Goal: Information Seeking & Learning: Learn about a topic

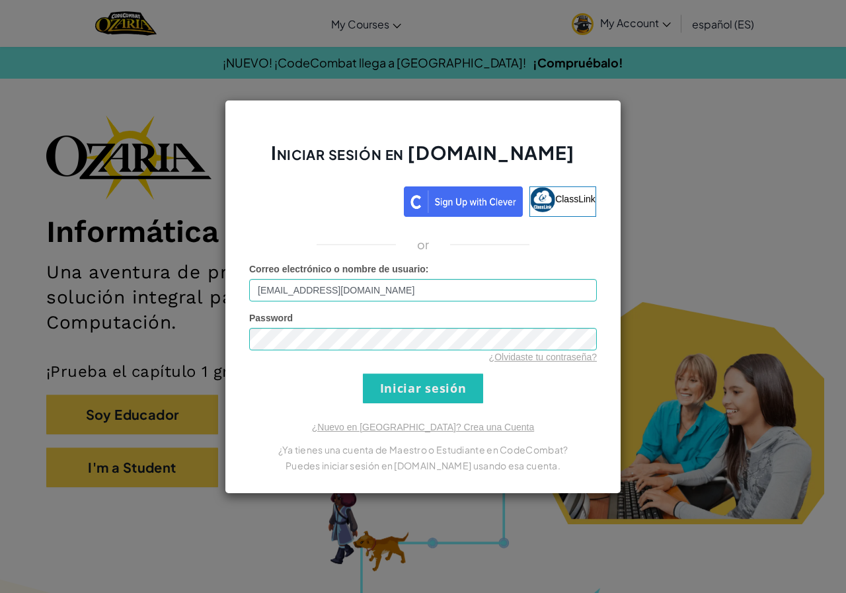
click at [408, 395] on input "Iniciar sesión" at bounding box center [423, 388] width 120 height 30
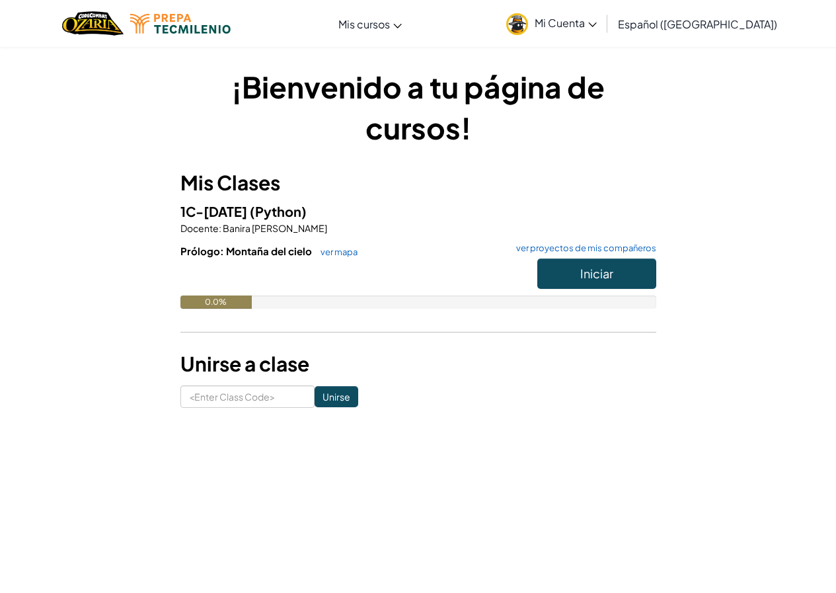
click at [698, 97] on div "¡Bienvenido a tu página de cursos! Mis Clases 1C-[DATE] (Python) Docente : [PER…" at bounding box center [418, 237] width 773 height 342
click at [621, 277] on button "Iniciar" at bounding box center [596, 273] width 119 height 30
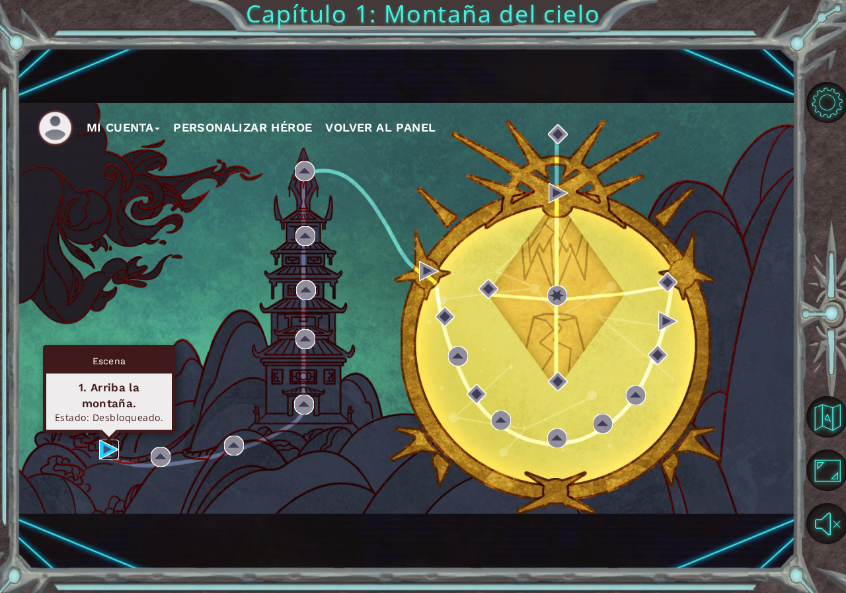
click at [109, 445] on img at bounding box center [109, 450] width 20 height 20
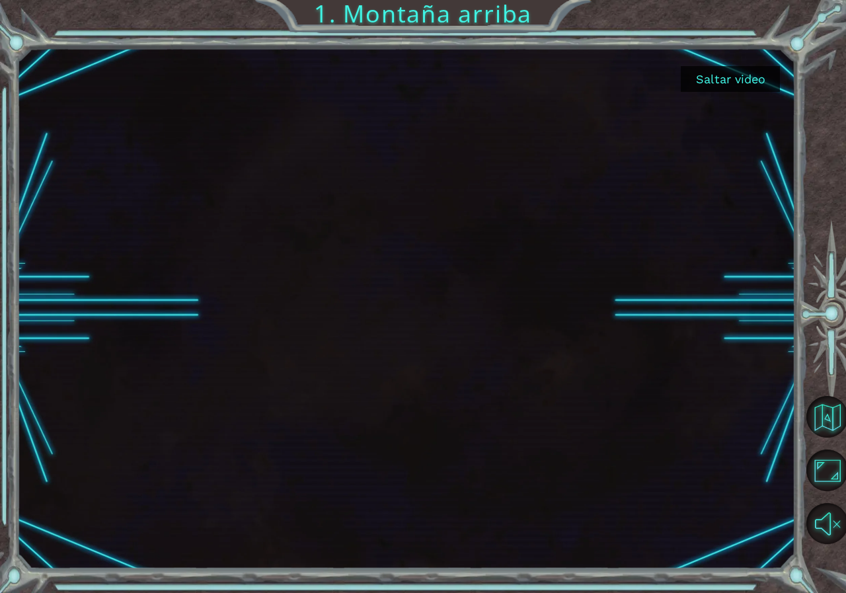
click at [719, 75] on button "Saltar video" at bounding box center [730, 79] width 99 height 26
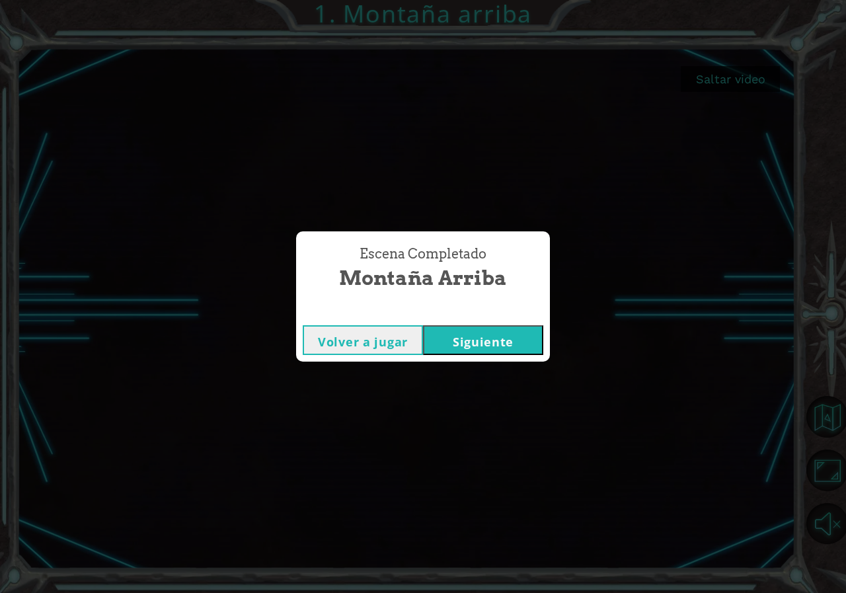
click at [486, 338] on button "Siguiente" at bounding box center [483, 340] width 120 height 30
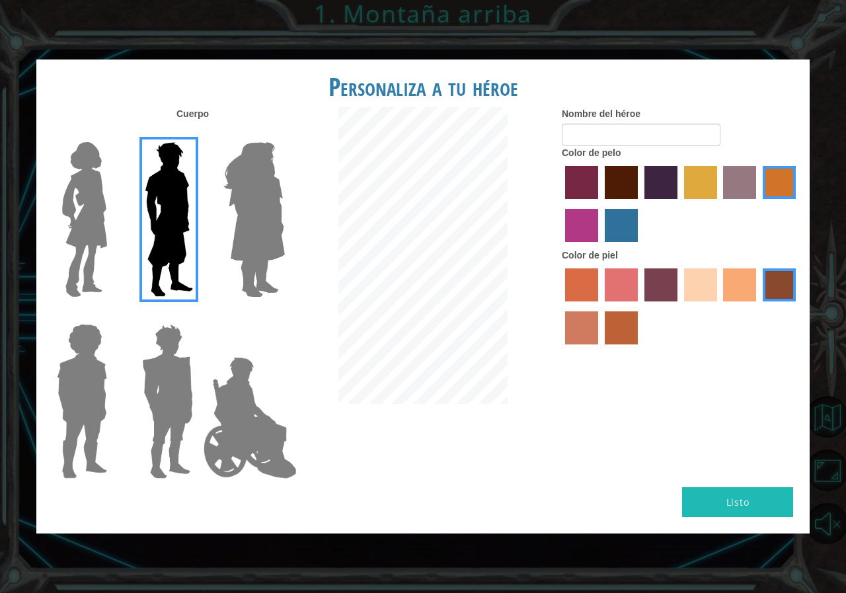
click at [284, 263] on img at bounding box center [254, 219] width 72 height 165
click at [284, 134] on input "Hero Amethyst" at bounding box center [284, 134] width 0 height 0
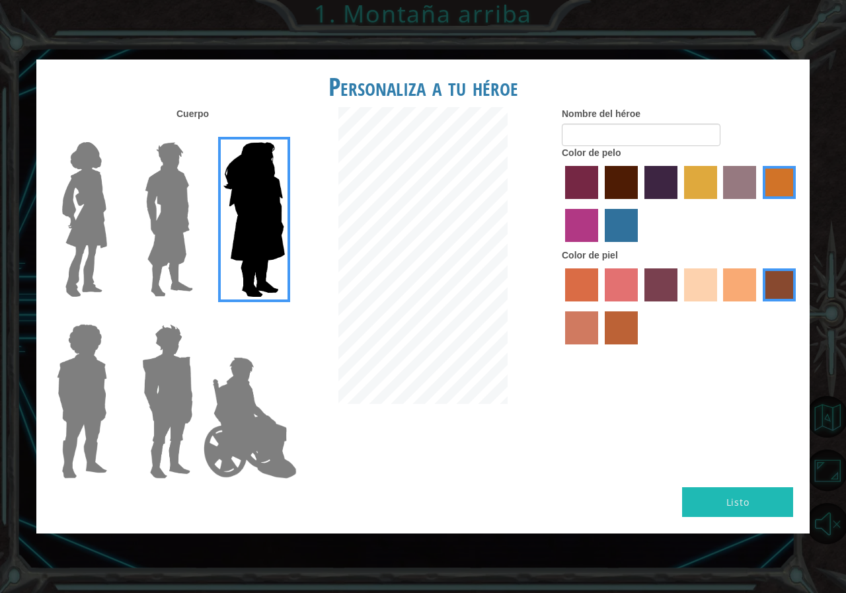
click at [243, 381] on img at bounding box center [250, 418] width 104 height 132
click at [284, 315] on input "Hero Jamie" at bounding box center [284, 315] width 0 height 0
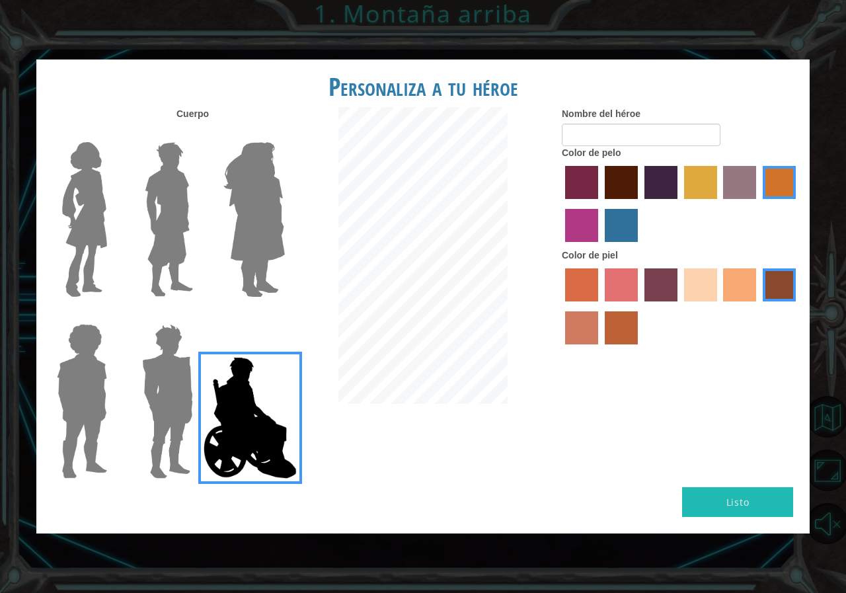
click at [616, 178] on label "maroon hair color" at bounding box center [621, 182] width 33 height 33
click at [600, 204] on input "maroon hair color" at bounding box center [600, 204] width 0 height 0
click at [745, 279] on label "tacao skin color" at bounding box center [739, 284] width 33 height 33
click at [719, 306] on input "tacao skin color" at bounding box center [719, 306] width 0 height 0
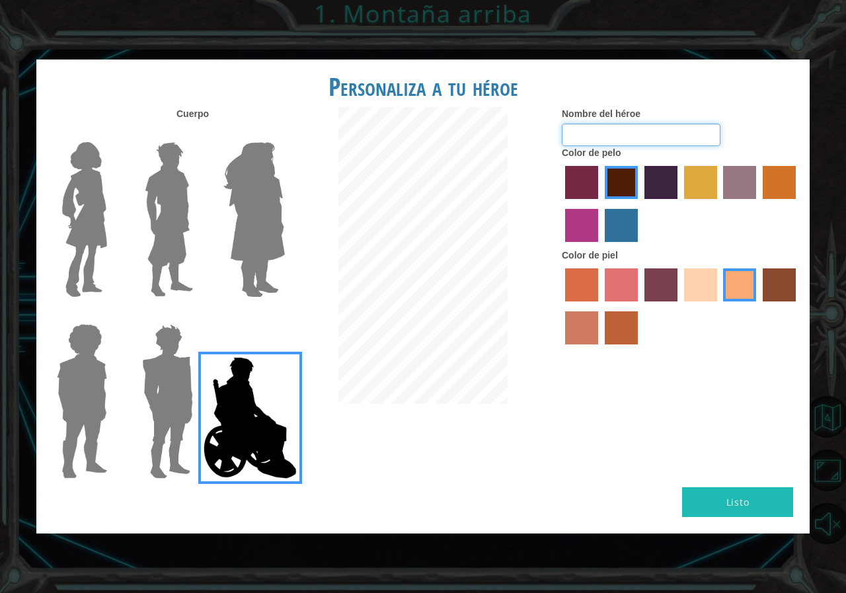
click at [652, 139] on input "Nombre del héroe" at bounding box center [641, 135] width 159 height 22
type input "[PERSON_NAME]"
click at [761, 497] on button "Listo" at bounding box center [737, 502] width 111 height 30
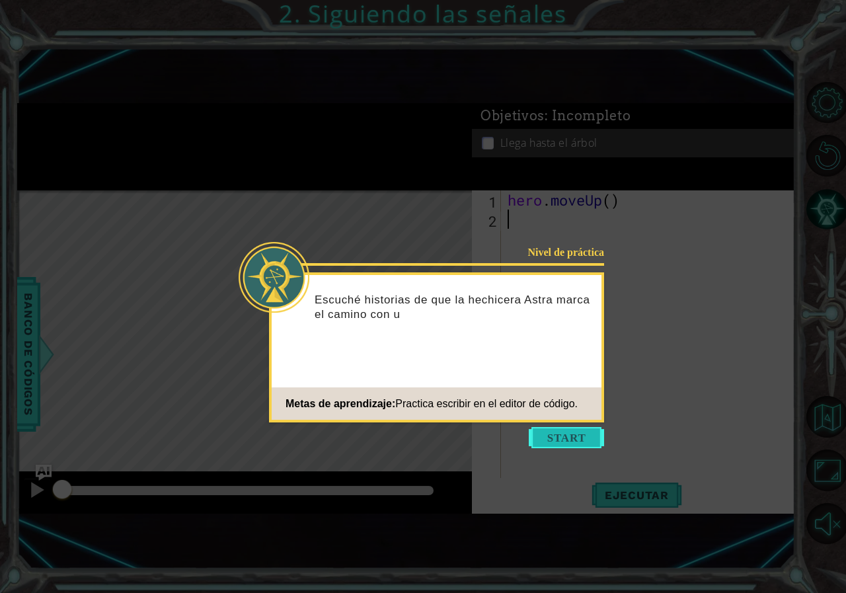
click at [572, 437] on button "Start" at bounding box center [566, 437] width 75 height 21
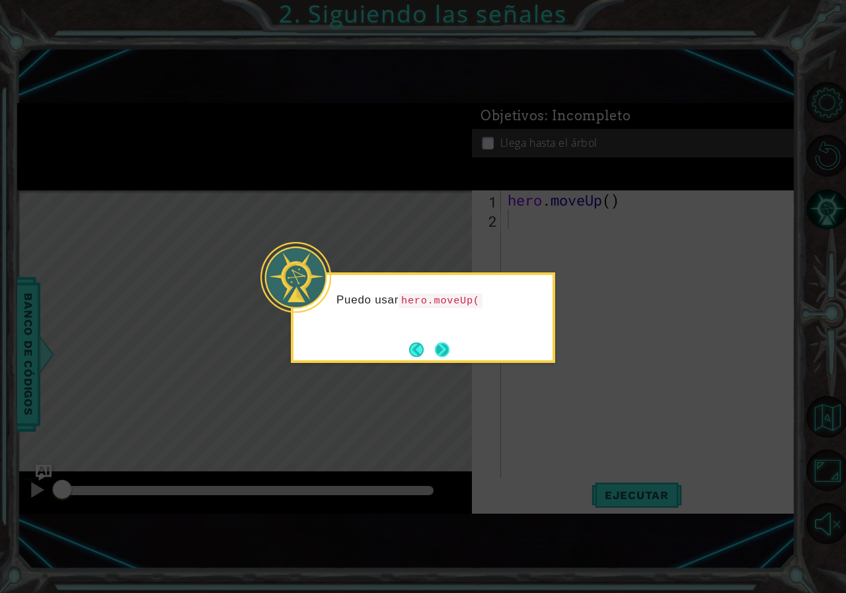
click at [442, 350] on button "Next" at bounding box center [442, 349] width 15 height 15
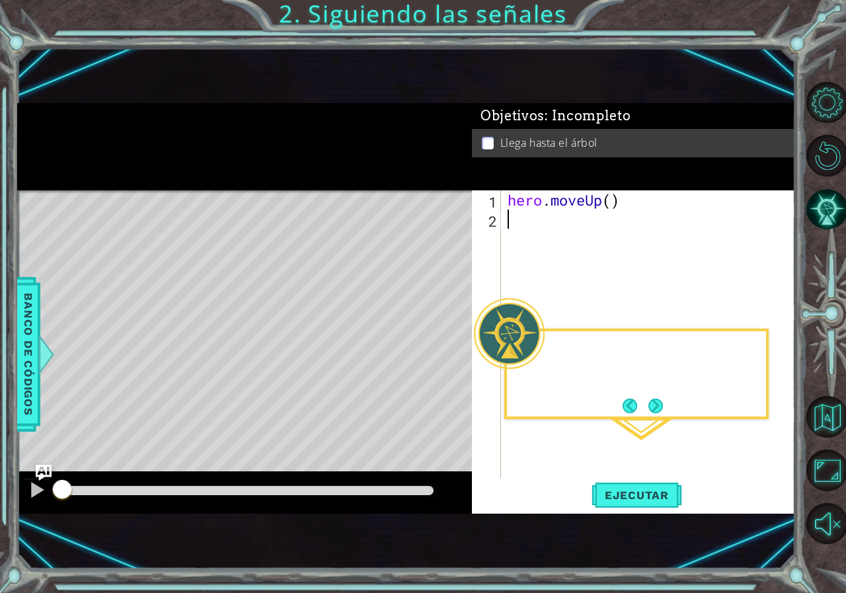
click at [442, 350] on div "Level Map" at bounding box center [322, 384] width 611 height 389
click at [560, 244] on div "hero . moveUp ( )" at bounding box center [651, 353] width 293 height 326
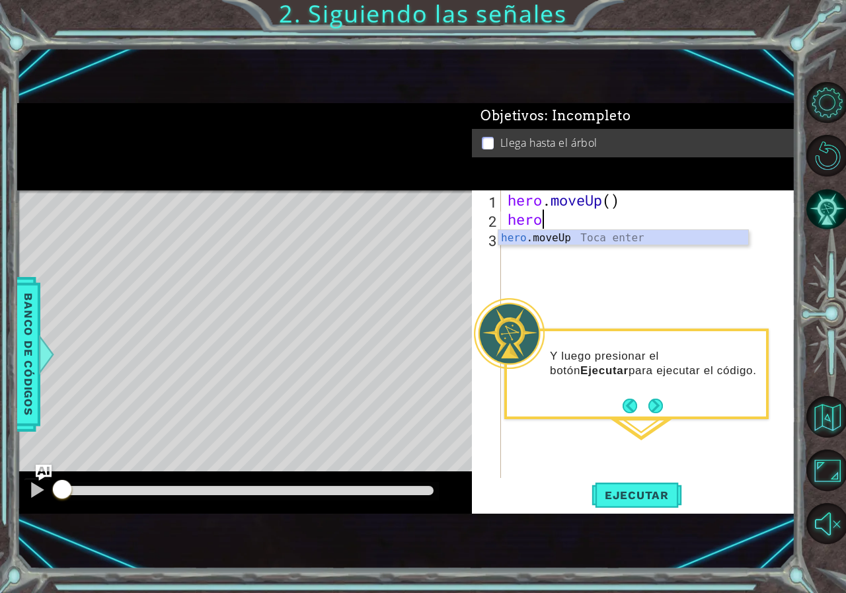
scroll to position [0, 1]
type textarea "hero.m"
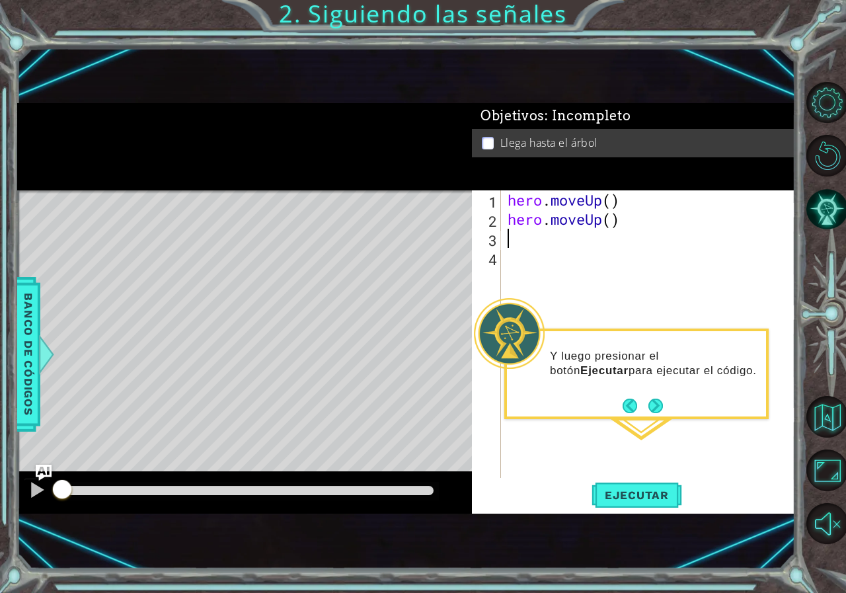
scroll to position [0, 0]
click at [637, 221] on div "hero . moveUp ( ) hero . moveUp ( )" at bounding box center [651, 353] width 293 height 326
type textarea "h"
type textarea "hero.mov"
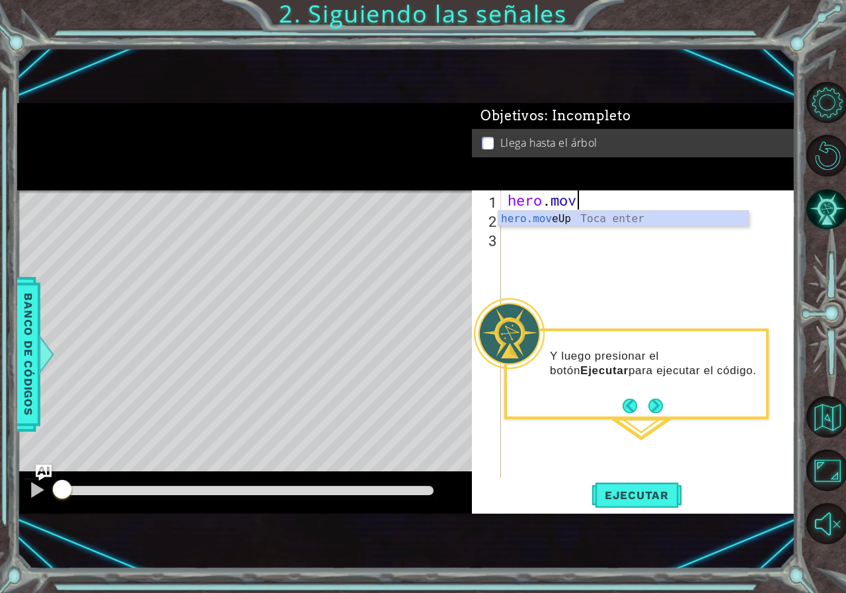
click at [605, 223] on div "hero.mov eUp Toca enter" at bounding box center [623, 235] width 250 height 48
click at [619, 196] on div "hero . moveUp ( )" at bounding box center [651, 353] width 293 height 326
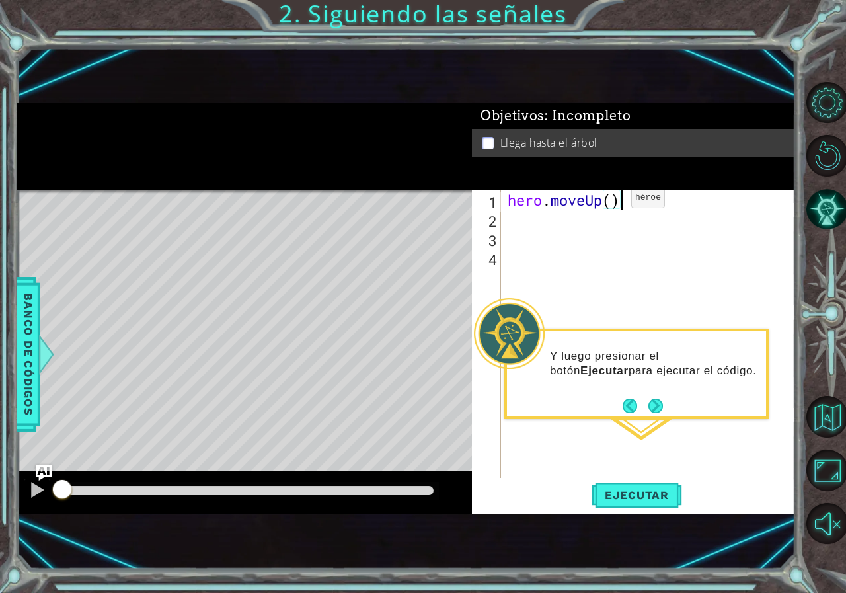
drag, startPoint x: 610, startPoint y: 201, endPoint x: 615, endPoint y: 212, distance: 12.2
click at [609, 202] on div "hero . moveUp ( )" at bounding box center [651, 353] width 293 height 326
type textarea "hero.moveUp(3)"
click at [627, 498] on span "Ejecutar" at bounding box center [637, 494] width 91 height 13
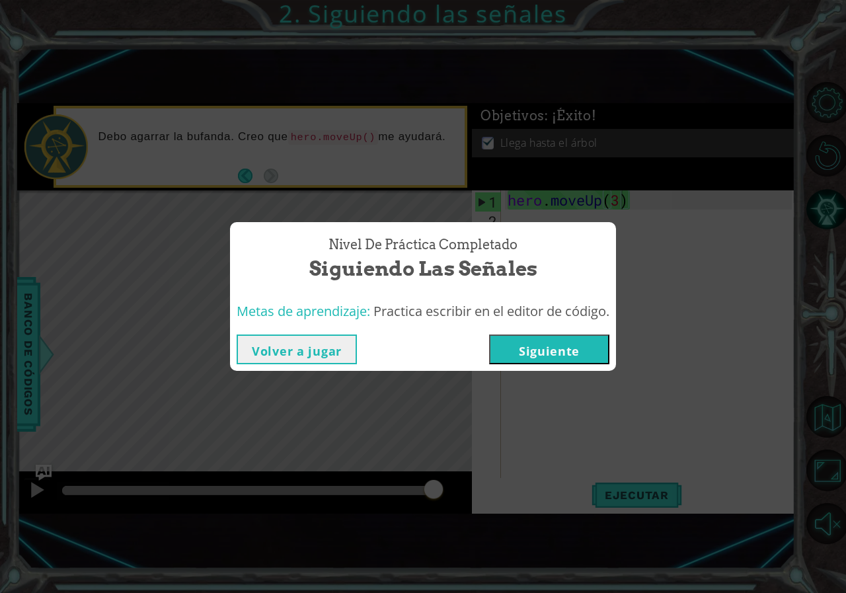
click at [578, 364] on button "Siguiente" at bounding box center [549, 349] width 120 height 30
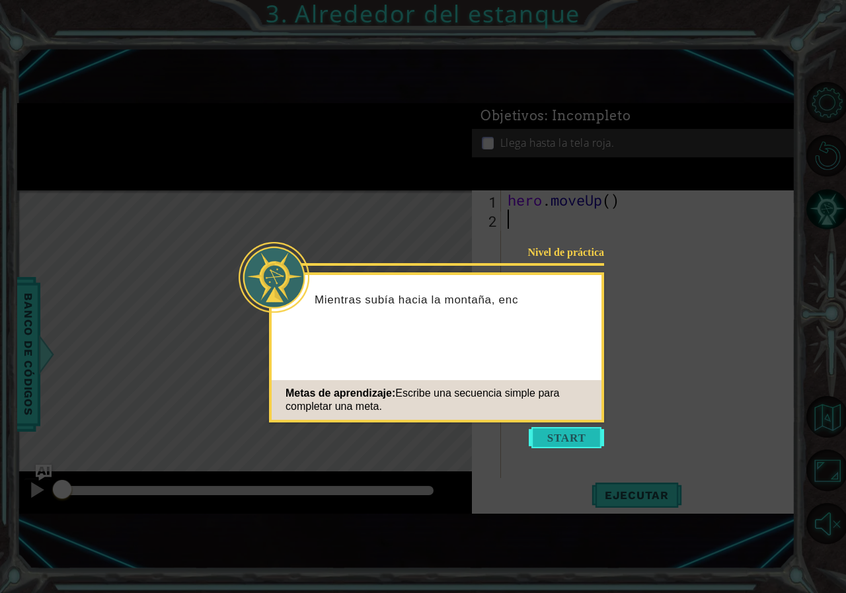
click at [570, 436] on button "Start" at bounding box center [566, 437] width 75 height 21
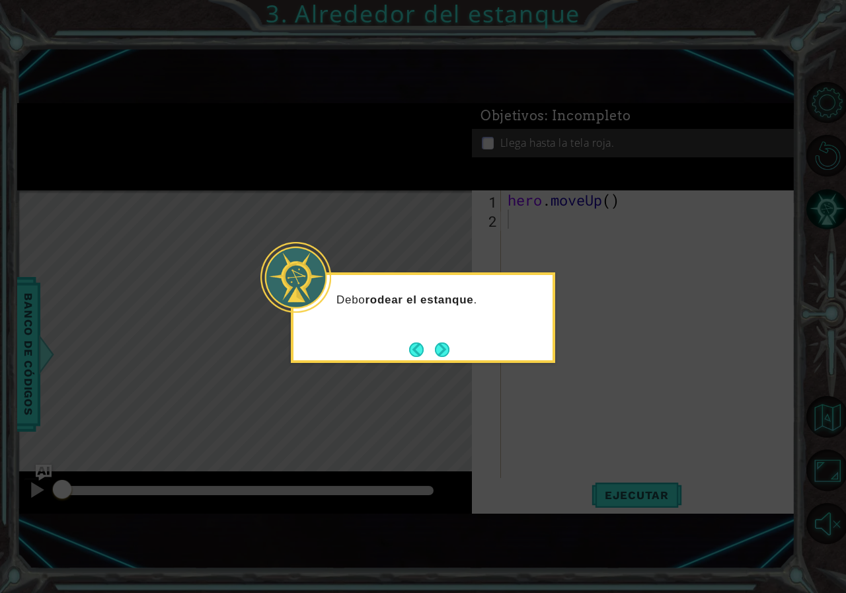
click at [438, 344] on button "Next" at bounding box center [442, 349] width 15 height 15
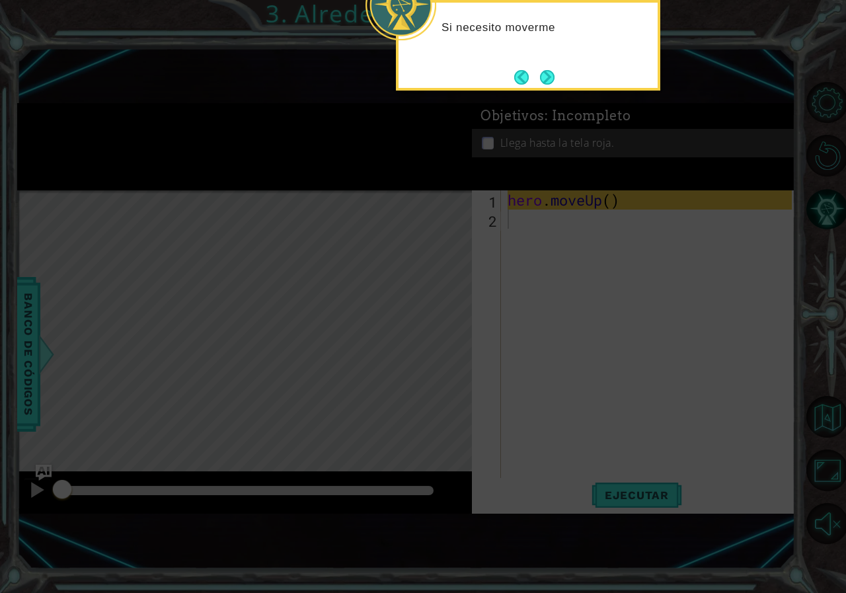
click at [451, 373] on icon at bounding box center [423, 166] width 846 height 854
click at [547, 81] on button "Next" at bounding box center [547, 77] width 15 height 15
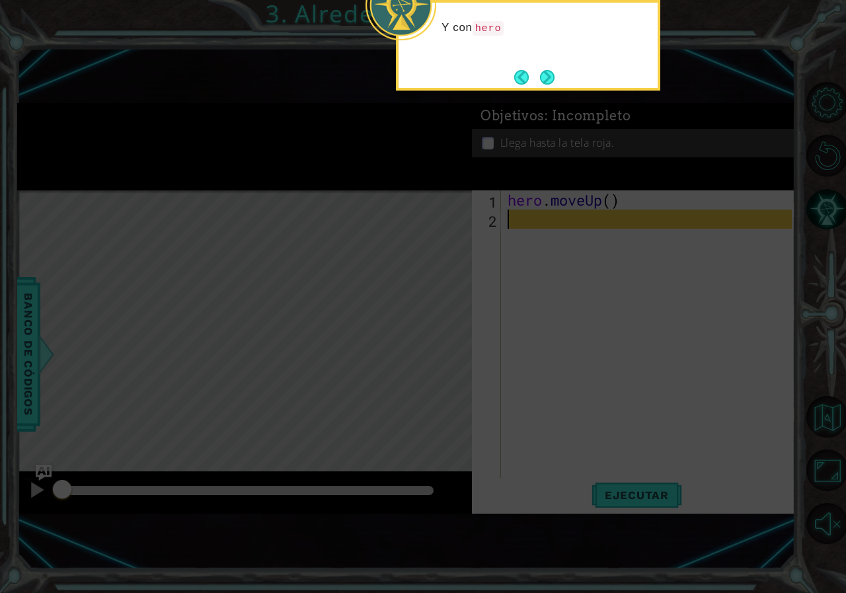
click at [546, 75] on button "Next" at bounding box center [547, 77] width 15 height 15
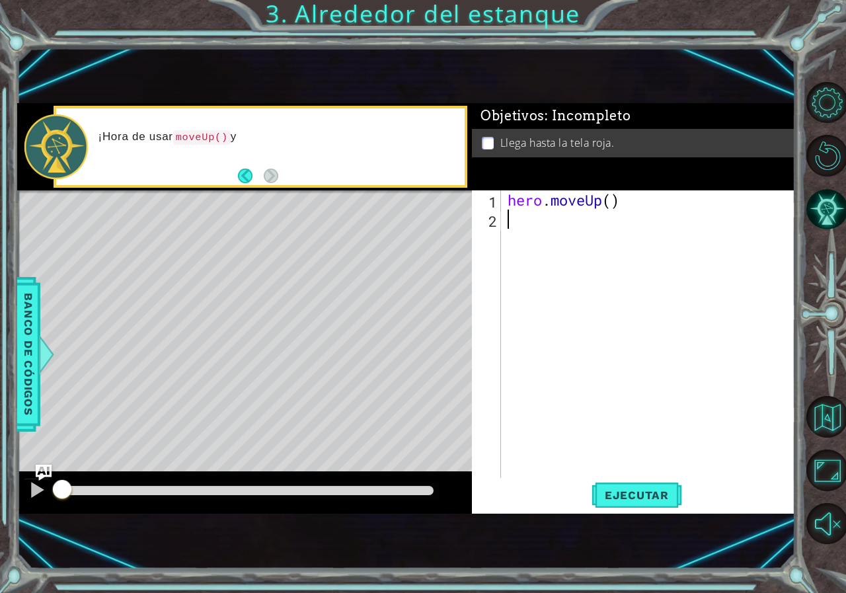
click at [541, 219] on div "hero . moveUp ( )" at bounding box center [651, 353] width 293 height 326
click at [624, 208] on div "hero . moveUp ( )" at bounding box center [651, 353] width 293 height 326
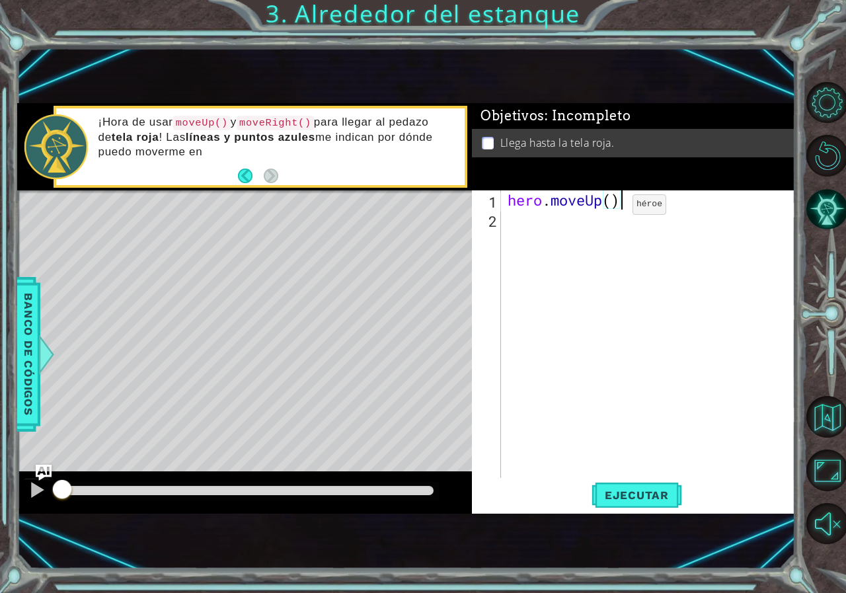
click at [611, 206] on div "hero . moveUp ( )" at bounding box center [651, 353] width 293 height 326
type textarea "hero.moveUp(3)"
click at [525, 219] on div "hero . moveUp ( 3 )" at bounding box center [651, 353] width 293 height 326
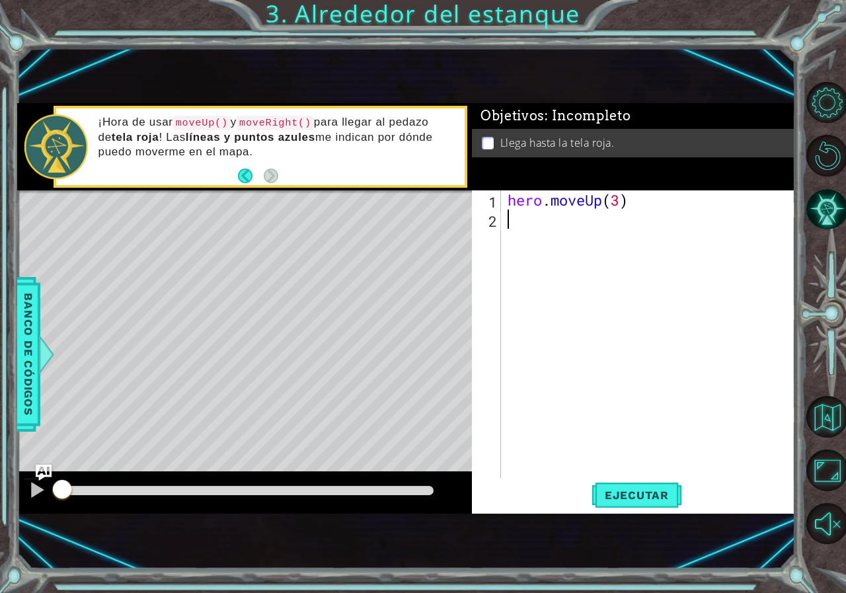
type textarea "h"
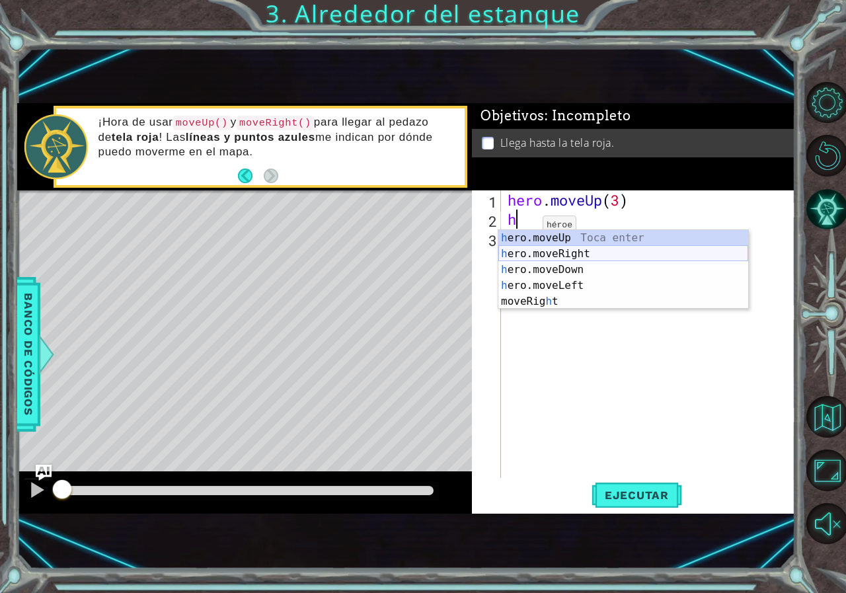
click at [553, 250] on div "h ero.moveUp Toca enter h ero.moveRight Toca enter h ero.moveDown Toca enter h …" at bounding box center [623, 285] width 250 height 111
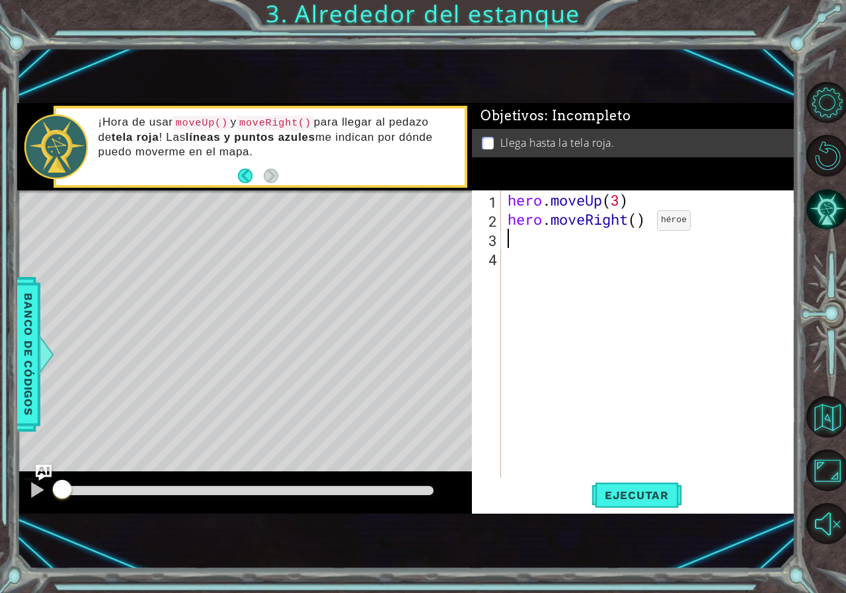
click at [638, 226] on div "hero . moveUp ( 3 ) hero . moveRight ( )" at bounding box center [651, 353] width 293 height 326
type textarea "hero.moveRight(2)"
click at [536, 243] on div "hero . moveUp ( 3 ) hero . moveRight ( 2 )" at bounding box center [651, 353] width 293 height 326
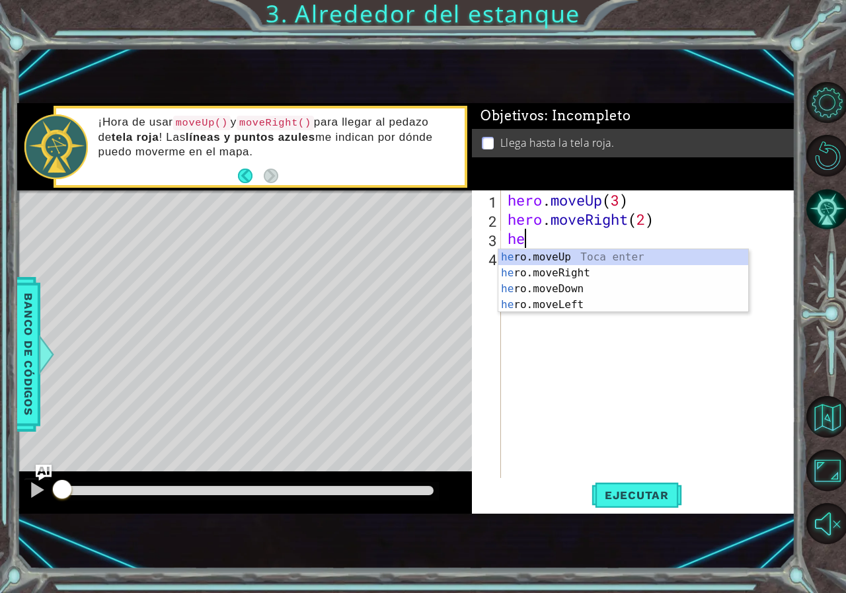
type textarea "her"
click at [554, 260] on div "her o.moveUp Toca enter her o.moveRight Toca enter her o.moveDown Toca enter he…" at bounding box center [623, 296] width 250 height 95
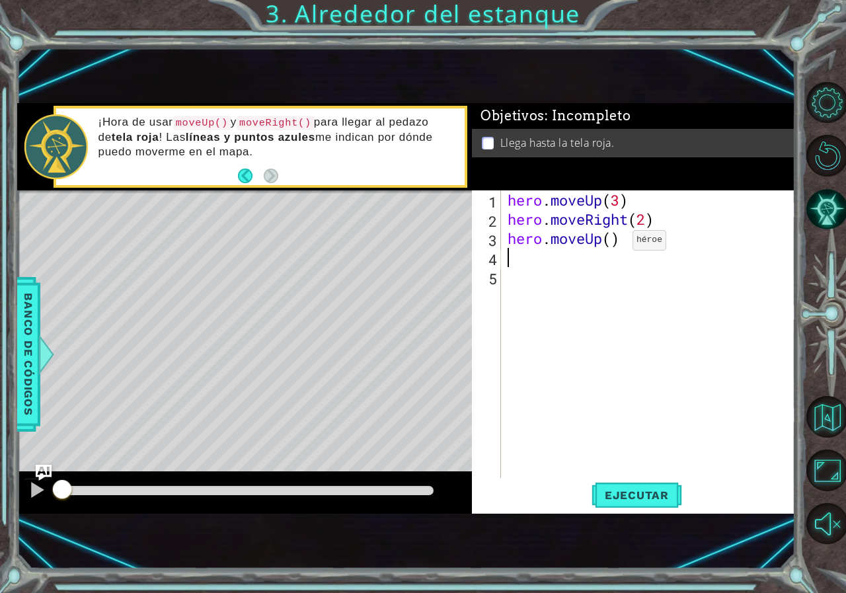
click at [613, 243] on div "hero . moveUp ( 3 ) hero . moveRight ( 2 ) hero . moveUp ( )" at bounding box center [651, 353] width 293 height 326
click at [629, 491] on span "Ejecutar" at bounding box center [637, 494] width 91 height 13
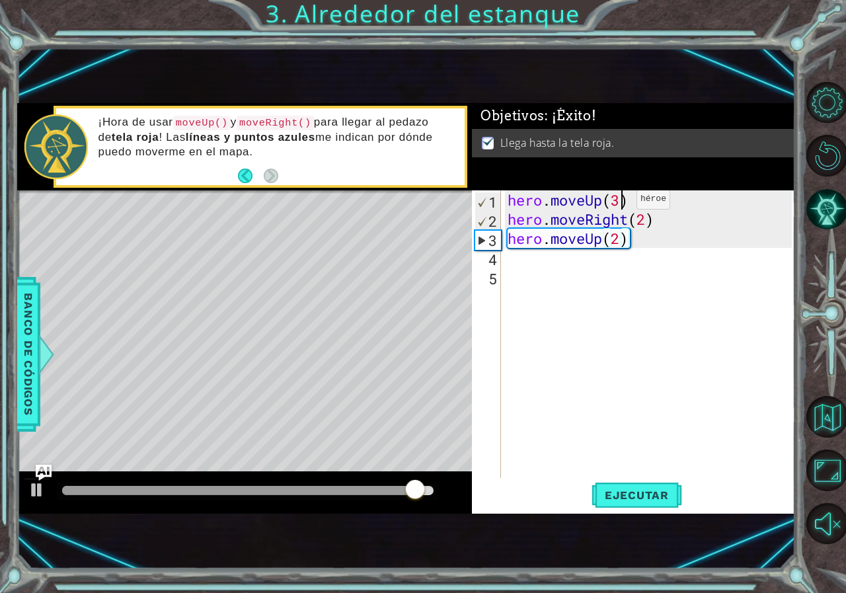
click at [617, 202] on div "hero . moveUp ( 3 ) hero . moveRight ( 2 ) hero . moveUp ( 2 )" at bounding box center [651, 353] width 293 height 326
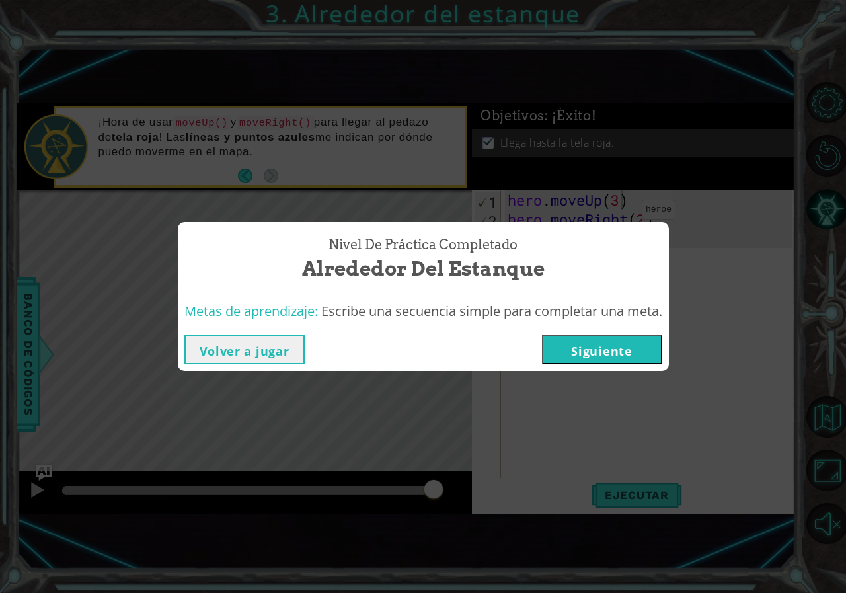
click at [274, 351] on button "Volver a jugar" at bounding box center [244, 349] width 120 height 30
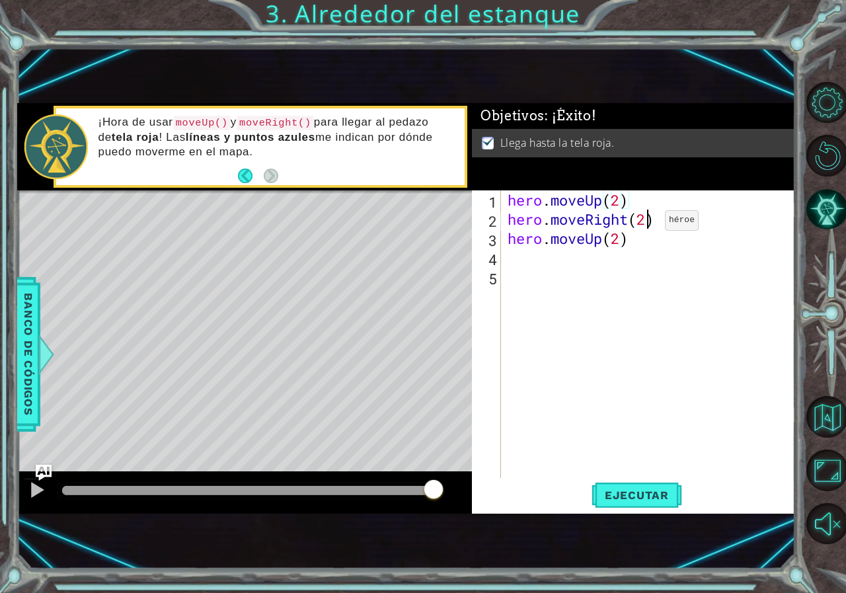
click at [645, 223] on div "hero . moveUp ( 2 ) hero . moveRight ( 2 ) hero . moveUp ( 2 )" at bounding box center [651, 353] width 293 height 326
click at [617, 243] on div "hero . moveUp ( 2 ) hero . moveRight ( 1 ) hero . moveUp ( 2 )" at bounding box center [651, 353] width 293 height 326
type textarea "hero.moveUp(2)"
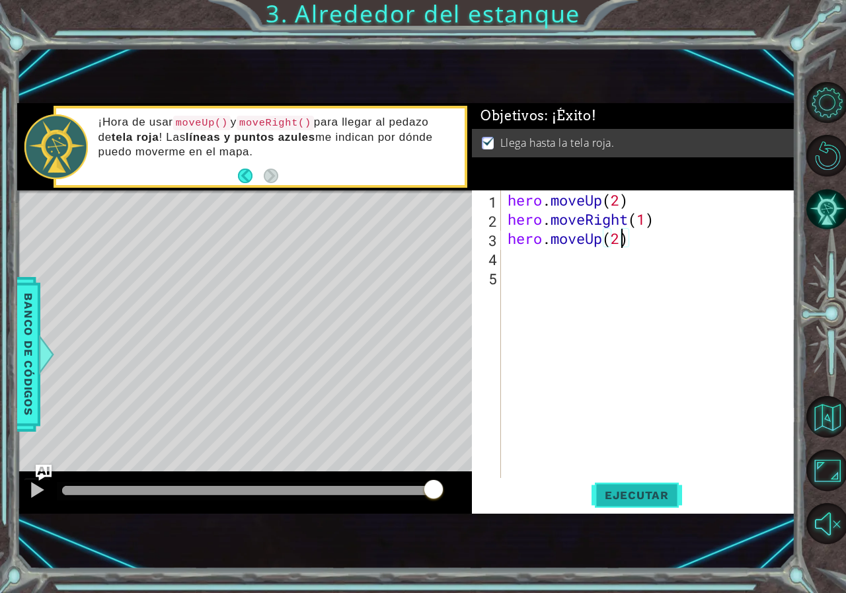
click at [655, 488] on span "Ejecutar" at bounding box center [637, 494] width 91 height 13
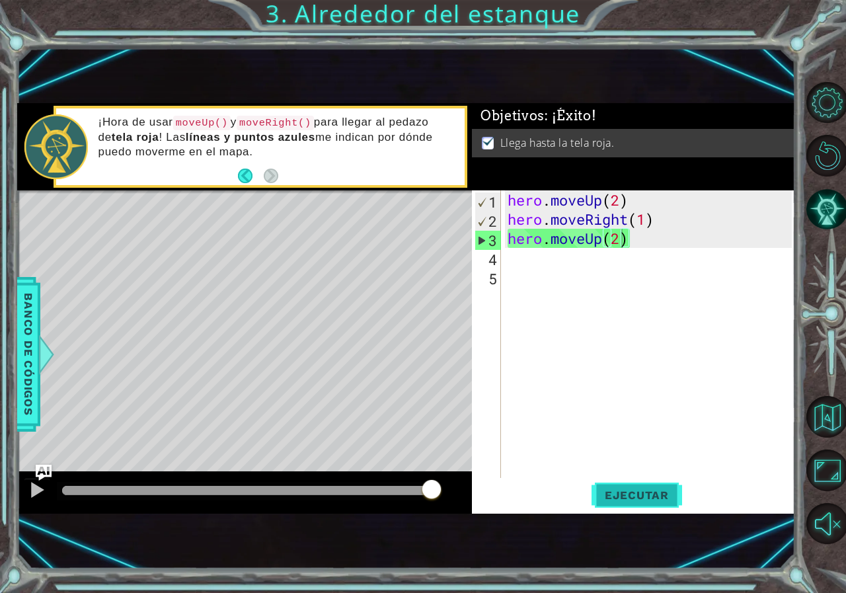
click at [650, 490] on body "1 ההההההההההההההההההההההההההההההההההההההההההההההההההההההההההההההההההההההההההההה…" at bounding box center [423, 296] width 846 height 593
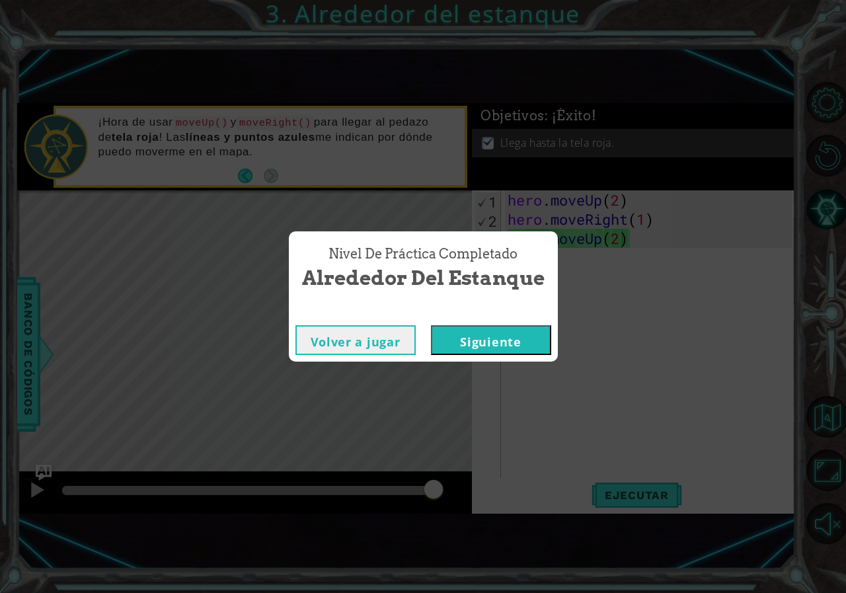
click at [517, 336] on button "Siguiente" at bounding box center [491, 340] width 120 height 30
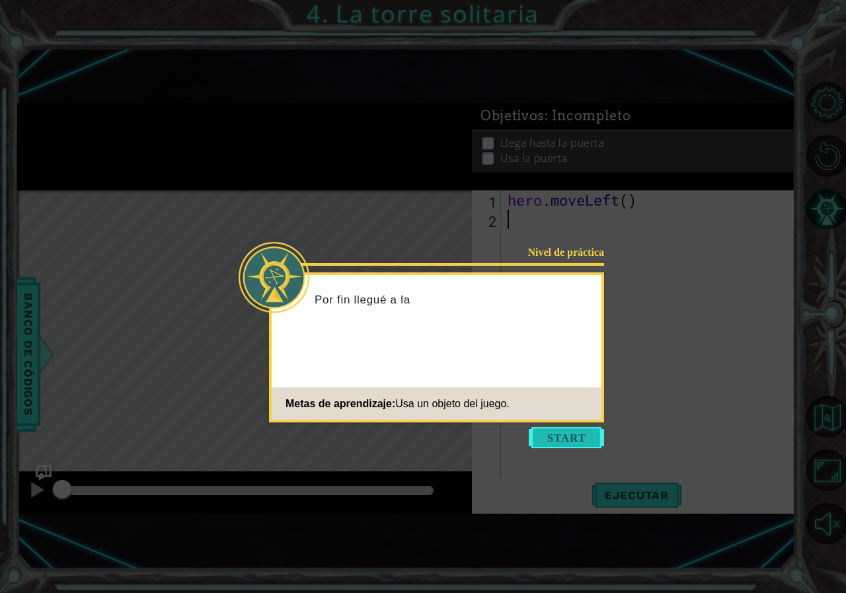
click at [584, 437] on button "Start" at bounding box center [566, 437] width 75 height 21
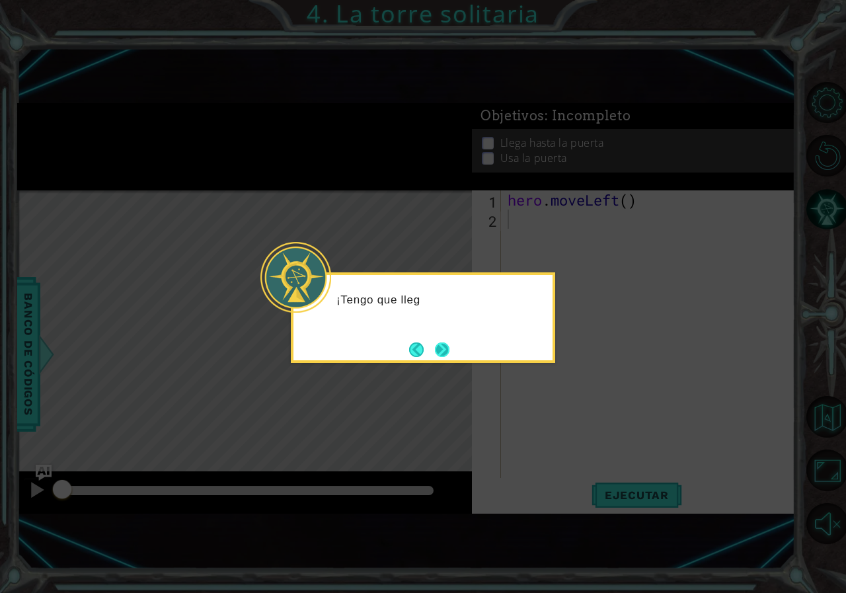
click at [449, 352] on button "Next" at bounding box center [442, 349] width 15 height 15
click at [445, 352] on button "Next" at bounding box center [442, 349] width 15 height 15
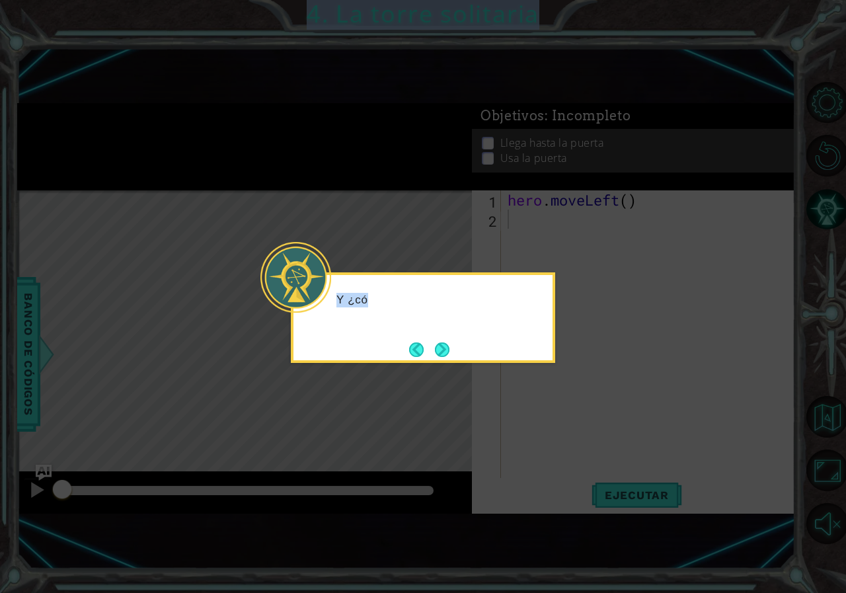
click at [445, 353] on icon at bounding box center [423, 296] width 846 height 593
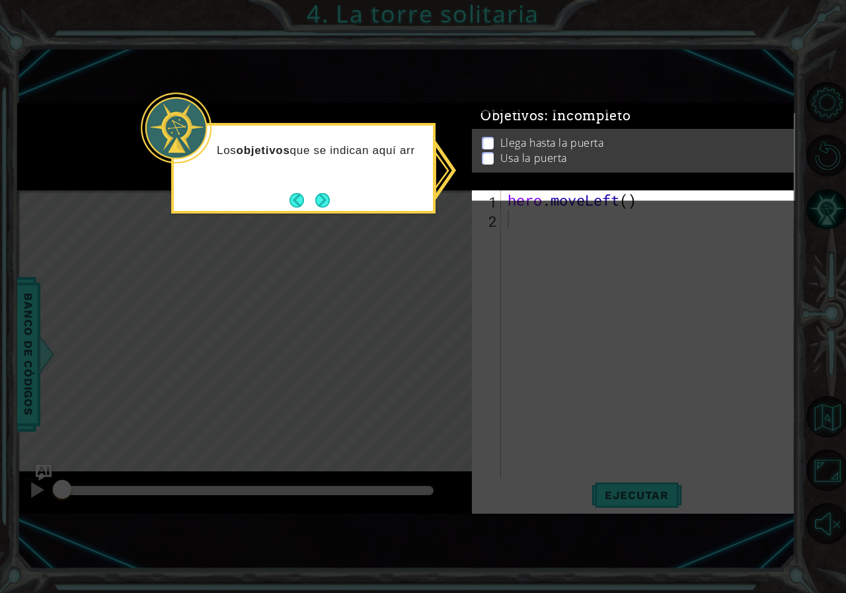
click at [528, 270] on icon at bounding box center [423, 296] width 846 height 593
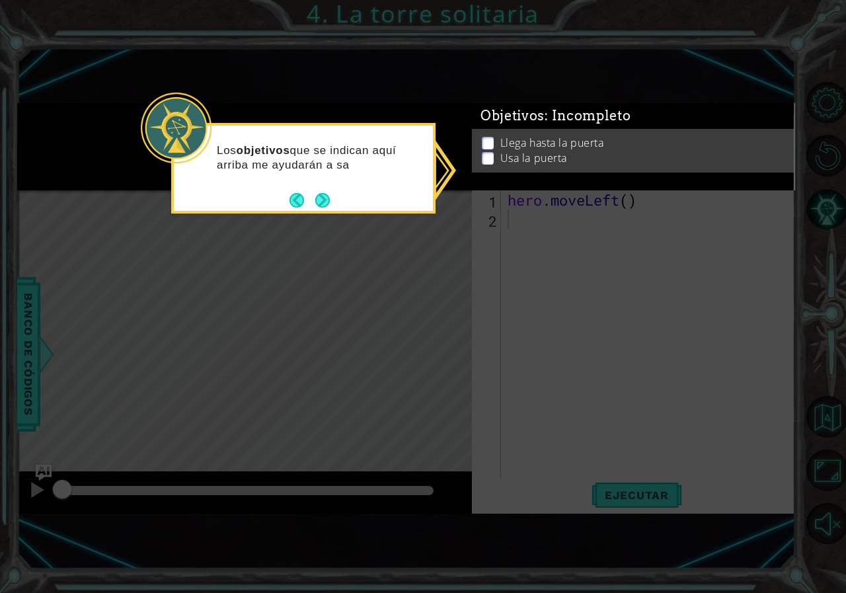
click at [589, 365] on icon at bounding box center [423, 296] width 846 height 593
click at [373, 194] on div "Los objetivos que se indican aquí arriba me ayudarán a saber qué hacer." at bounding box center [303, 171] width 259 height 81
click at [320, 202] on button "Next" at bounding box center [322, 201] width 15 height 15
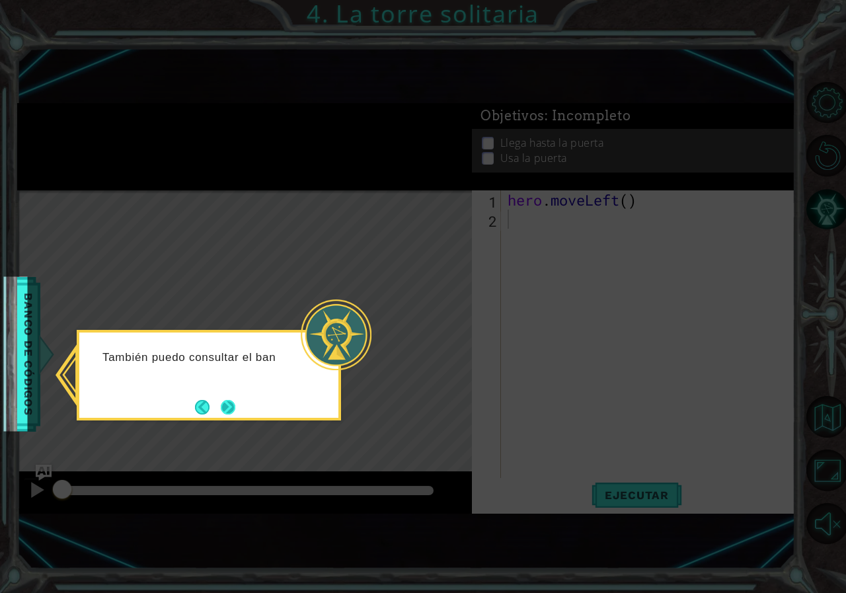
click at [223, 405] on button "Next" at bounding box center [228, 407] width 15 height 15
click at [223, 405] on div "Level Map" at bounding box center [322, 384] width 611 height 389
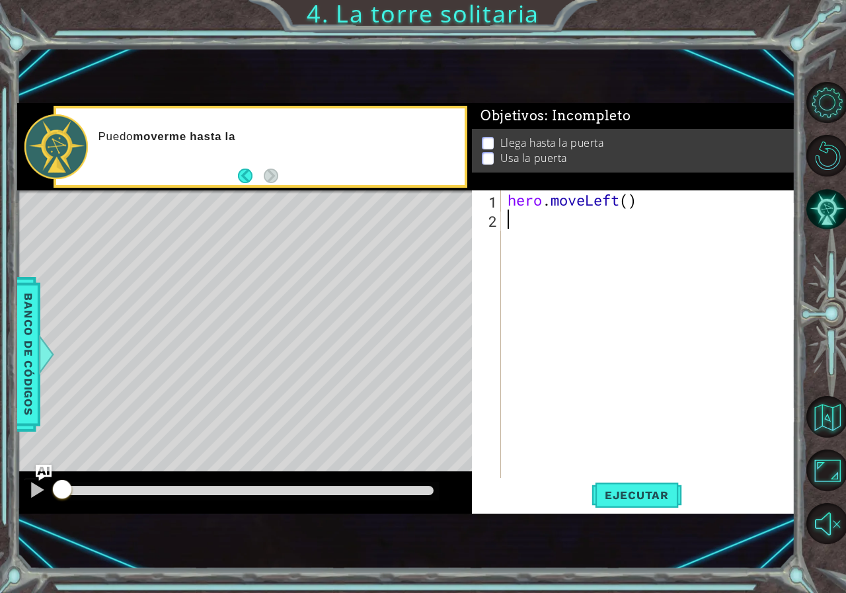
click at [525, 226] on div "hero . moveLeft ( )" at bounding box center [651, 353] width 293 height 326
click at [631, 203] on div "hero . moveLeft ( )" at bounding box center [651, 353] width 293 height 326
type textarea "hero.moveLeft(3)"
click at [576, 226] on div "hero . moveLeft ( 3 )" at bounding box center [651, 353] width 293 height 326
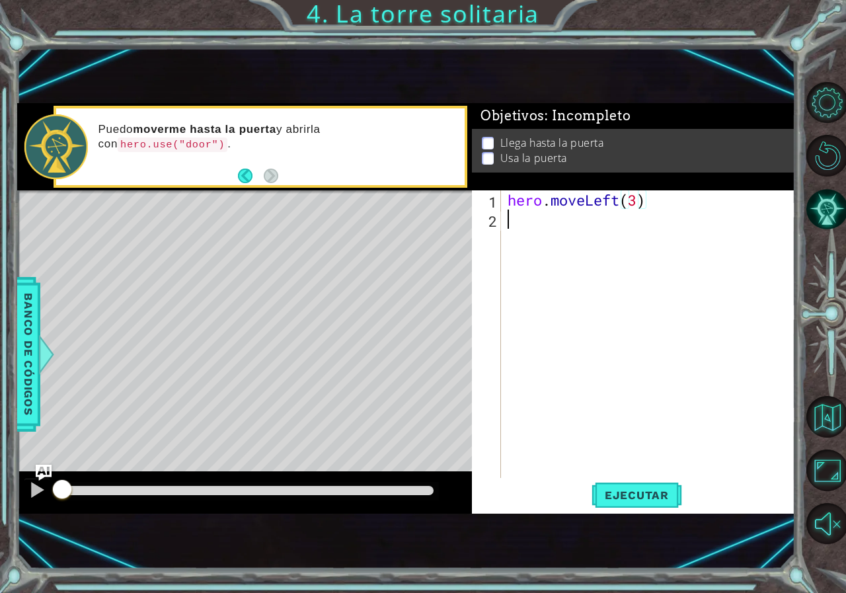
scroll to position [0, 0]
type textarea "h"
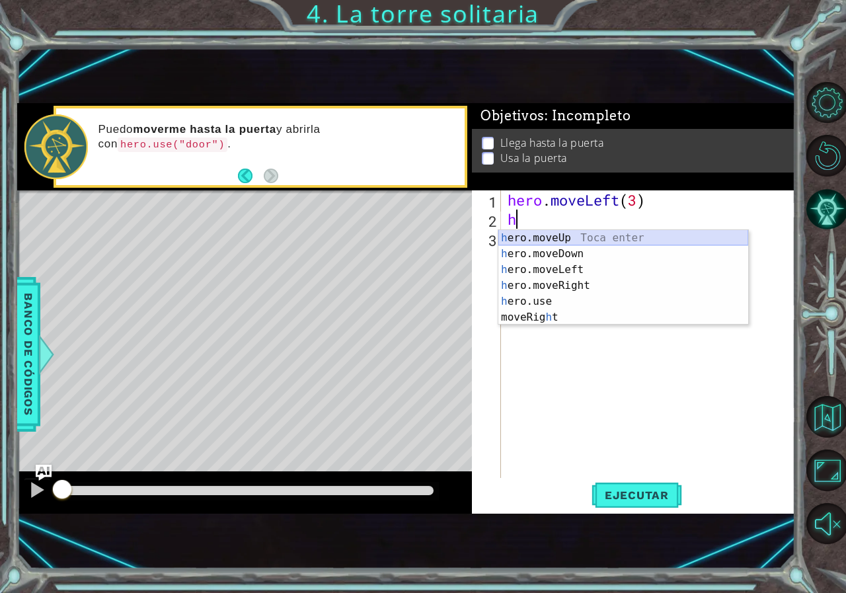
click at [566, 234] on div "h ero.moveUp Toca enter h ero.moveDown Toca enter h ero.moveLeft Toca enter h e…" at bounding box center [623, 293] width 250 height 127
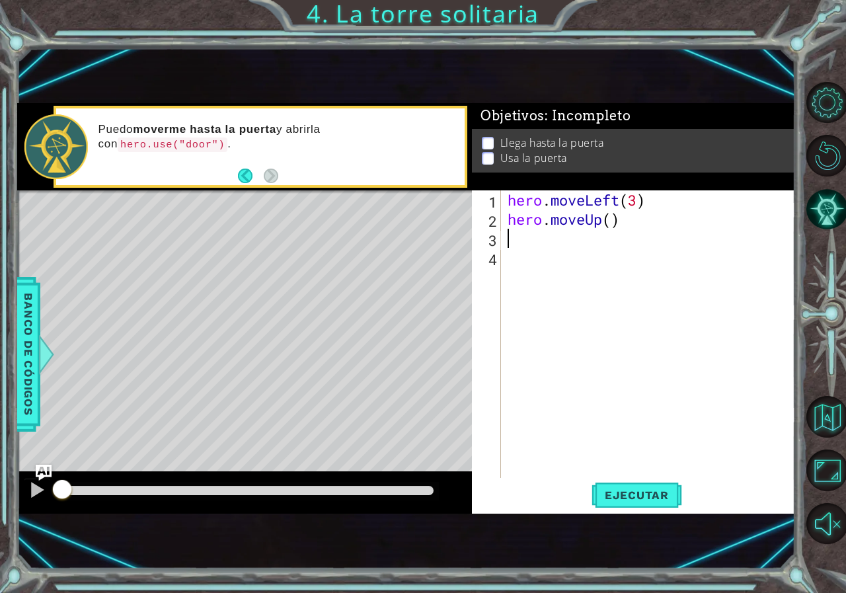
click at [614, 229] on div "hero . moveLeft ( 3 ) hero . moveUp ( )" at bounding box center [651, 353] width 293 height 326
click at [609, 220] on div "hero . moveLeft ( 3 ) hero . moveUp ( )" at bounding box center [651, 353] width 293 height 326
type textarea "hero.moveUp(3)"
click at [524, 248] on div "hero . moveLeft ( 3 ) hero . moveUp ( 3 )" at bounding box center [651, 353] width 293 height 326
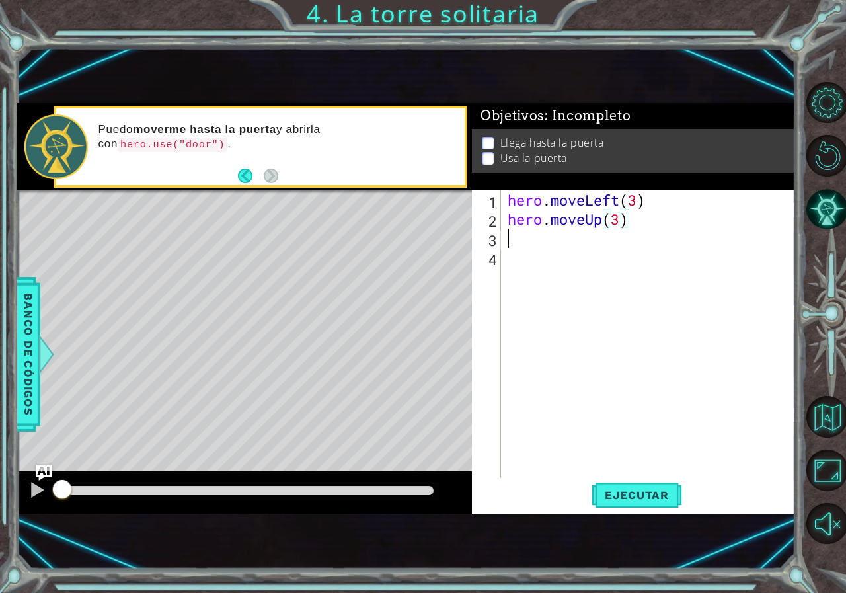
scroll to position [0, 0]
type textarea "h"
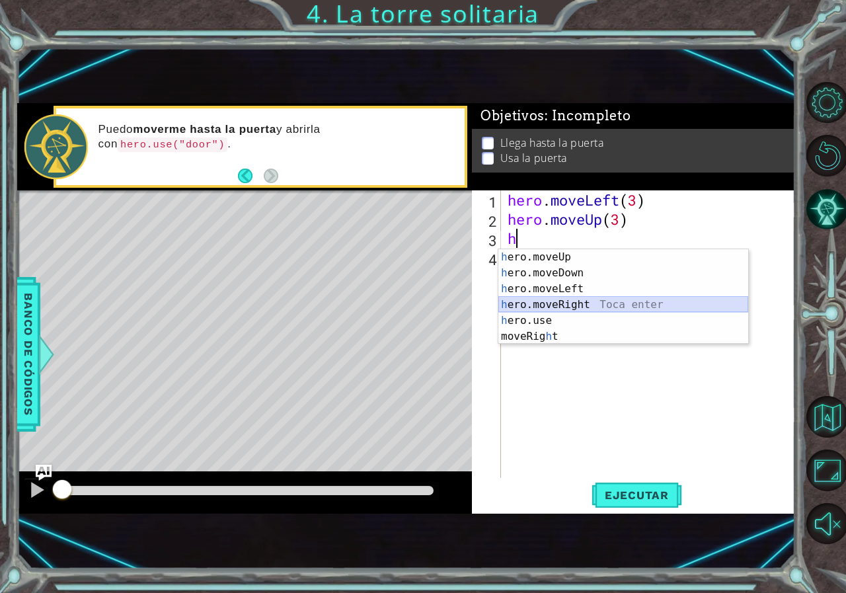
click at [558, 305] on div "h ero.moveUp Toca enter h ero.moveDown Toca enter h ero.moveLeft Toca enter h e…" at bounding box center [623, 312] width 250 height 127
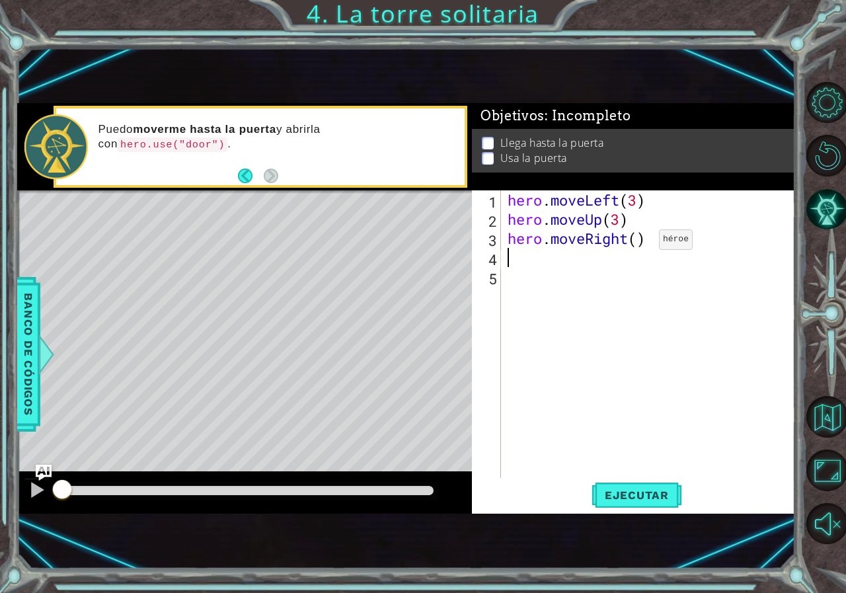
click at [638, 243] on div "hero . moveLeft ( 3 ) hero . moveUp ( 3 ) hero . moveRight ( )" at bounding box center [651, 353] width 293 height 326
type textarea "hero.moveRight(3)"
click at [604, 269] on div "hero . moveLeft ( 3 ) hero . moveUp ( 3 ) hero . moveRight ( 3 )" at bounding box center [651, 353] width 293 height 326
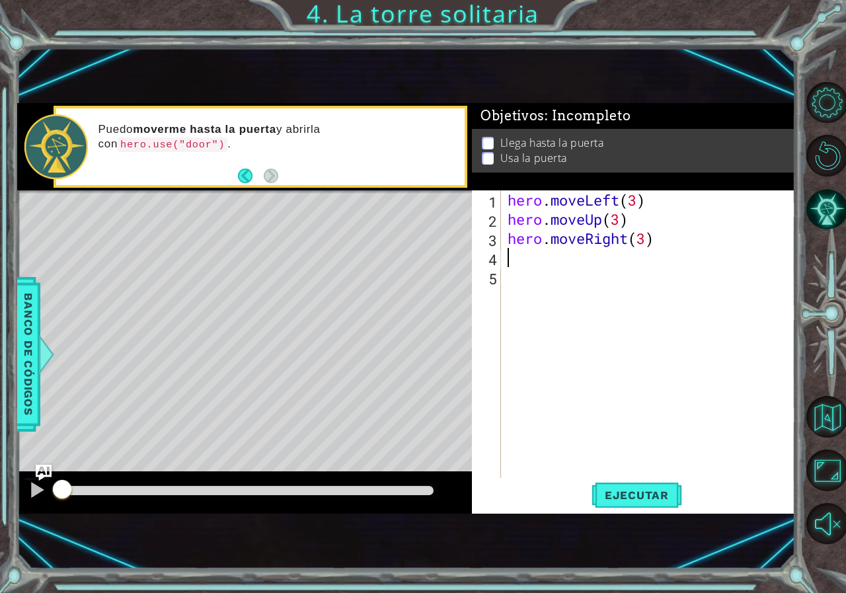
click at [593, 250] on div "hero . moveLeft ( 3 ) hero . moveUp ( 3 ) hero . moveRight ( 3 )" at bounding box center [651, 353] width 293 height 326
type textarea "h"
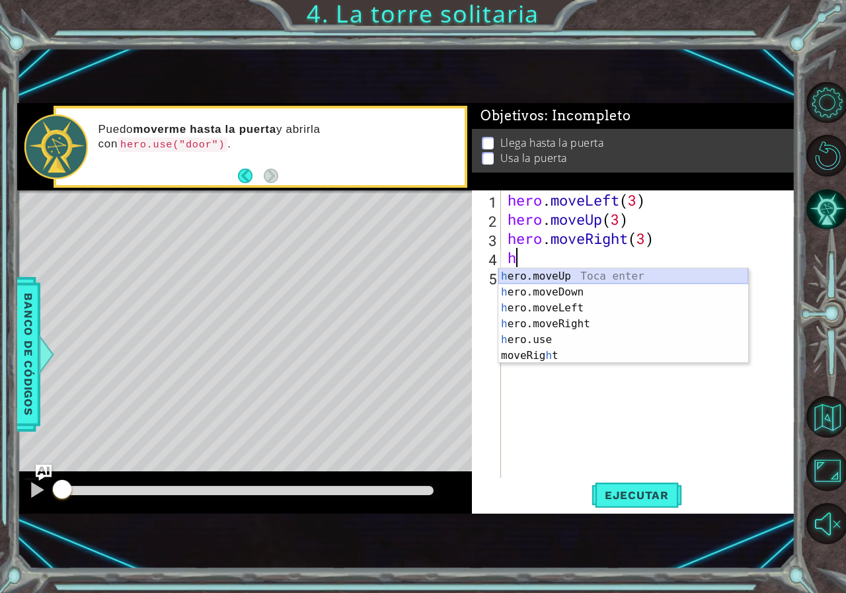
click at [554, 278] on div "h ero.moveUp Toca enter h ero.moveDown Toca enter h ero.moveLeft Toca enter h e…" at bounding box center [623, 331] width 250 height 127
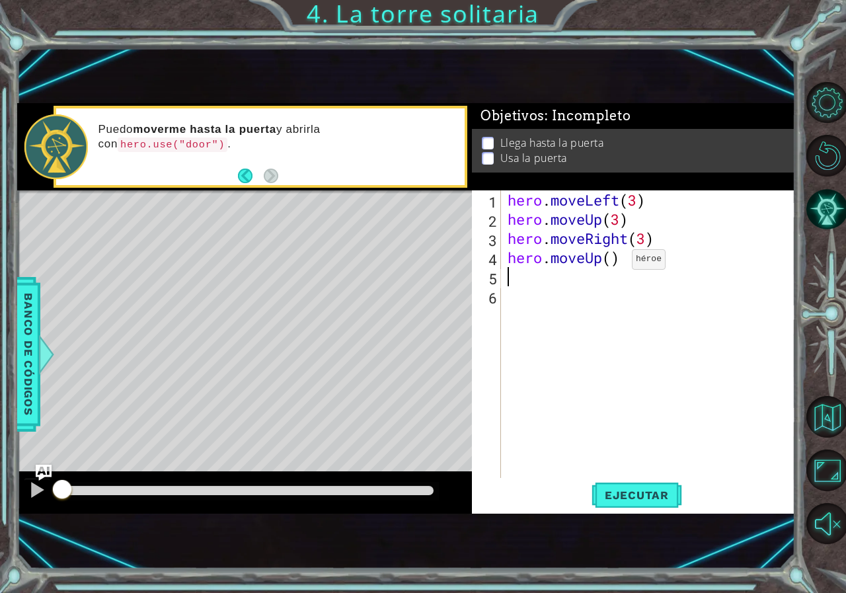
click at [612, 264] on div "hero . moveLeft ( 3 ) hero . moveUp ( 3 ) hero . moveRight ( 3 ) hero . moveUp …" at bounding box center [651, 353] width 293 height 326
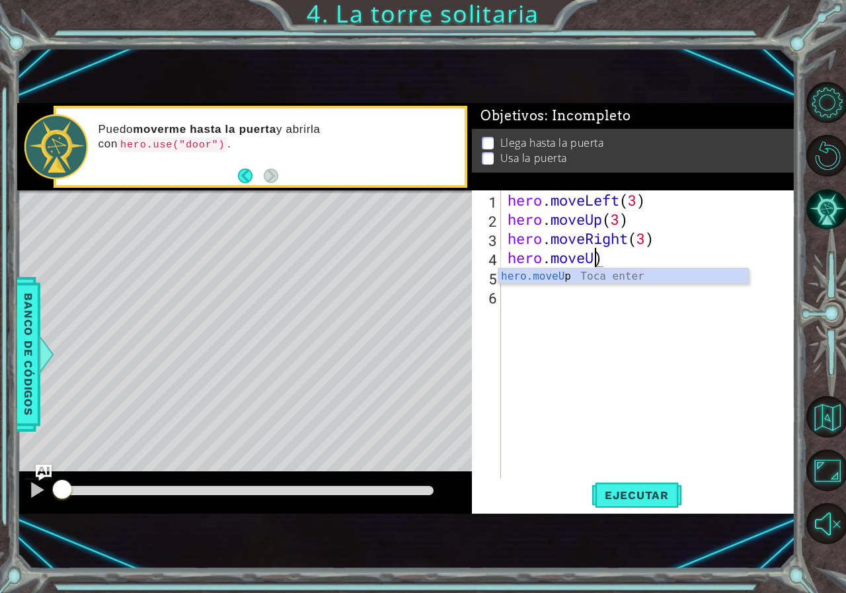
click at [613, 253] on div "hero . moveLeft ( 3 ) hero . moveUp ( 3 ) hero . moveRight ( 3 ) hero . moveU )" at bounding box center [651, 353] width 293 height 326
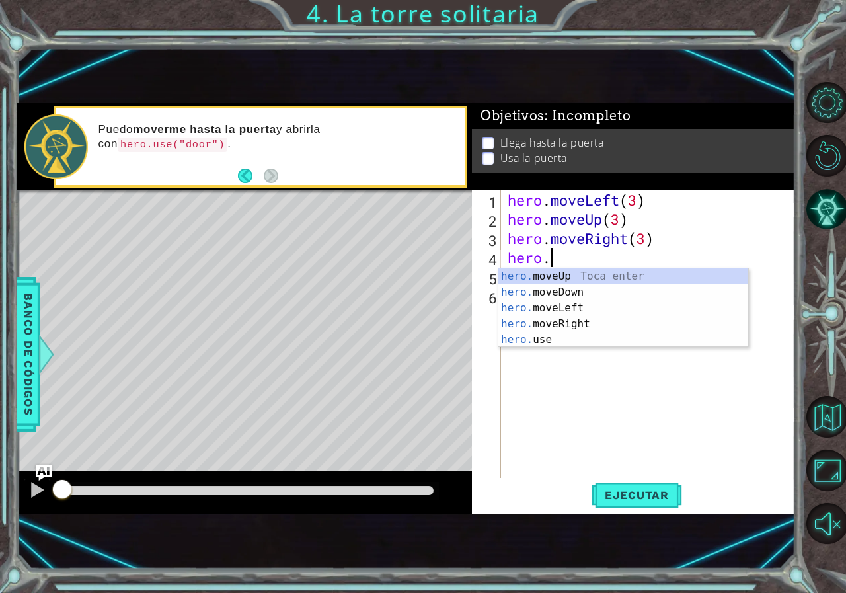
type textarea "h"
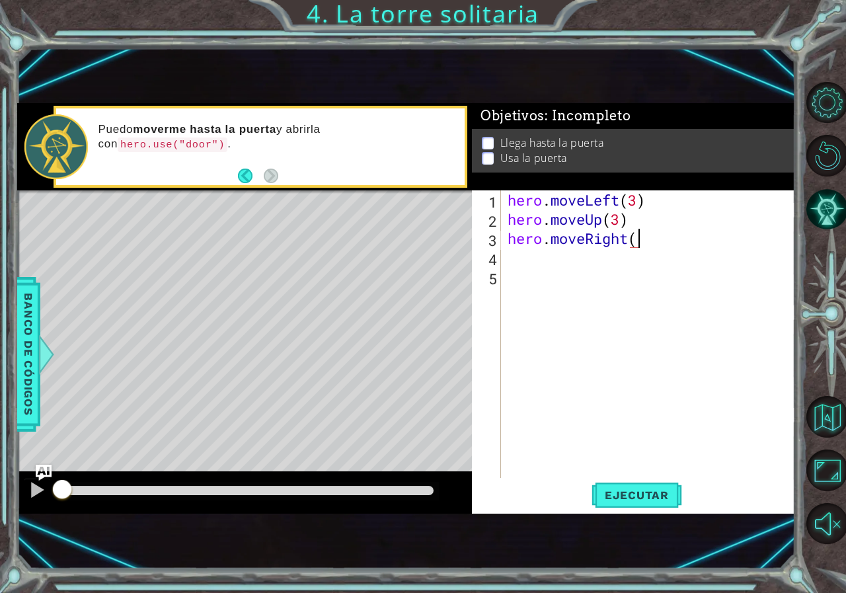
scroll to position [0, 5]
type textarea "hero.moveRight(3)"
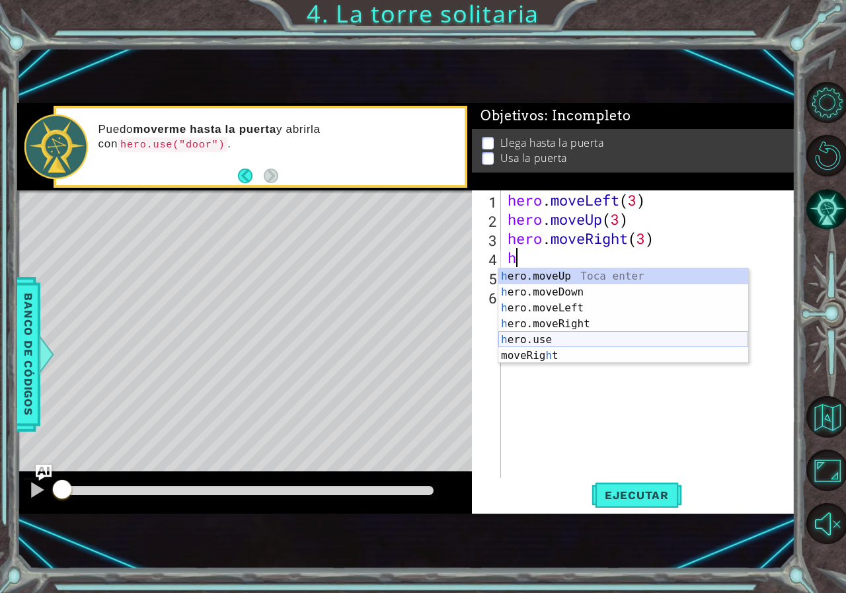
click at [550, 337] on div "h ero.moveUp Toca enter h ero.moveDown Toca enter h ero.moveLeft Toca enter h e…" at bounding box center [623, 331] width 250 height 127
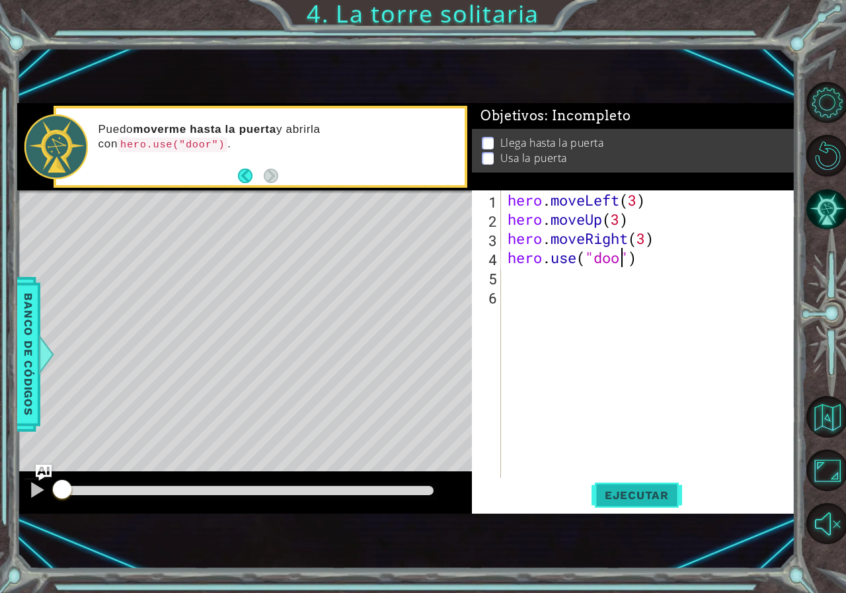
scroll to position [0, 5]
click at [640, 483] on button "Ejecutar" at bounding box center [637, 495] width 91 height 32
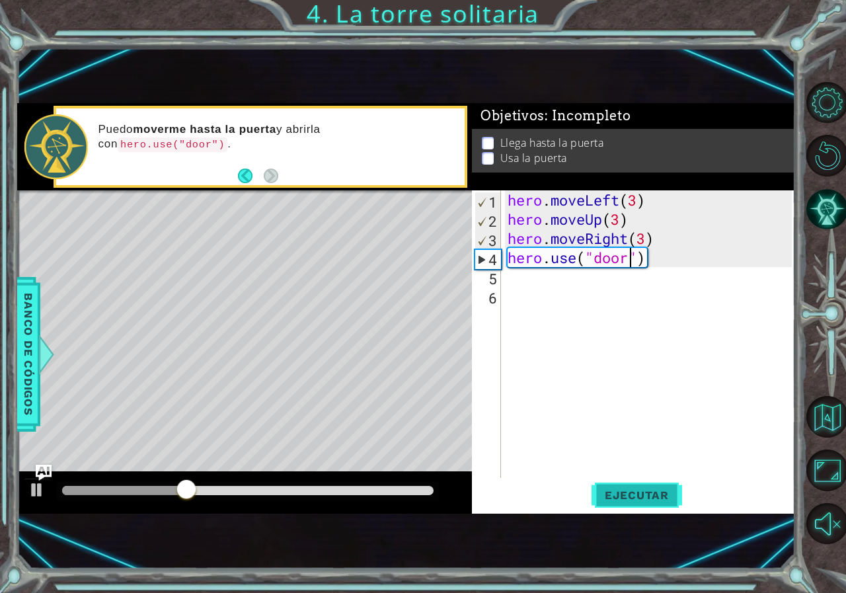
click at [617, 497] on span "Ejecutar" at bounding box center [637, 494] width 91 height 13
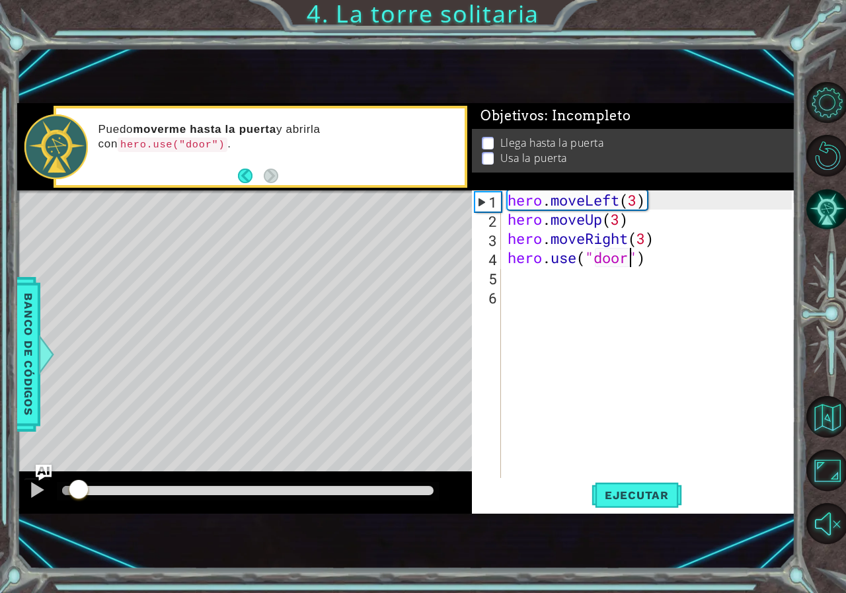
drag, startPoint x: 209, startPoint y: 494, endPoint x: 61, endPoint y: 505, distance: 147.8
click at [61, 505] on div at bounding box center [244, 492] width 455 height 42
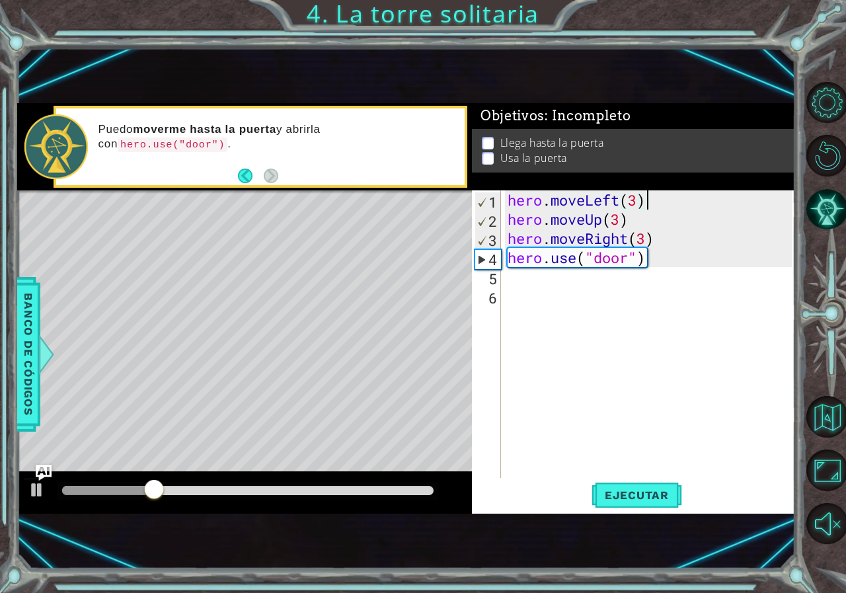
click at [643, 199] on div "hero . moveLeft ( 3 ) hero . moveUp ( 3 ) hero . moveRight ( 3 ) hero . use ( "…" at bounding box center [651, 353] width 293 height 326
click at [636, 205] on div "hero . moveLeft ( 3 ) hero . moveUp ( 3 ) hero . moveRight ( 3 ) hero . use ( "…" at bounding box center [651, 353] width 293 height 326
click at [621, 488] on span "Ejecutar" at bounding box center [637, 494] width 91 height 13
click at [652, 244] on div "hero . moveLeft ( 4 ) hero . moveUp ( 3 ) hero . moveRight ( 3 ) hero . use ( "…" at bounding box center [651, 353] width 293 height 326
type textarea "hero.moveRight(3)"
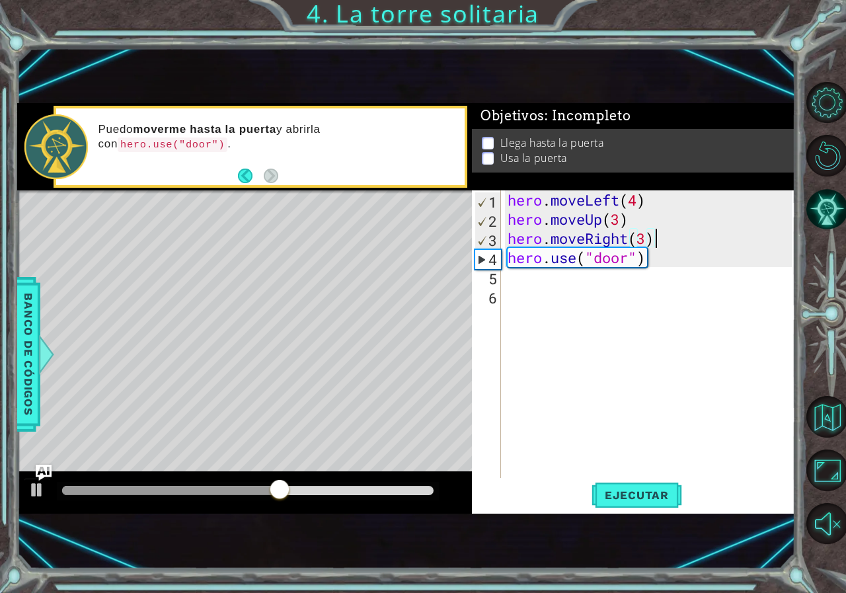
scroll to position [0, 0]
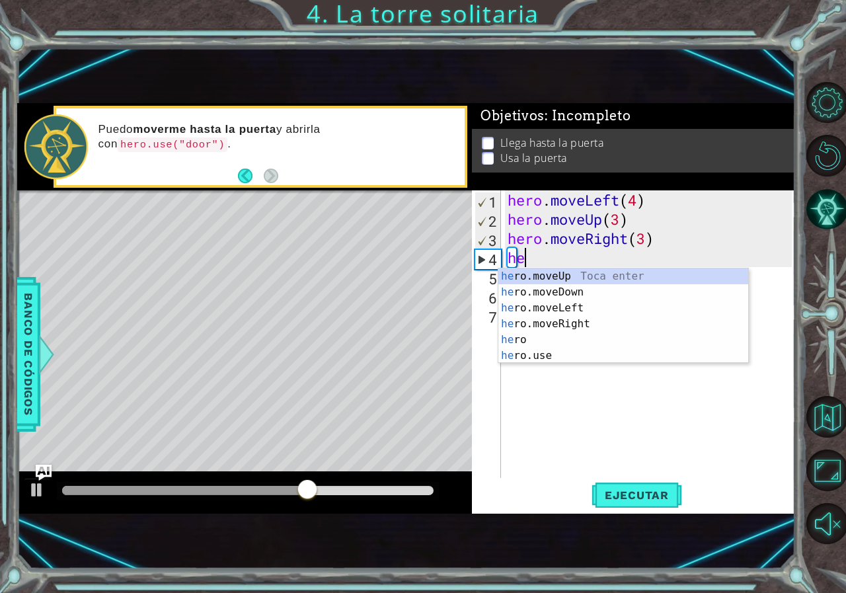
type textarea "her"
click at [568, 327] on div "her o.moveUp Toca enter her o.moveDown Toca enter her o.moveLeft Toca enter her…" at bounding box center [623, 331] width 250 height 127
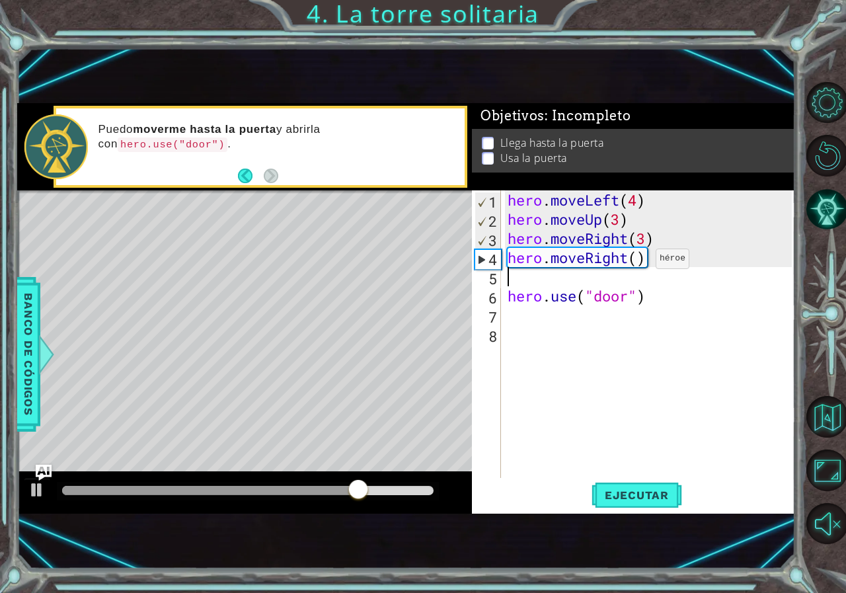
click at [636, 261] on div "hero . moveLeft ( 4 ) hero . moveUp ( 3 ) hero . moveRight ( 3 ) hero . moveRig…" at bounding box center [651, 353] width 293 height 326
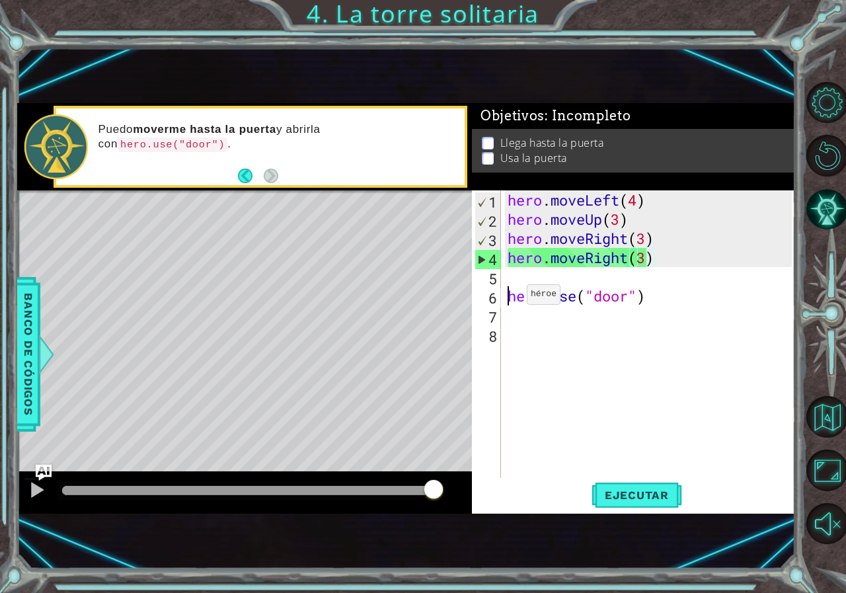
click at [507, 297] on div "hero . moveLeft ( 4 ) hero . moveUp ( 3 ) hero . moveRight ( 3 ) hero . moveRig…" at bounding box center [651, 353] width 293 height 326
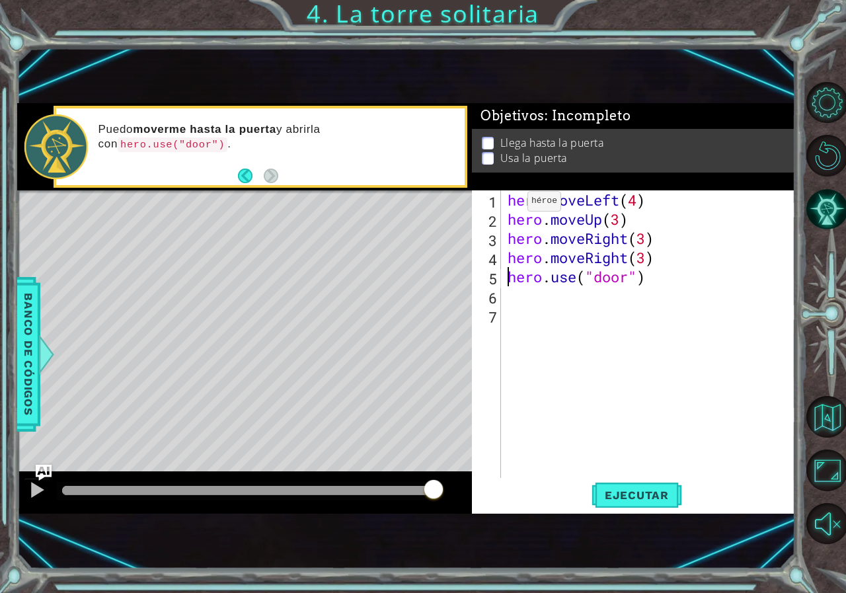
click at [512, 203] on div "hero . moveLeft ( 4 ) hero . moveUp ( 3 ) hero . moveRight ( 3 ) hero . moveRig…" at bounding box center [651, 353] width 293 height 326
click at [507, 203] on div "hero . moveLeft ( 4 ) hero . moveUp ( 3 ) hero . moveRight ( 3 ) hero . moveRig…" at bounding box center [648, 334] width 287 height 288
click at [645, 499] on span "Ejecutar" at bounding box center [637, 494] width 91 height 13
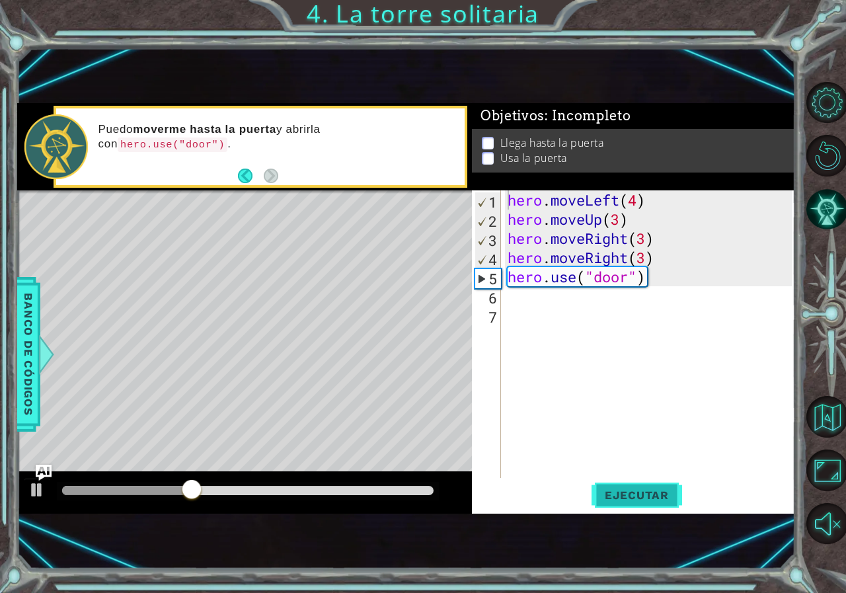
click at [617, 494] on span "Ejecutar" at bounding box center [637, 494] width 91 height 13
click at [619, 493] on span "Ejecutar" at bounding box center [637, 494] width 91 height 13
click at [633, 258] on div "hero . moveLeft ( 4 ) hero . moveUp ( 3 ) hero . moveRight ( 3 ) hero . moveRig…" at bounding box center [651, 353] width 293 height 326
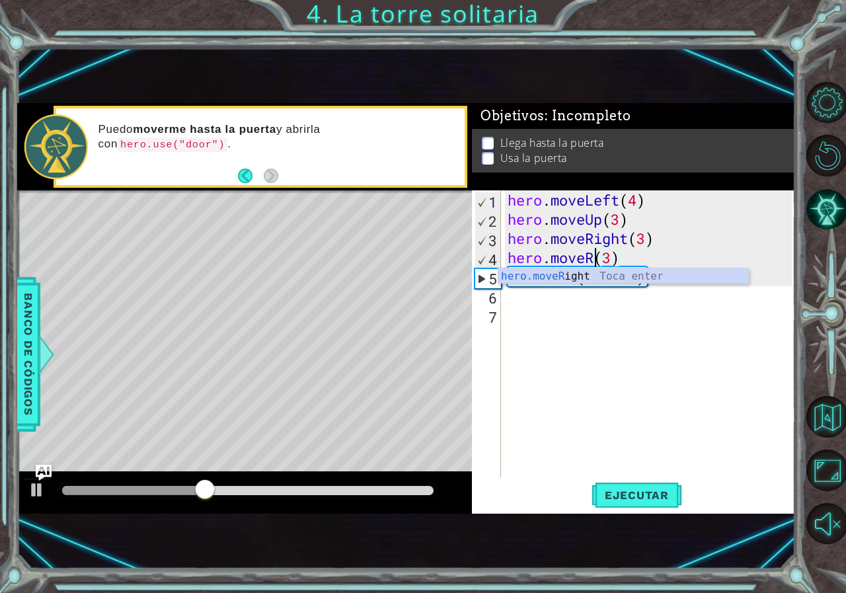
scroll to position [0, 4]
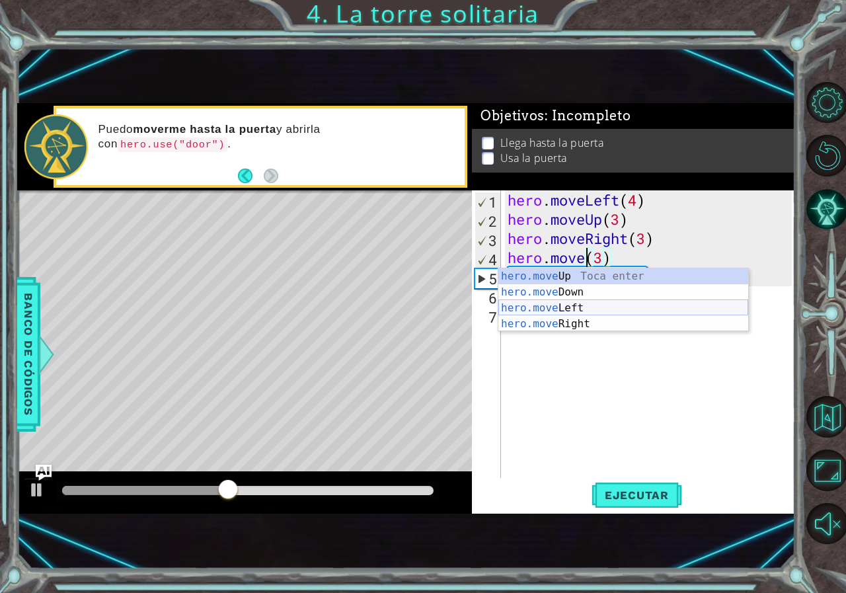
click at [574, 311] on div "hero.move Up Toca enter hero.move Down Toca enter hero.move Left Toca enter her…" at bounding box center [623, 315] width 250 height 95
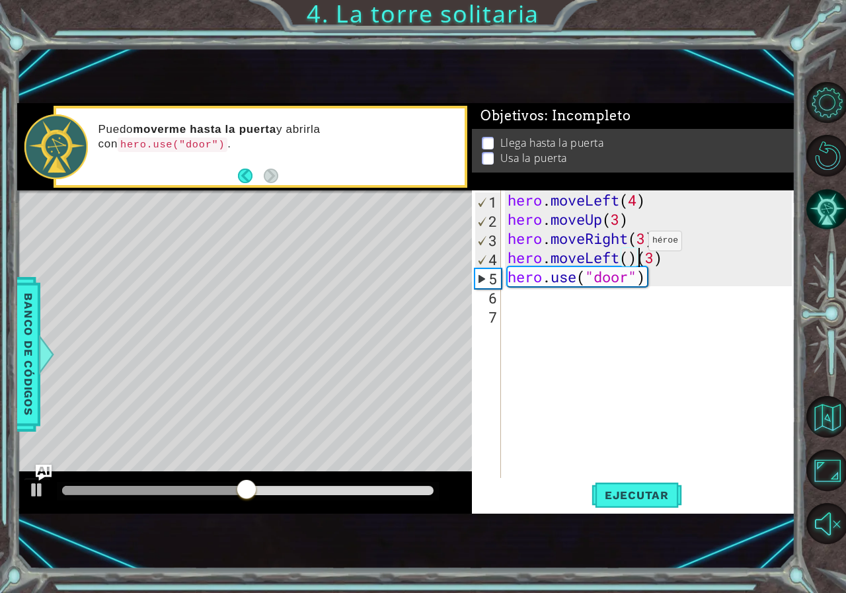
click at [627, 243] on div "hero . moveLeft ( 4 ) hero . moveUp ( 3 ) hero . moveRight ( 3 ) hero . moveLef…" at bounding box center [651, 353] width 293 height 326
drag, startPoint x: 669, startPoint y: 264, endPoint x: 522, endPoint y: 258, distance: 146.8
click at [522, 258] on div "hero . moveLeft ( 4 ) hero . moveUp ( 3 ) hero . moveRight ( 3 ) hero . moveLef…" at bounding box center [651, 353] width 293 height 326
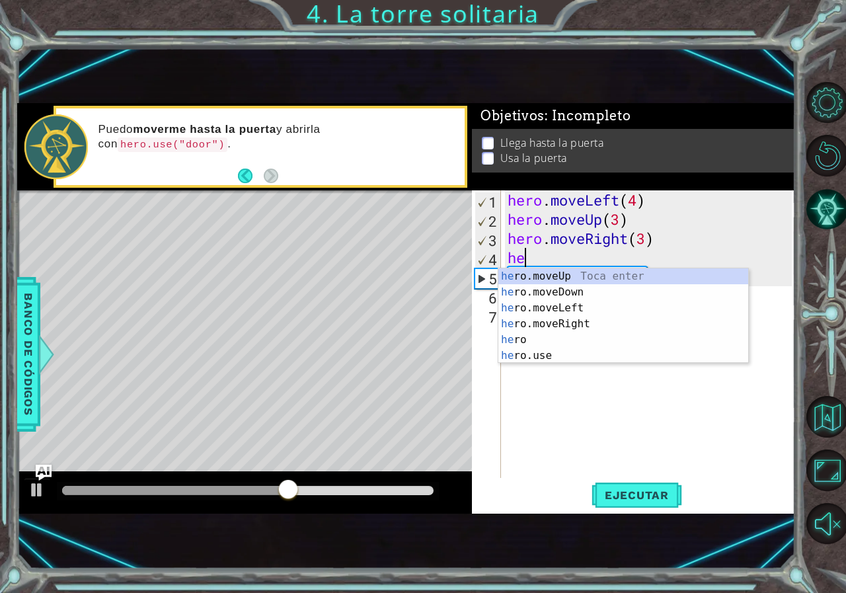
type textarea "h"
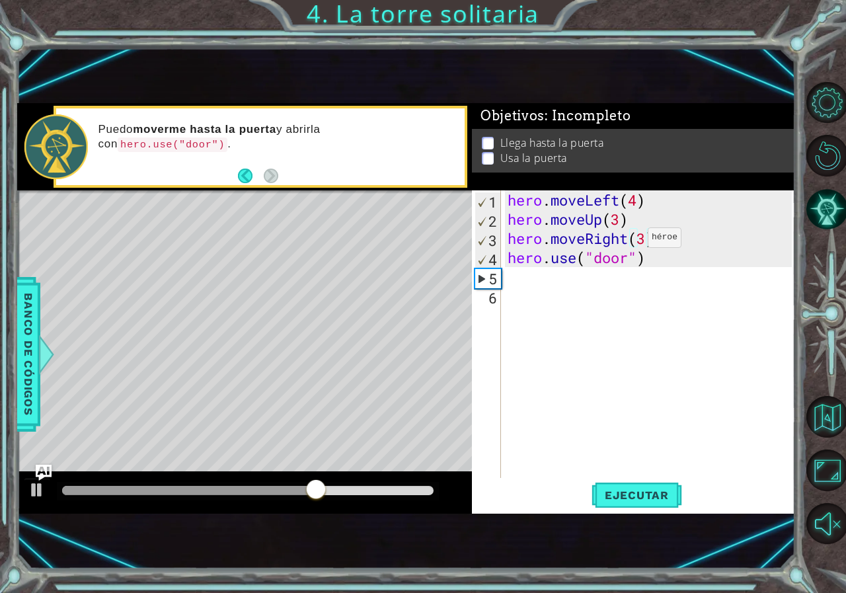
click at [629, 243] on div "hero . moveLeft ( 4 ) hero . moveUp ( 3 ) hero . moveRight ( 3 ) hero . use ( "…" at bounding box center [651, 353] width 293 height 326
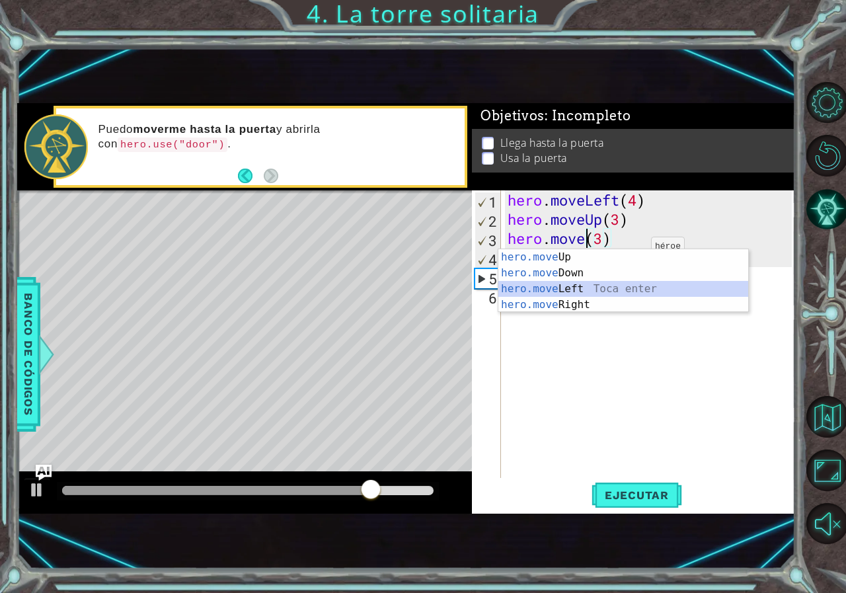
click at [575, 288] on div "hero.move Up Toca enter hero.move Down Toca enter hero.move Left Toca enter her…" at bounding box center [623, 296] width 250 height 95
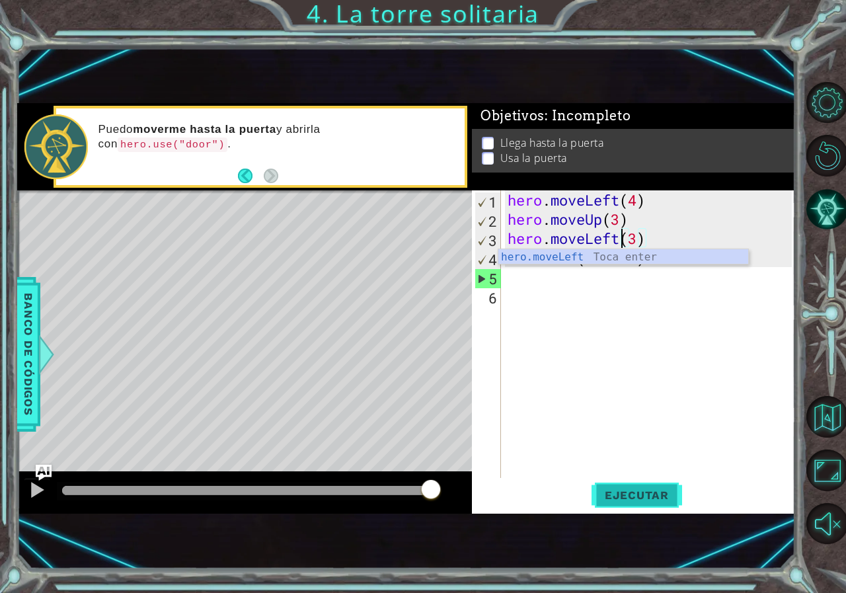
click at [636, 496] on span "Ejecutar" at bounding box center [637, 494] width 91 height 13
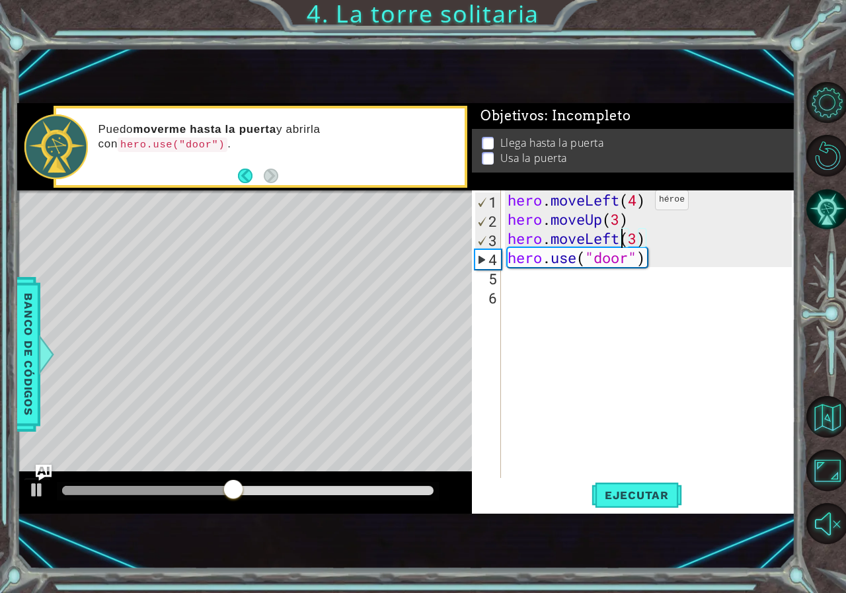
click at [635, 201] on div "hero . moveLeft ( 4 ) hero . moveUp ( 3 ) hero . moveLeft ( 3 ) hero . use ( "d…" at bounding box center [651, 353] width 293 height 326
click at [654, 493] on span "Ejecutar" at bounding box center [637, 494] width 91 height 13
drag, startPoint x: 616, startPoint y: 220, endPoint x: 615, endPoint y: 227, distance: 6.6
click at [615, 220] on div "hero . moveLeft ( 2 ) hero . moveUp ( 3 ) hero . moveLeft ( 3 ) hero . use ( "d…" at bounding box center [651, 353] width 293 height 326
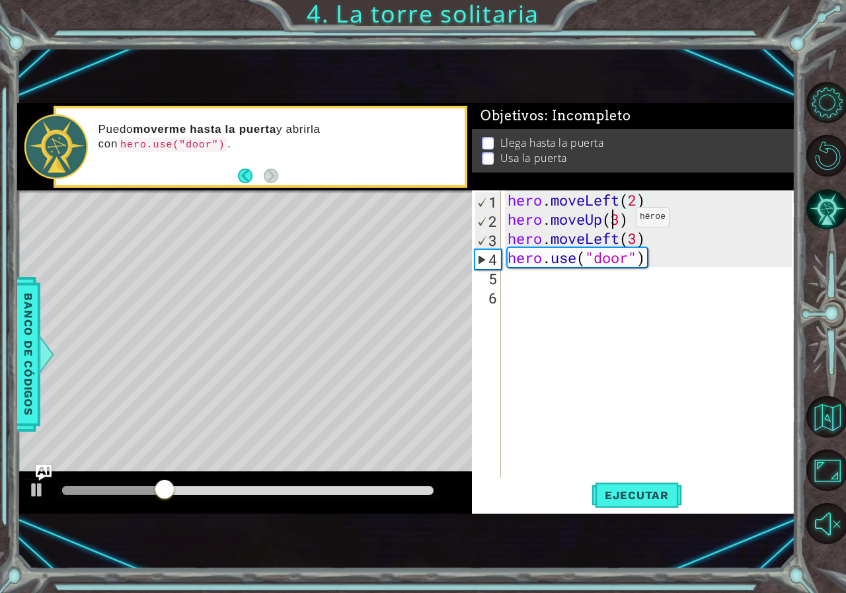
scroll to position [0, 5]
click at [619, 221] on div "hero . moveLeft ( 2 ) hero . moveUp ( 3 ) hero . moveLeft ( 3 ) hero . use ( "d…" at bounding box center [651, 353] width 293 height 326
click at [637, 237] on div "hero . moveLeft ( 2 ) hero . moveUp ( 2 ) hero . moveLeft ( 3 ) hero . use ( "d…" at bounding box center [651, 353] width 293 height 326
type textarea "hero.moveLeft(2)"
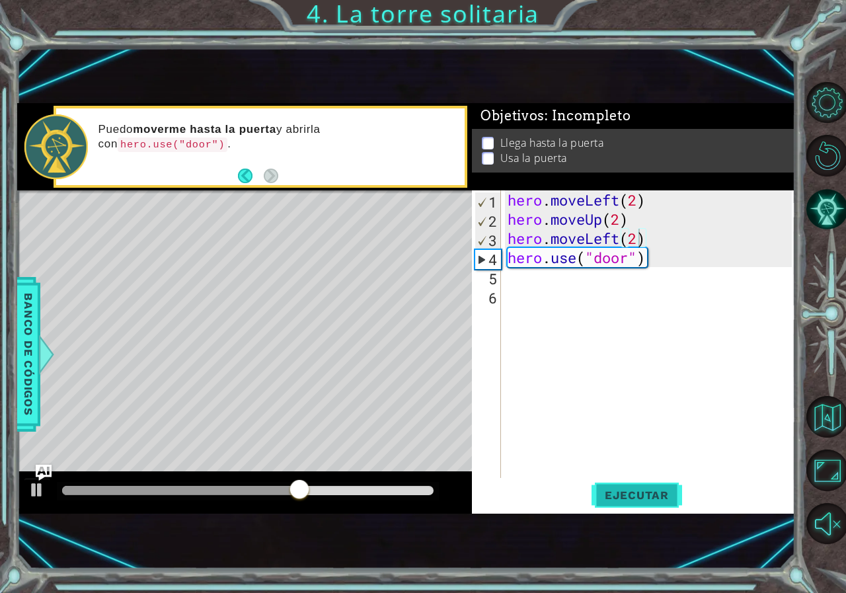
click at [623, 502] on button "Ejecutar" at bounding box center [637, 495] width 91 height 32
click at [617, 475] on div "hero . moveLeft ( 2 ) hero . moveUp ( 2 ) hero . moveLeft ( 2 ) hero . use ( "d…" at bounding box center [651, 353] width 293 height 326
click at [616, 488] on span "Ejecutar" at bounding box center [637, 494] width 91 height 13
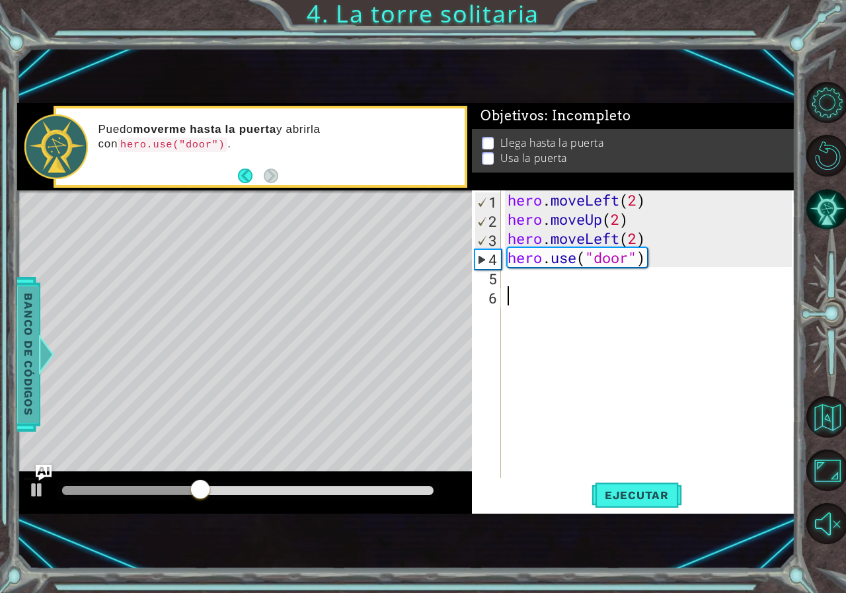
click at [38, 357] on div at bounding box center [44, 354] width 17 height 40
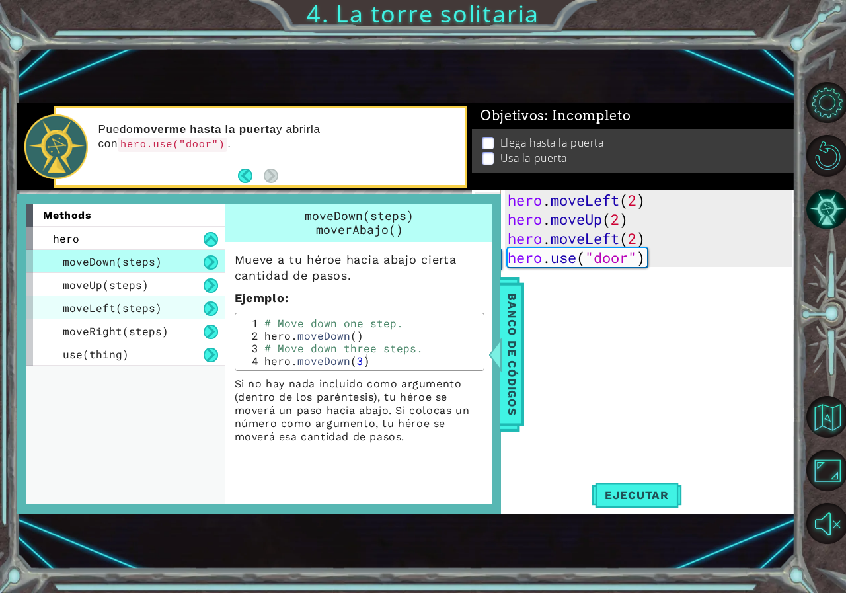
click at [158, 309] on div "moveLeft(steps)" at bounding box center [125, 307] width 198 height 23
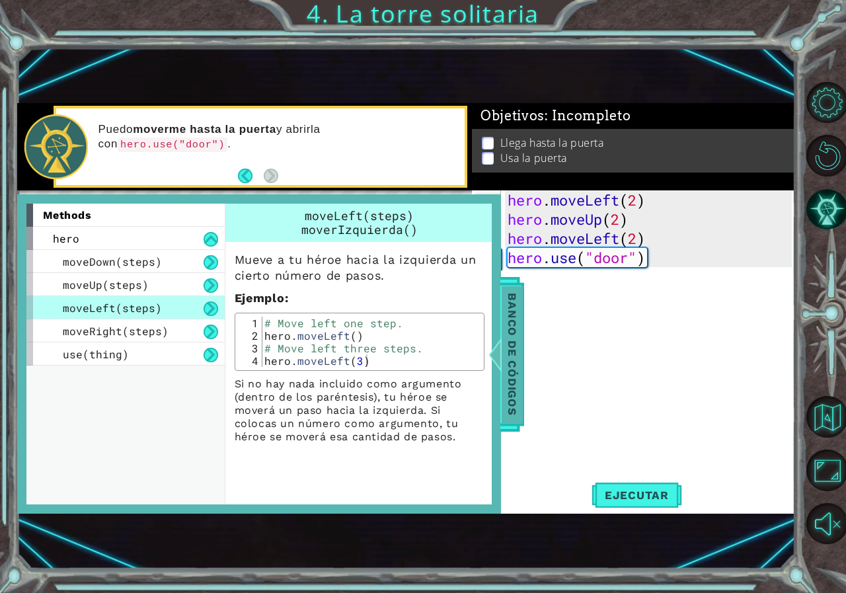
click at [497, 353] on div at bounding box center [492, 354] width 17 height 40
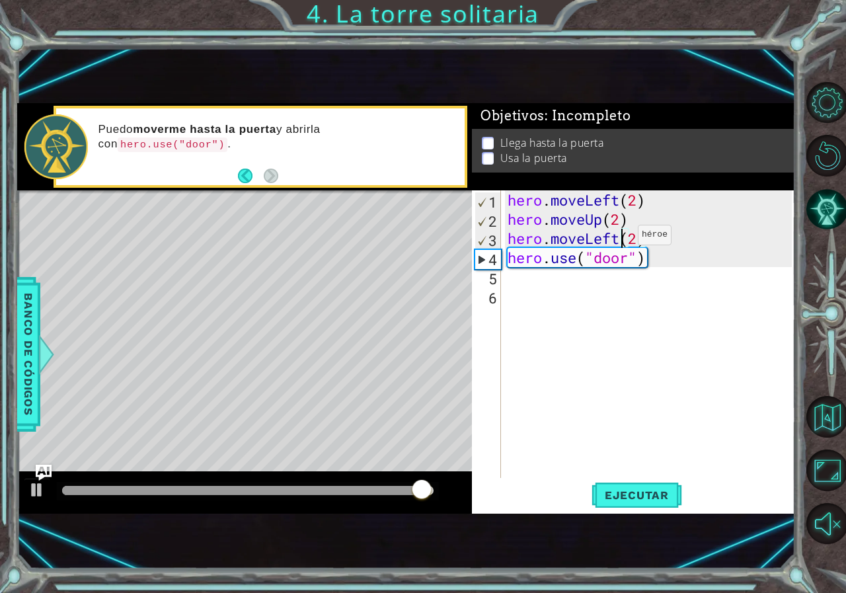
click at [618, 238] on div "hero . moveLeft ( 2 ) hero . moveUp ( 2 ) hero . moveLeft ( 2 ) hero . use ( "d…" at bounding box center [651, 353] width 293 height 326
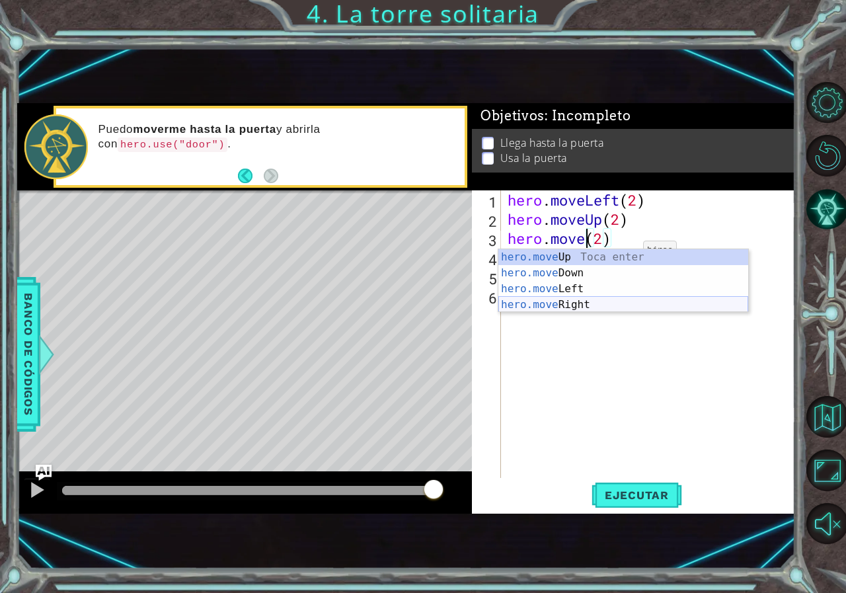
click at [571, 305] on div "hero.move Up Toca enter hero.move Down Toca enter hero.move Left Toca enter her…" at bounding box center [623, 296] width 250 height 95
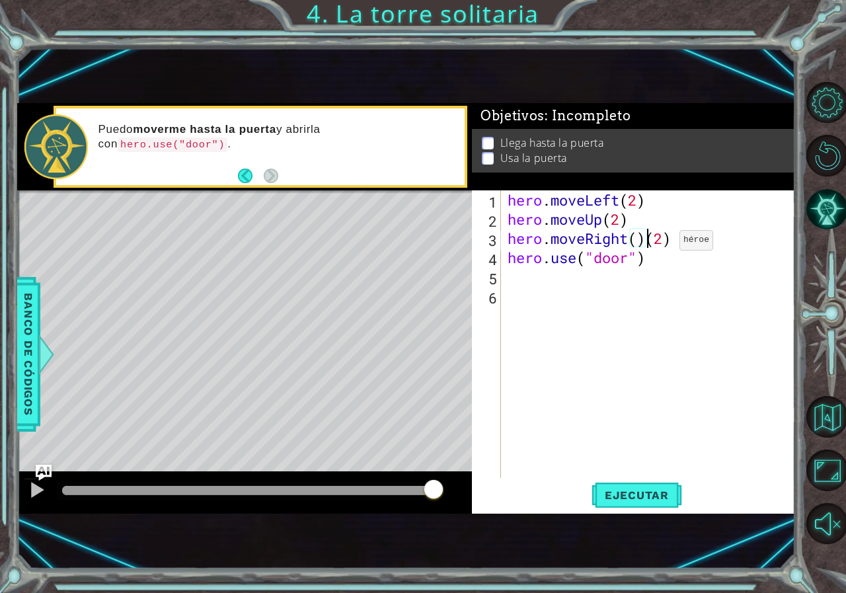
type textarea "hero.moveRight(2)"
click at [633, 495] on span "Ejecutar" at bounding box center [637, 494] width 91 height 13
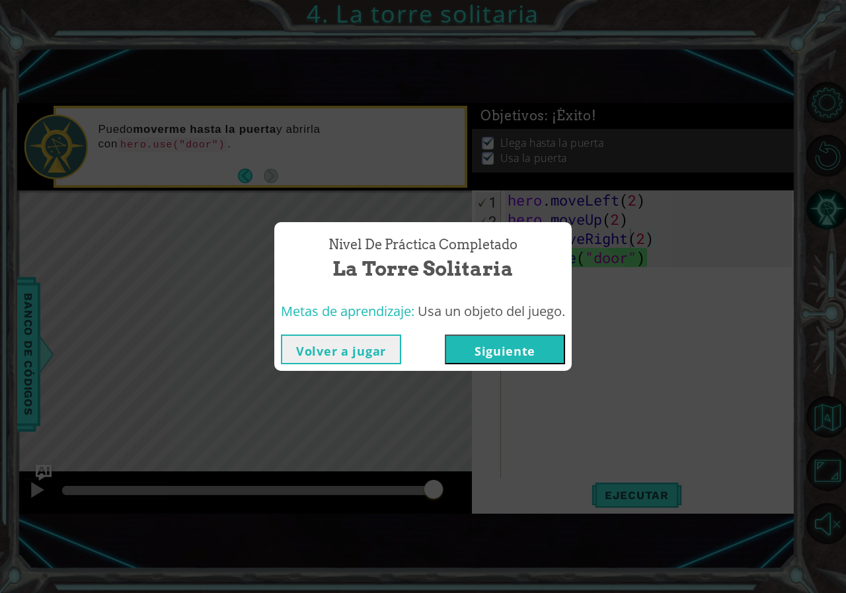
click at [514, 336] on button "Siguiente" at bounding box center [505, 349] width 120 height 30
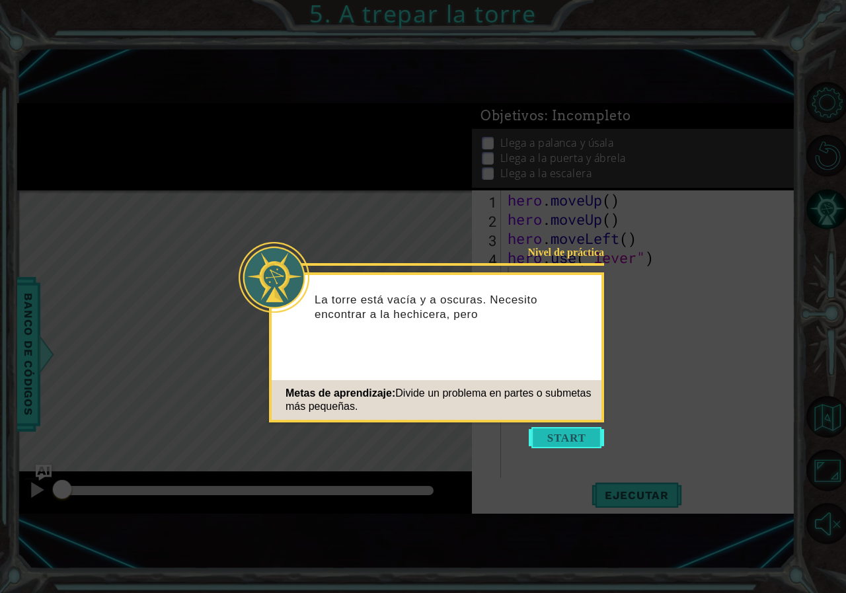
click at [539, 445] on button "Start" at bounding box center [566, 437] width 75 height 21
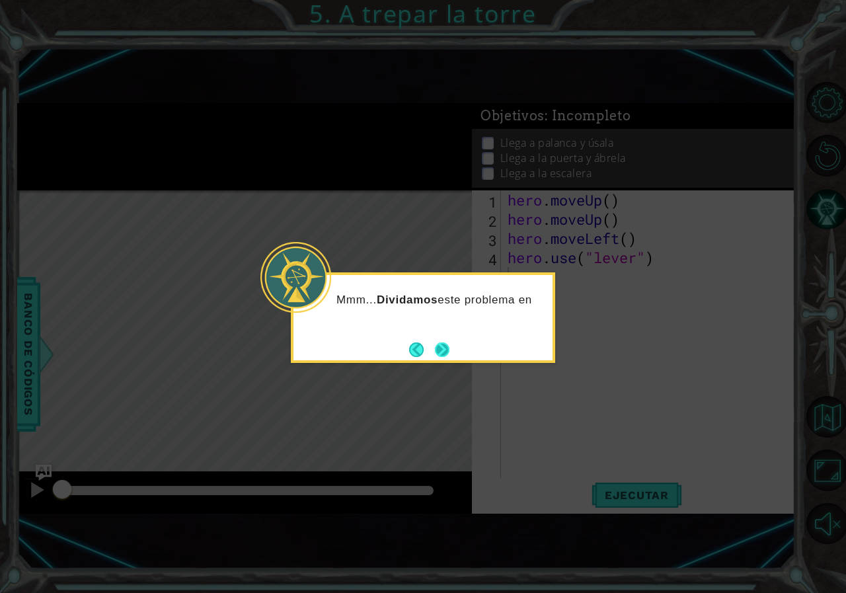
click at [444, 351] on button "Next" at bounding box center [442, 349] width 15 height 15
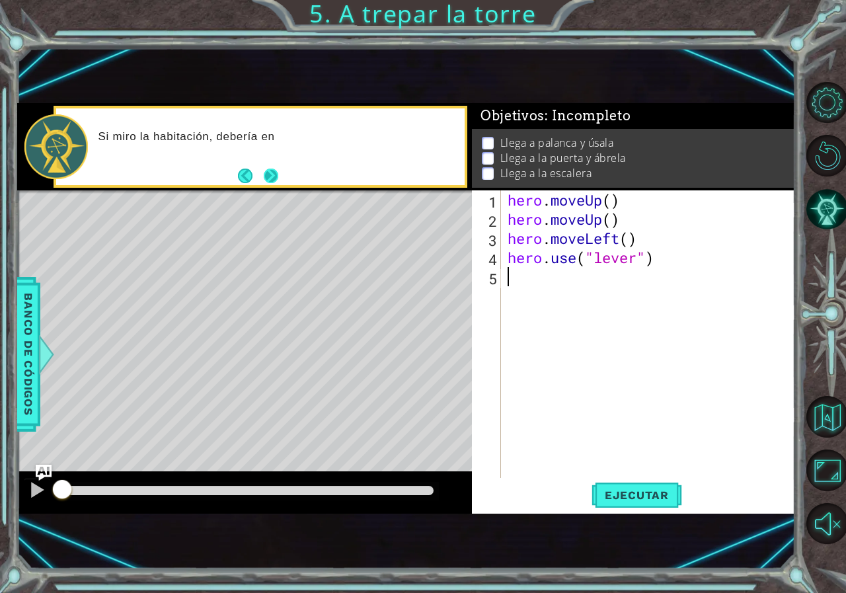
click at [273, 178] on button "Next" at bounding box center [271, 177] width 16 height 16
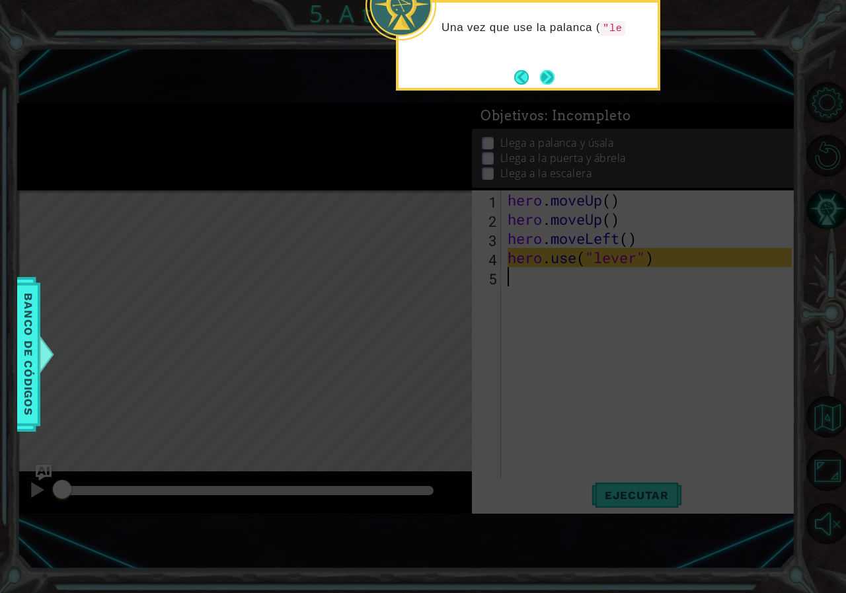
click at [549, 85] on button "Next" at bounding box center [547, 77] width 16 height 16
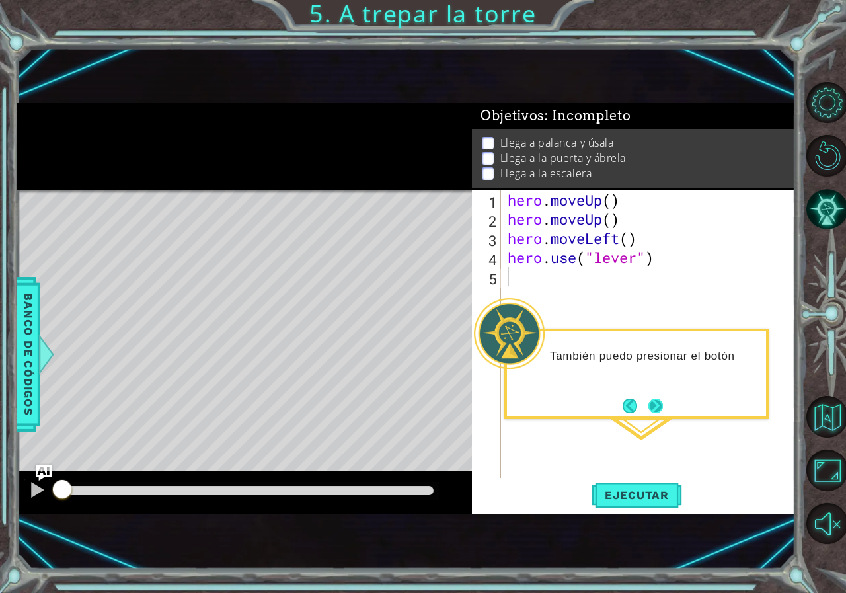
click at [663, 405] on button "Next" at bounding box center [655, 405] width 15 height 15
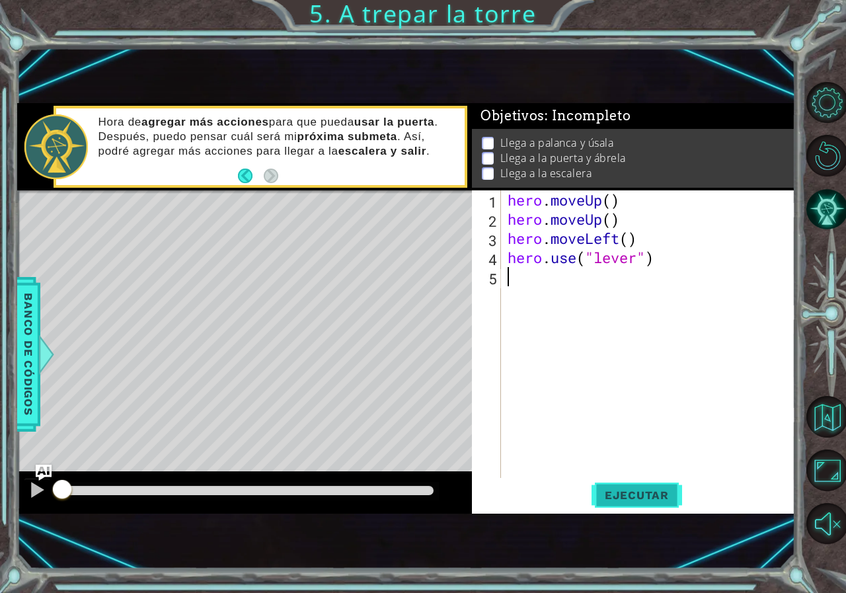
click at [636, 496] on span "Ejecutar" at bounding box center [637, 494] width 91 height 13
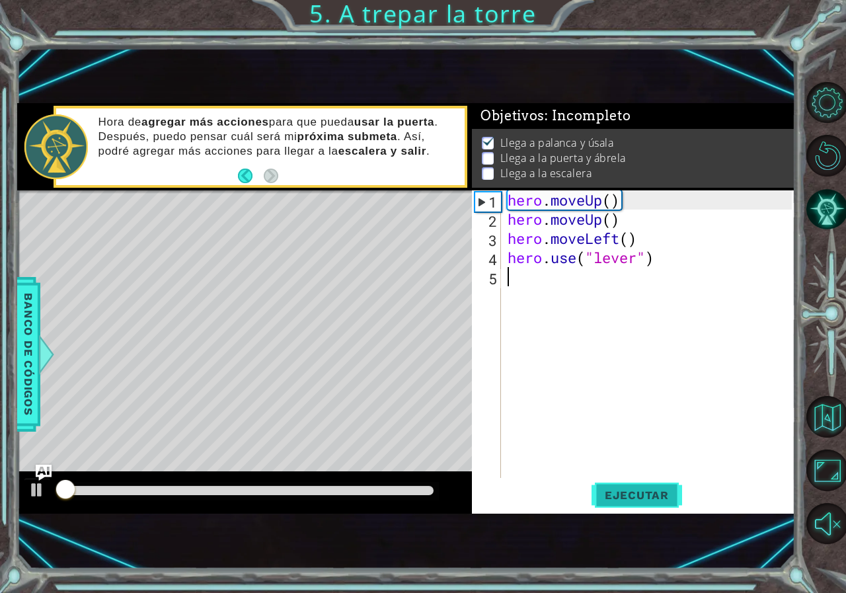
scroll to position [7, 0]
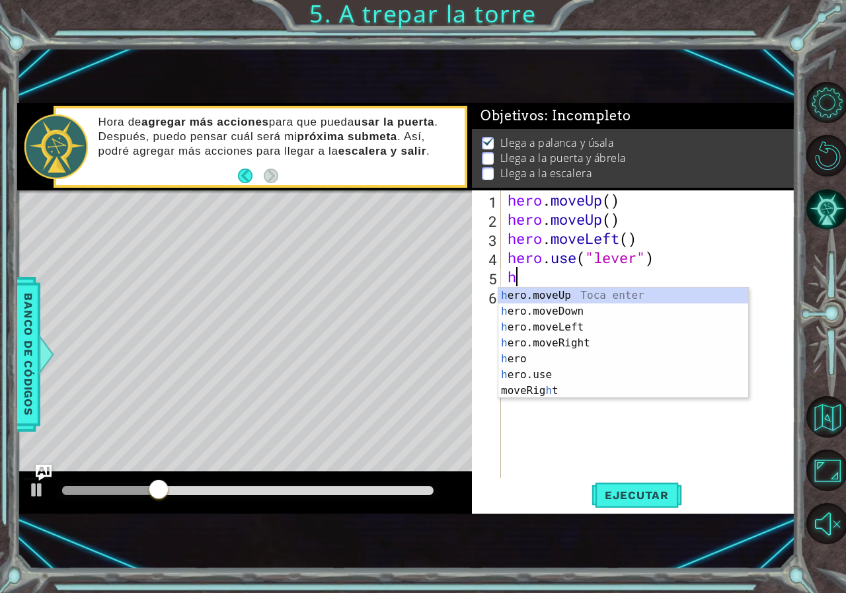
type textarea "her"
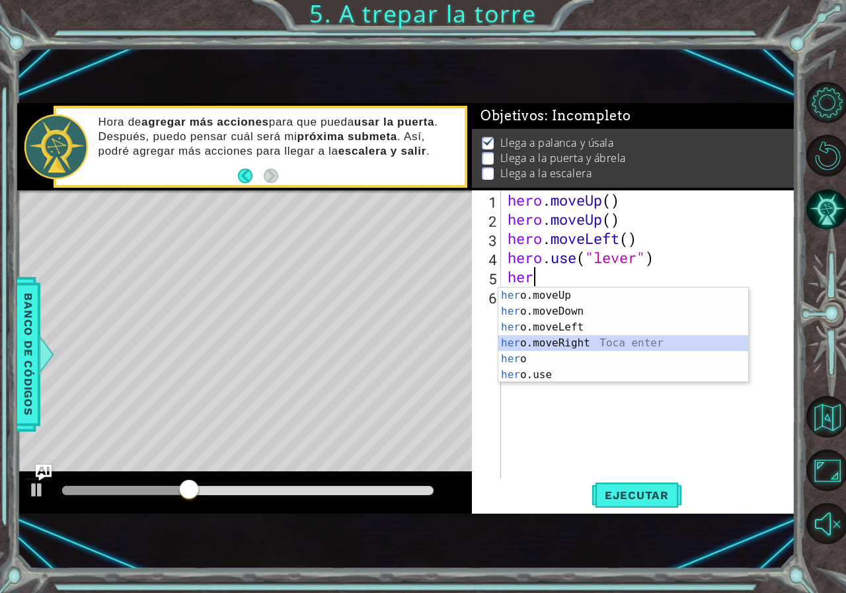
click at [570, 344] on div "her o.moveUp Toca enter her o.moveDown Toca enter her o.moveLeft Toca enter her…" at bounding box center [623, 351] width 250 height 127
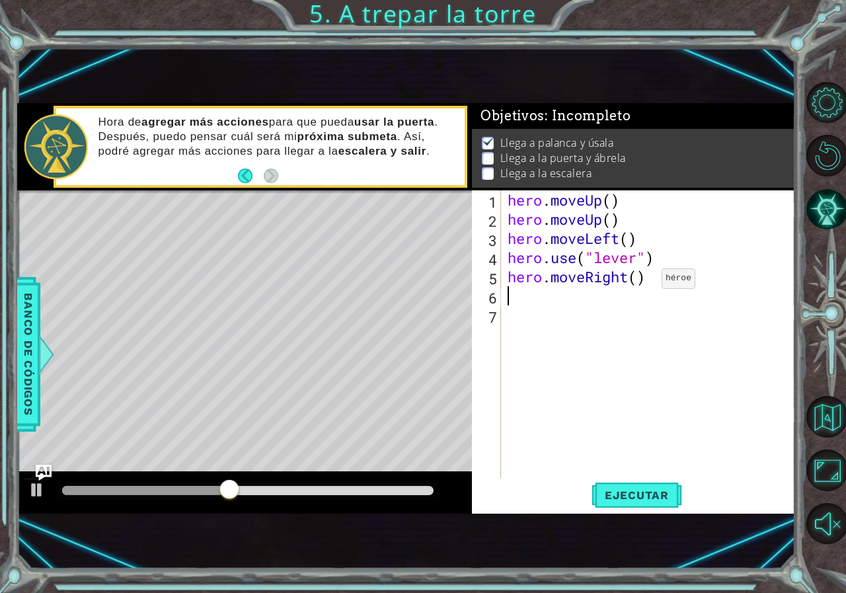
click at [641, 282] on div "hero . moveUp ( ) hero . moveUp ( ) hero . moveLeft ( ) hero . use ( "lever" ) …" at bounding box center [651, 353] width 293 height 326
type textarea "hero.moveRight(3)"
click at [628, 498] on span "Ejecutar" at bounding box center [637, 494] width 91 height 13
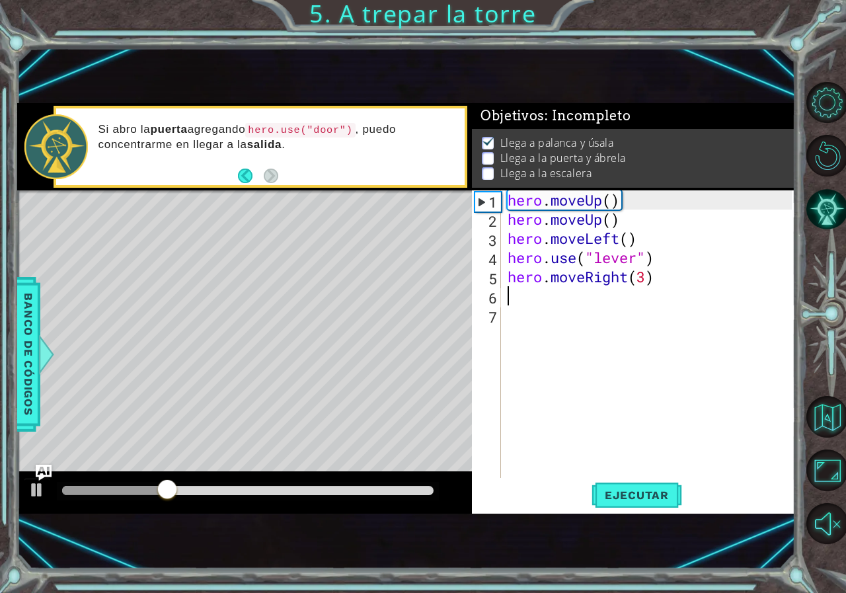
click at [543, 296] on div "hero . moveUp ( ) hero . moveUp ( ) hero . moveLeft ( ) hero . use ( "lever" ) …" at bounding box center [651, 353] width 293 height 326
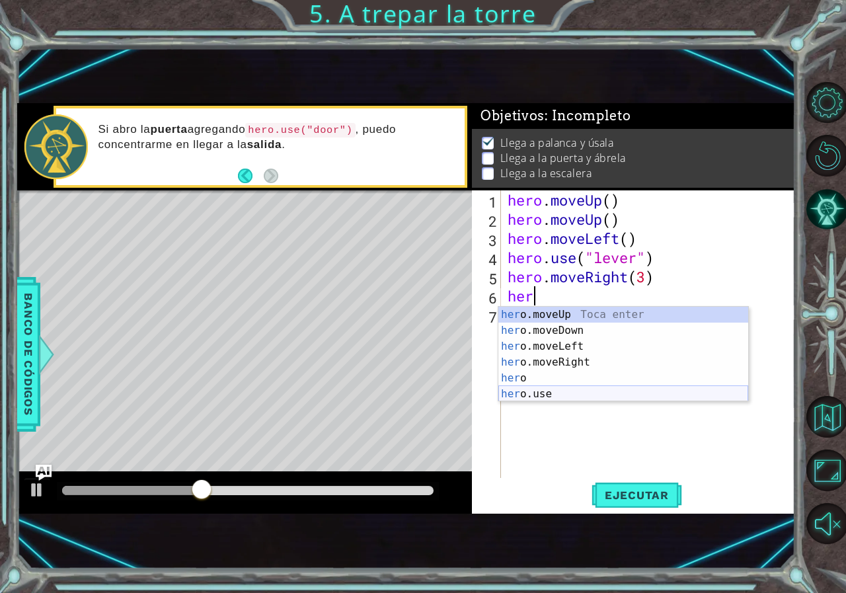
click at [539, 396] on div "her o.moveUp Toca enter her o.moveDown Toca enter her o.moveLeft Toca enter her…" at bounding box center [623, 370] width 250 height 127
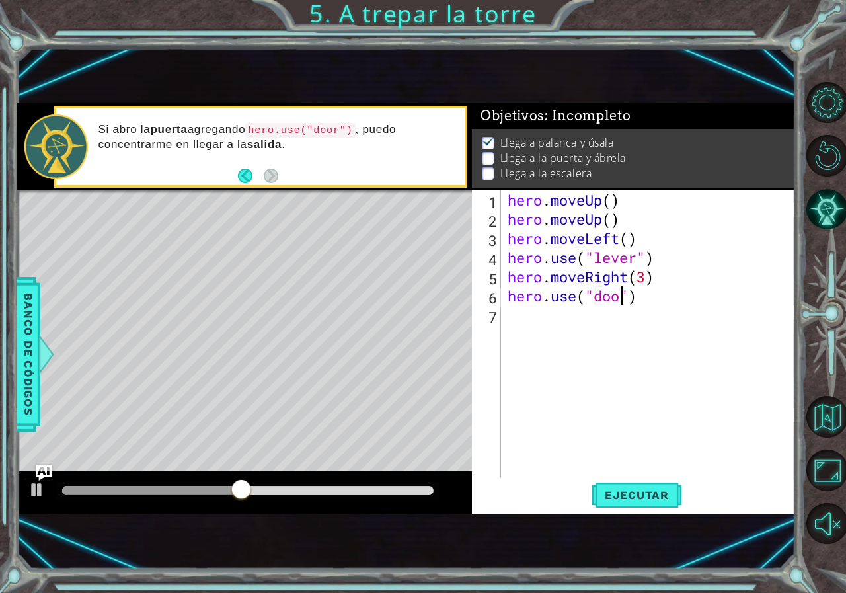
type textarea "hero.use("door")"
click at [654, 301] on div "hero . moveUp ( ) hero . moveUp ( ) hero . moveLeft ( ) hero . use ( "lever" ) …" at bounding box center [651, 353] width 293 height 326
click at [615, 488] on span "Ejecutar" at bounding box center [637, 494] width 91 height 13
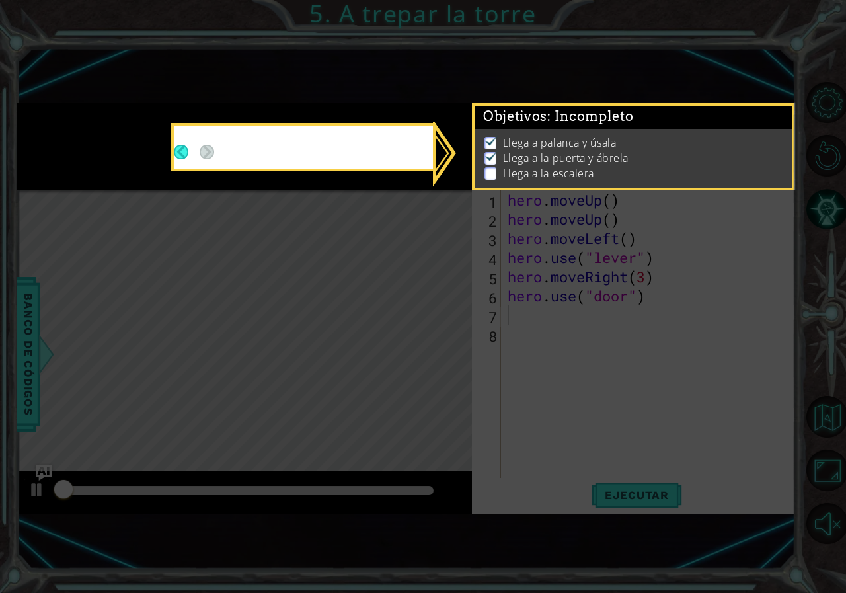
scroll to position [7, 0]
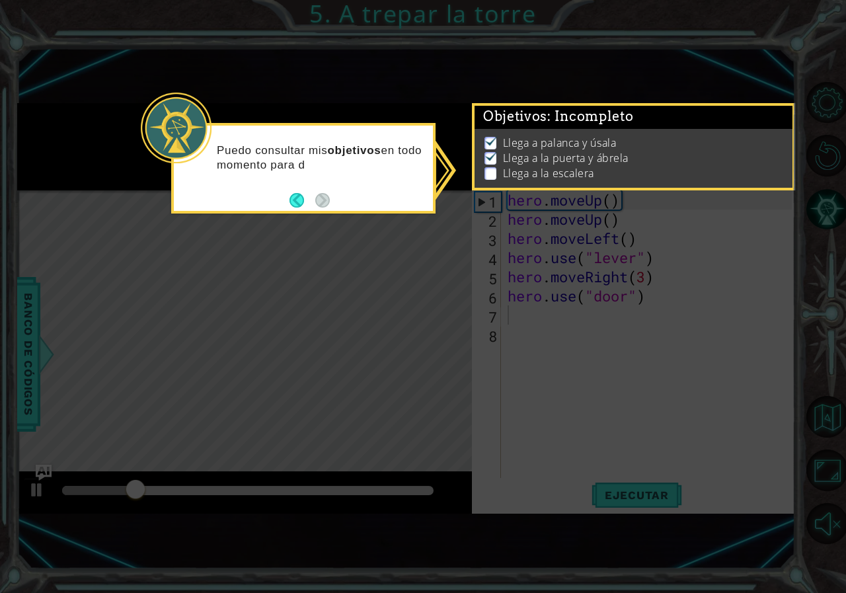
click at [276, 309] on icon at bounding box center [423, 296] width 846 height 593
click at [440, 313] on icon at bounding box center [423, 296] width 846 height 593
click at [510, 260] on icon at bounding box center [423, 296] width 846 height 593
click at [493, 167] on p at bounding box center [490, 173] width 12 height 13
click at [536, 327] on icon at bounding box center [423, 296] width 846 height 593
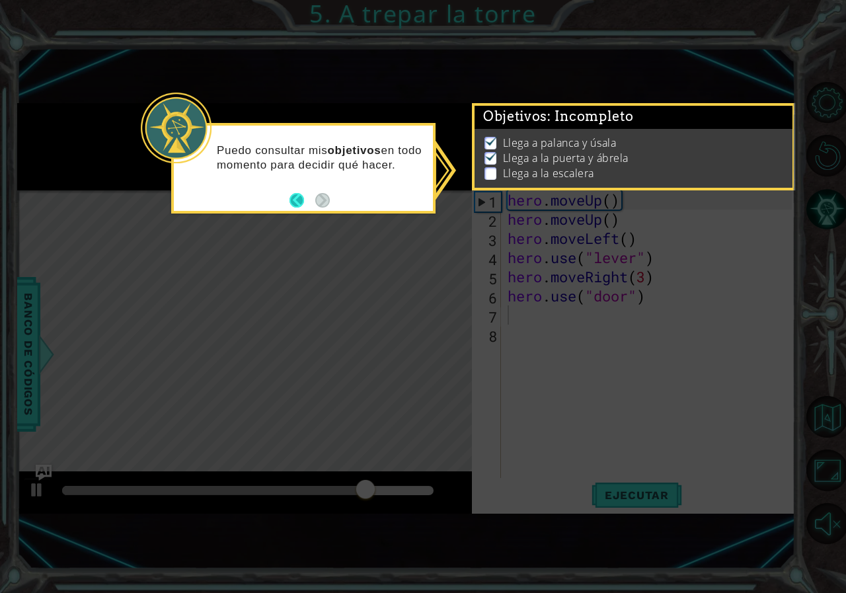
click at [295, 200] on button "Back" at bounding box center [302, 200] width 26 height 15
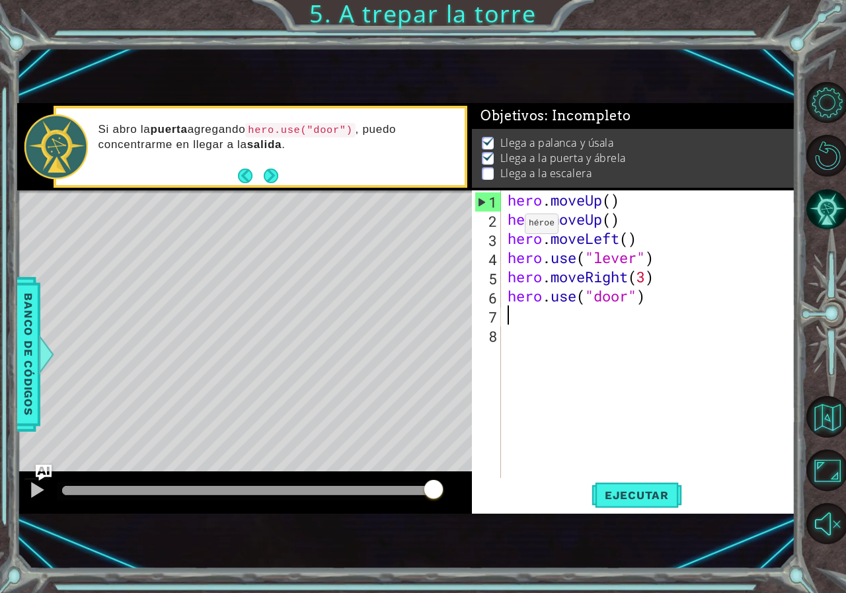
click at [480, 202] on div "1" at bounding box center [488, 201] width 26 height 19
click at [479, 202] on div "1" at bounding box center [488, 201] width 26 height 19
type textarea "hero.moveUp()"
click at [534, 318] on div "hero . moveUp ( ) hero . moveUp ( ) hero . moveLeft ( ) hero . use ( "lever" ) …" at bounding box center [651, 353] width 293 height 326
type textarea "h"
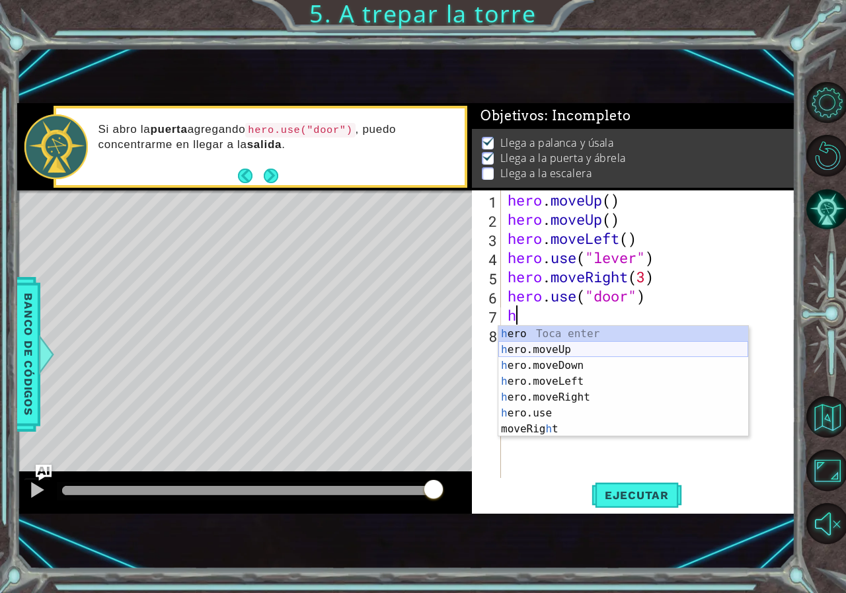
click at [536, 351] on div "h ero Toca enter h ero.moveUp Toca enter h ero.moveDown Toca enter h ero.moveLe…" at bounding box center [623, 397] width 250 height 143
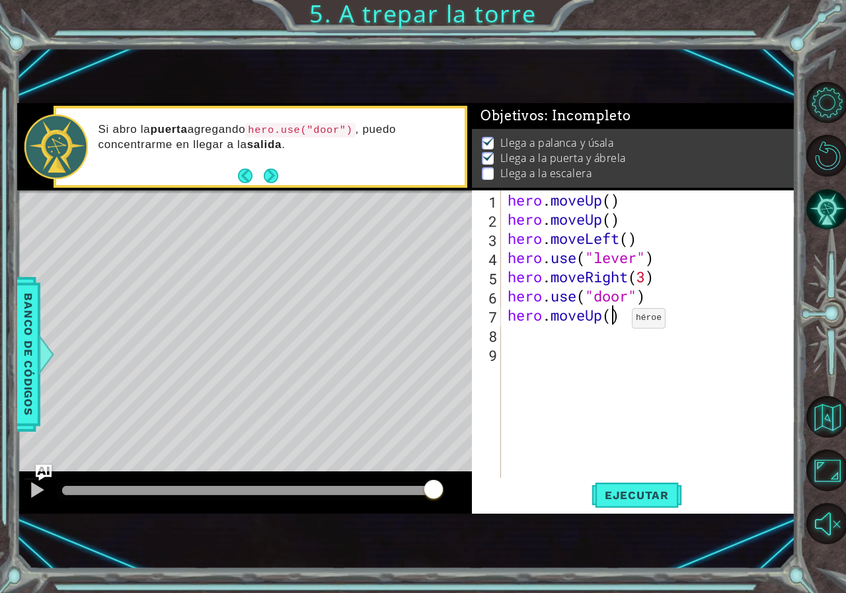
click at [612, 321] on div "hero . moveUp ( ) hero . moveUp ( ) hero . moveLeft ( ) hero . use ( "lever" ) …" at bounding box center [651, 353] width 293 height 326
type textarea "hero.moveUp(2)"
click at [652, 309] on div "hero . moveUp ( ) hero . moveUp ( ) hero . moveLeft ( ) hero . use ( "lever" ) …" at bounding box center [651, 353] width 293 height 326
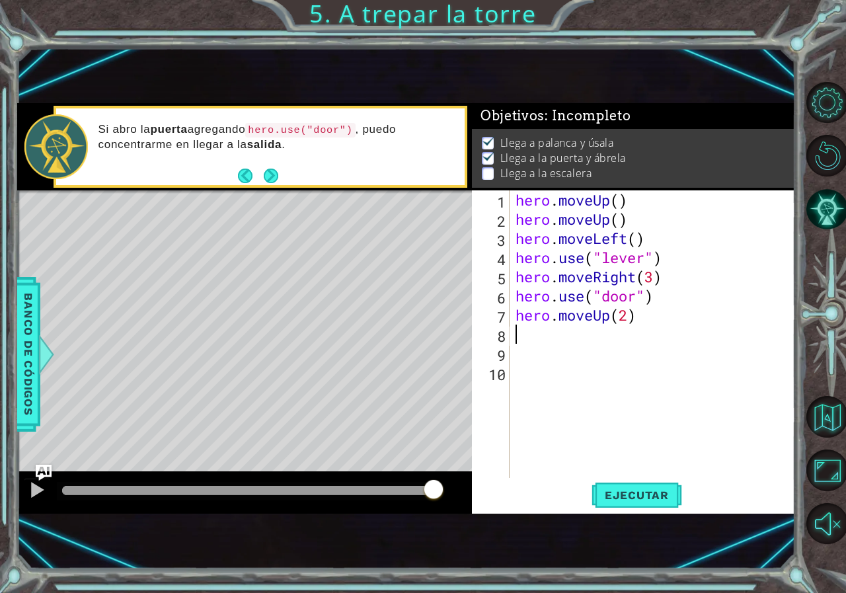
scroll to position [0, 0]
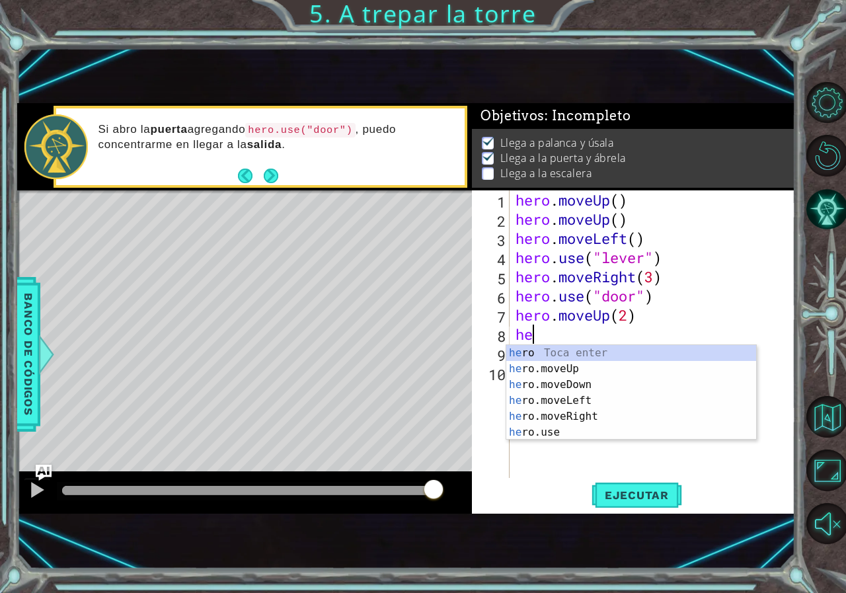
type textarea "her"
click at [568, 400] on div "her o Toca enter her o.moveUp Toca enter her o.moveDown Toca enter her o.moveLe…" at bounding box center [631, 408] width 250 height 127
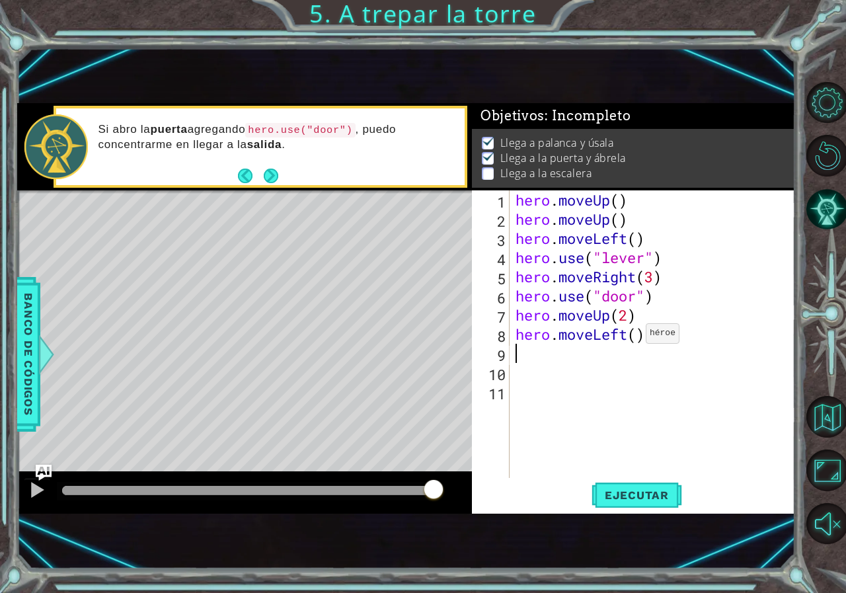
click at [634, 336] on div "hero . moveUp ( ) hero . moveUp ( ) hero . moveLeft ( ) hero . use ( "lever" ) …" at bounding box center [656, 353] width 286 height 326
type textarea "hero.moveLeft(3)"
click at [666, 337] on div "hero . moveUp ( ) hero . moveUp ( ) hero . moveLeft ( ) hero . use ( "lever" ) …" at bounding box center [656, 353] width 286 height 326
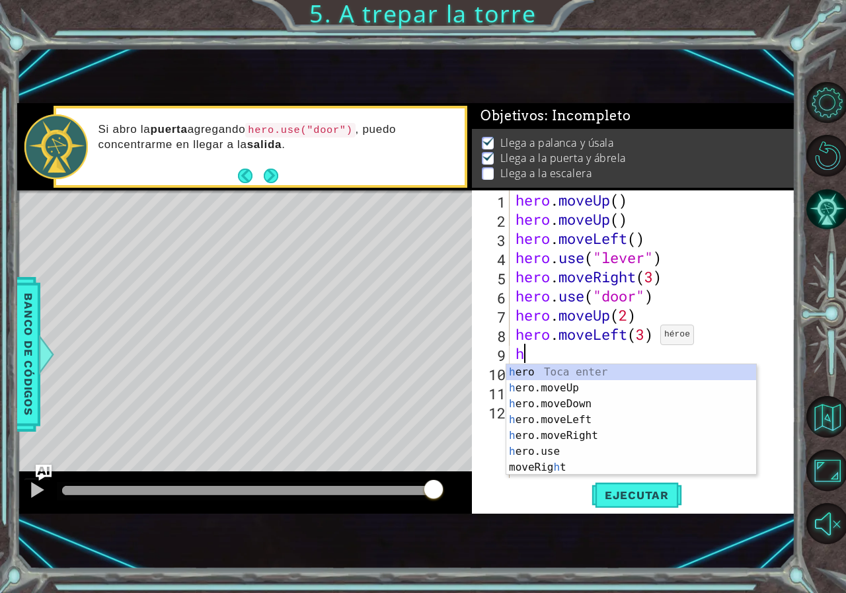
type textarea "hre"
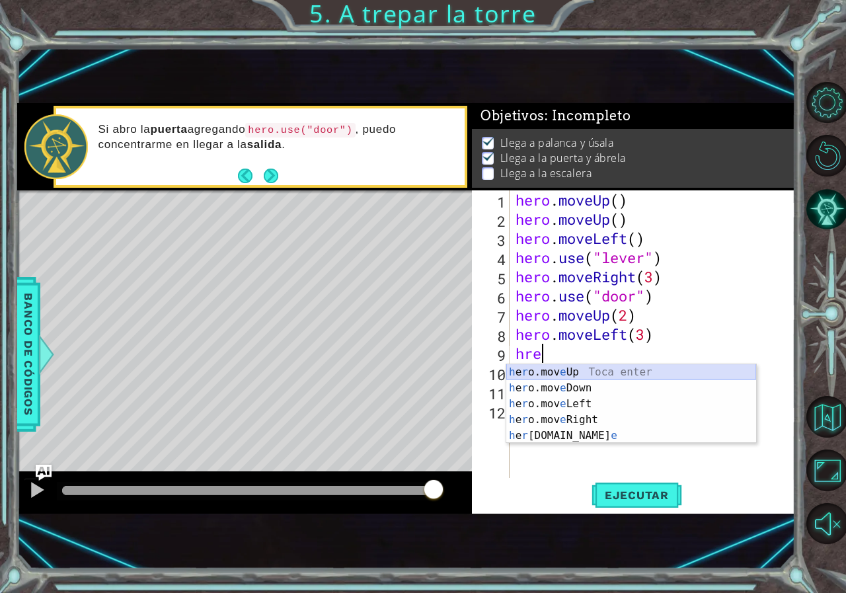
click at [570, 370] on div "h e r o.mov e Up Toca enter h e r o.mov e Down Toca enter h e r o.mov e Left To…" at bounding box center [631, 419] width 250 height 111
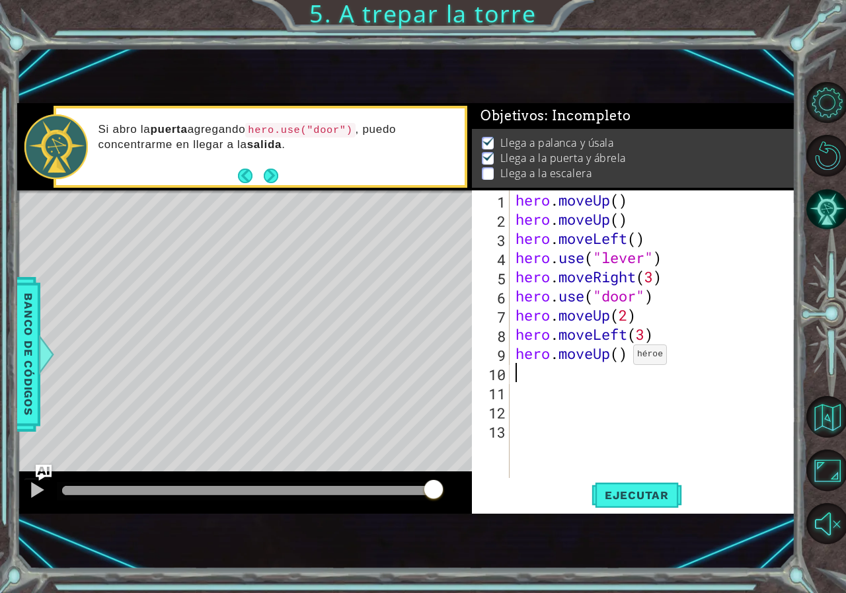
click at [621, 358] on div "hero . moveUp ( ) hero . moveUp ( ) hero . moveLeft ( ) hero . use ( "lever" ) …" at bounding box center [656, 353] width 286 height 326
type textarea "hero.moveUp(1)"
click at [652, 496] on span "Ejecutar" at bounding box center [637, 494] width 91 height 13
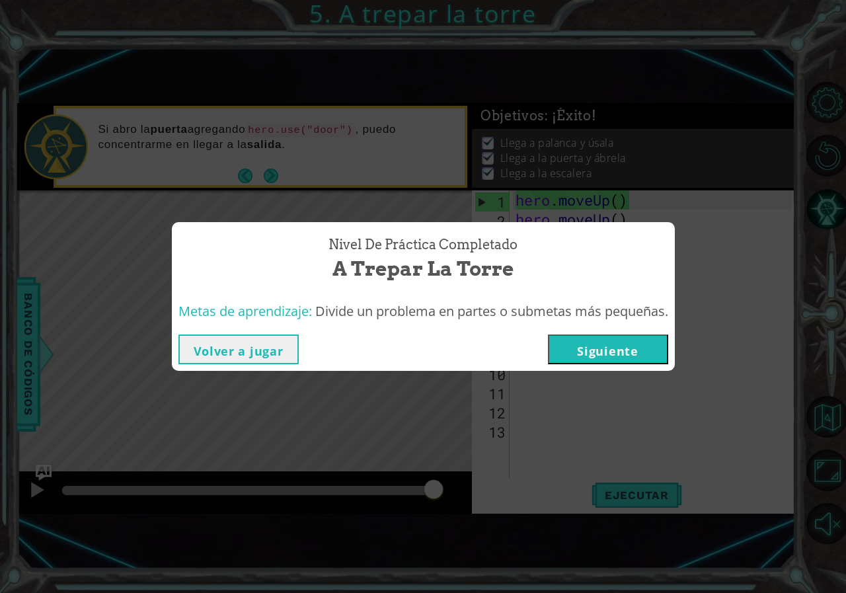
click at [594, 346] on button "Siguiente" at bounding box center [608, 349] width 120 height 30
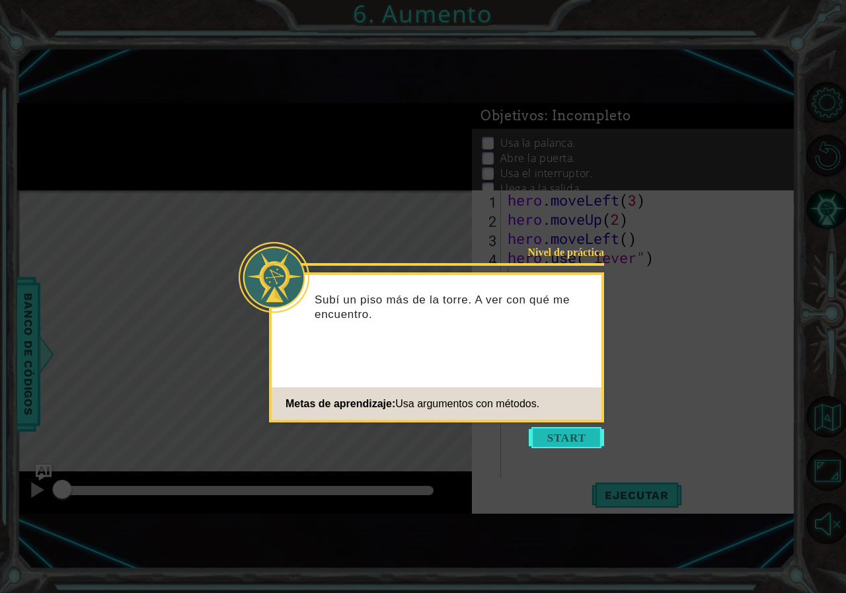
click at [578, 435] on button "Start" at bounding box center [566, 437] width 75 height 21
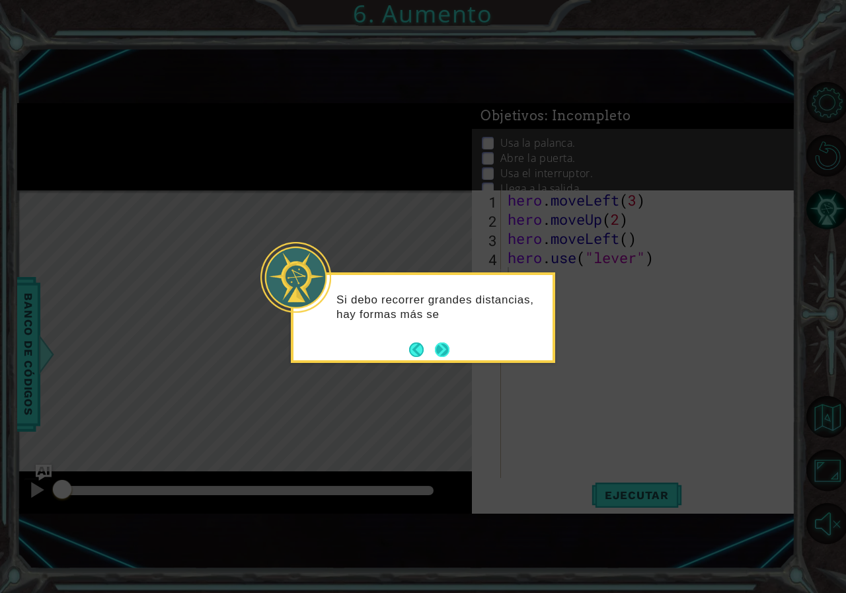
click at [438, 352] on button "Next" at bounding box center [442, 349] width 15 height 15
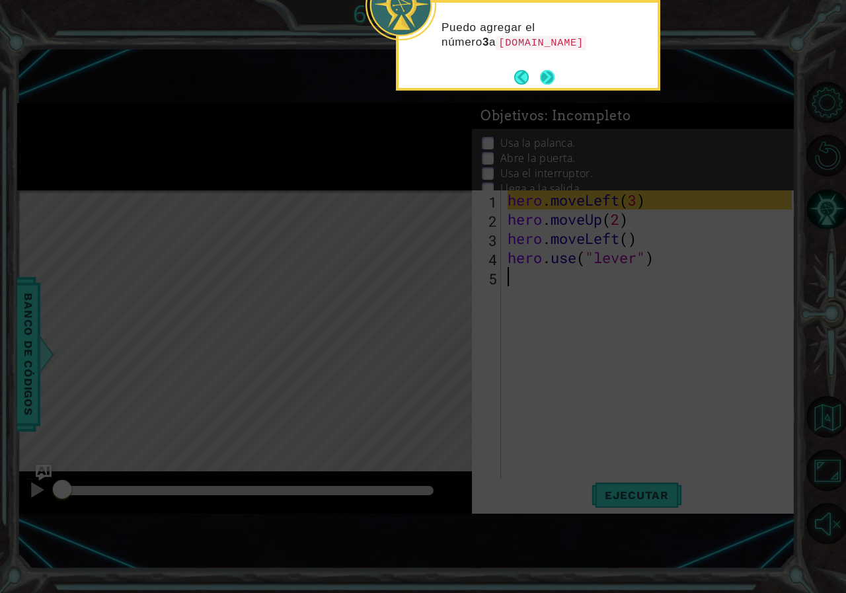
click at [549, 78] on button "Next" at bounding box center [547, 77] width 15 height 15
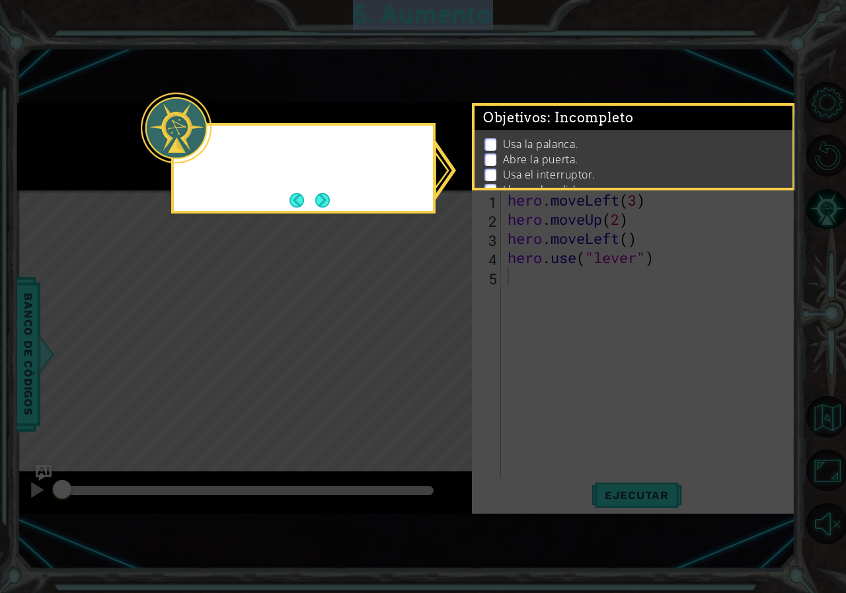
click at [549, 78] on icon at bounding box center [423, 296] width 846 height 593
click at [318, 186] on div "No sé dónde está la sa" at bounding box center [303, 168] width 264 height 91
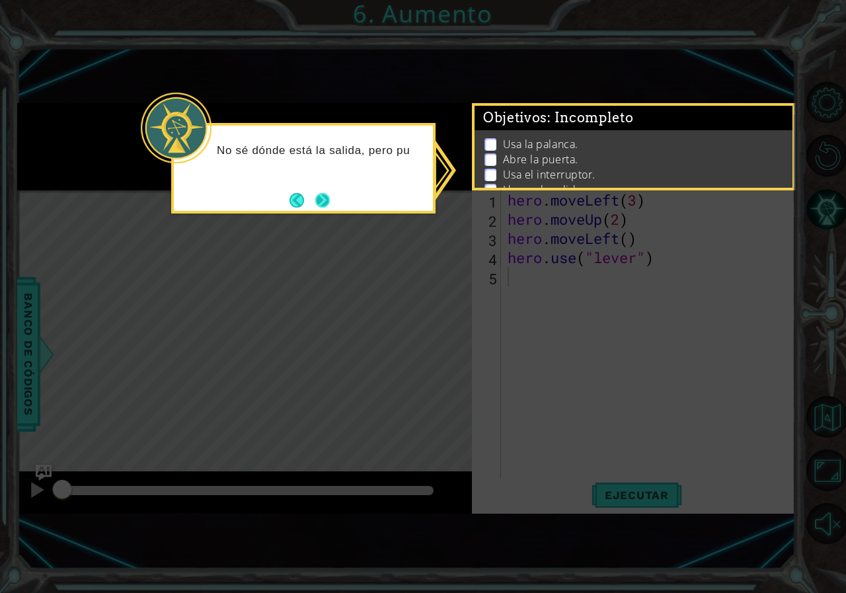
click at [317, 201] on button "Next" at bounding box center [322, 200] width 15 height 15
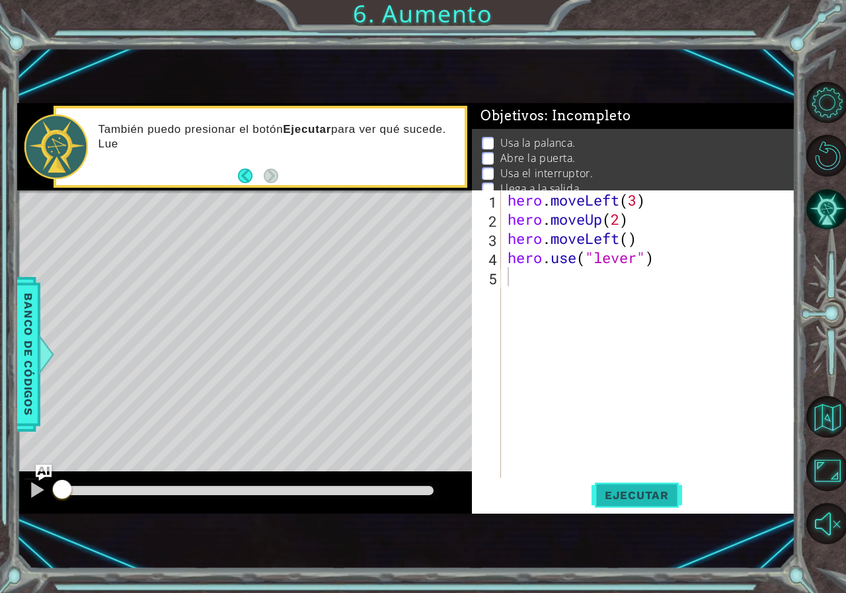
click at [629, 494] on span "Ejecutar" at bounding box center [637, 494] width 91 height 13
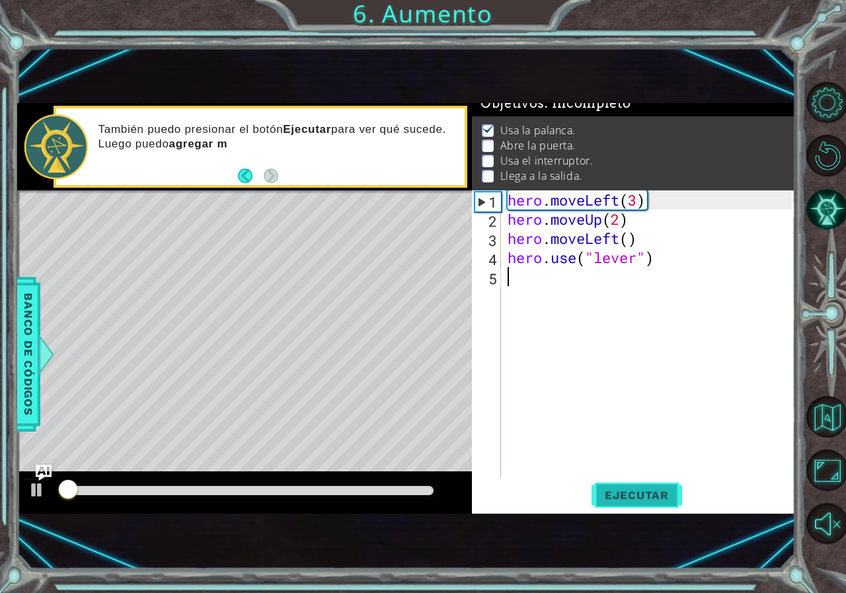
scroll to position [15, 0]
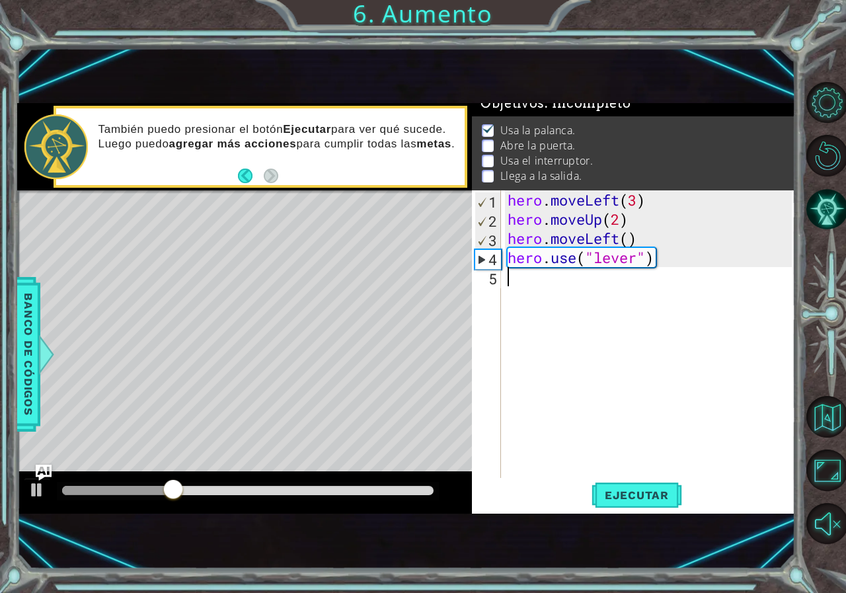
click at [559, 286] on div "hero . moveLeft ( 3 ) hero . moveUp ( 2 ) hero . moveLeft ( ) hero . use ( "lev…" at bounding box center [651, 353] width 293 height 326
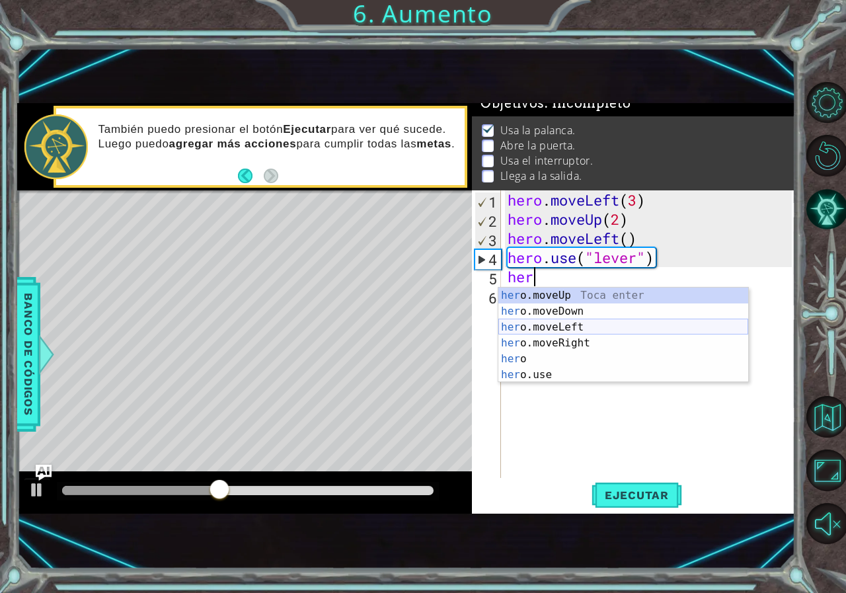
click at [567, 325] on div "her o.moveUp Toca enter her o.moveDown Toca enter her o.moveLeft Toca enter her…" at bounding box center [623, 351] width 250 height 127
type textarea "hero.moveLeft(1)"
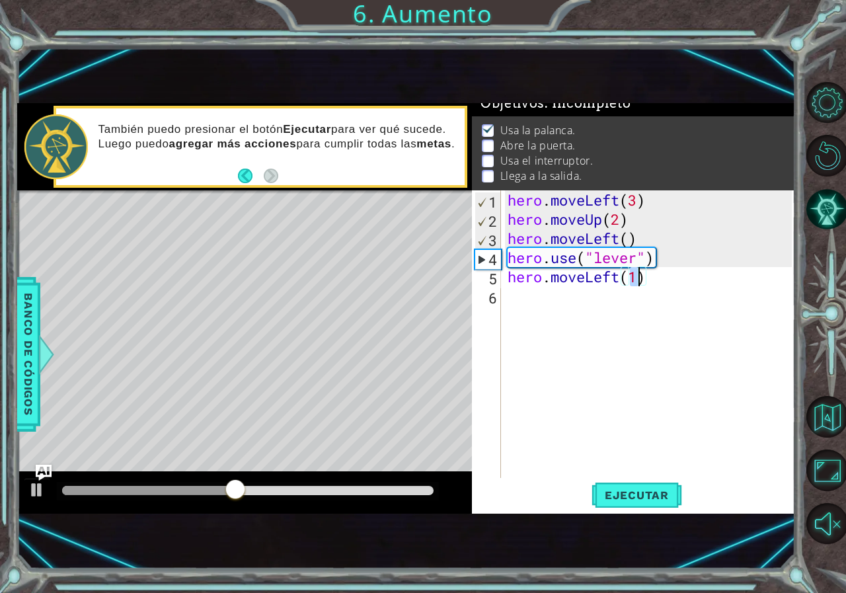
click at [653, 282] on div "hero . moveLeft ( 3 ) hero . moveUp ( 2 ) hero . moveLeft ( ) hero . use ( "lev…" at bounding box center [651, 353] width 293 height 326
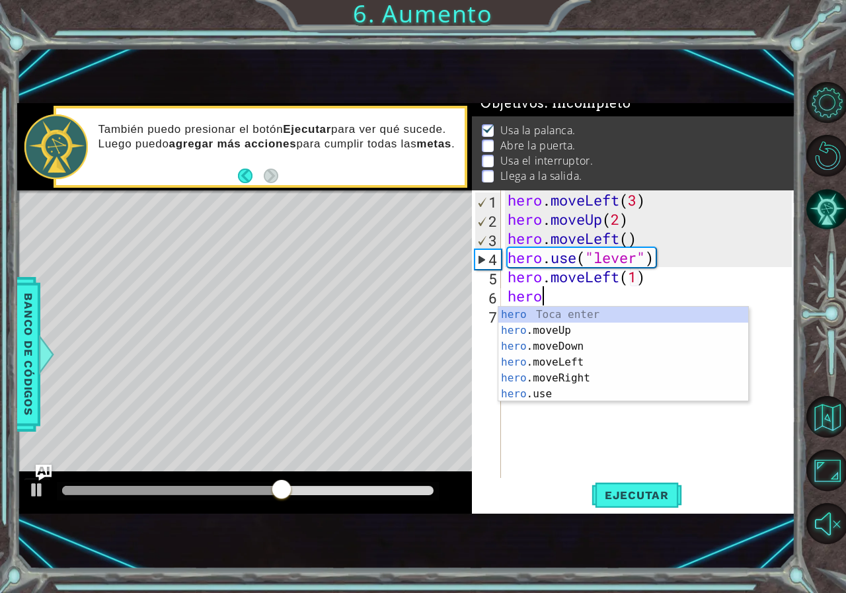
scroll to position [0, 1]
click at [549, 394] on div "hero Toca enter hero .moveUp Toca enter hero .moveDown Toca enter hero .moveLef…" at bounding box center [623, 370] width 250 height 127
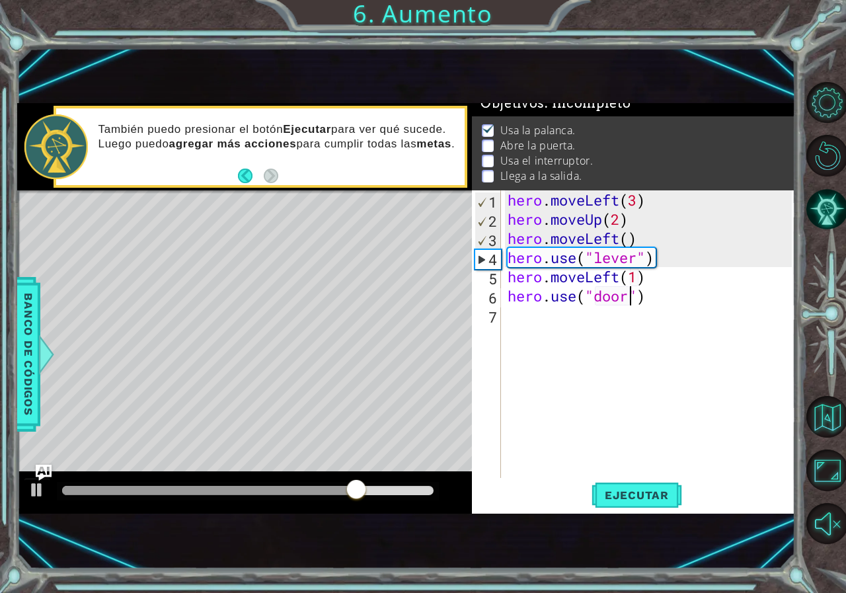
scroll to position [0, 5]
type textarea "hero.use("door")"
click at [644, 495] on span "Ejecutar" at bounding box center [637, 494] width 91 height 13
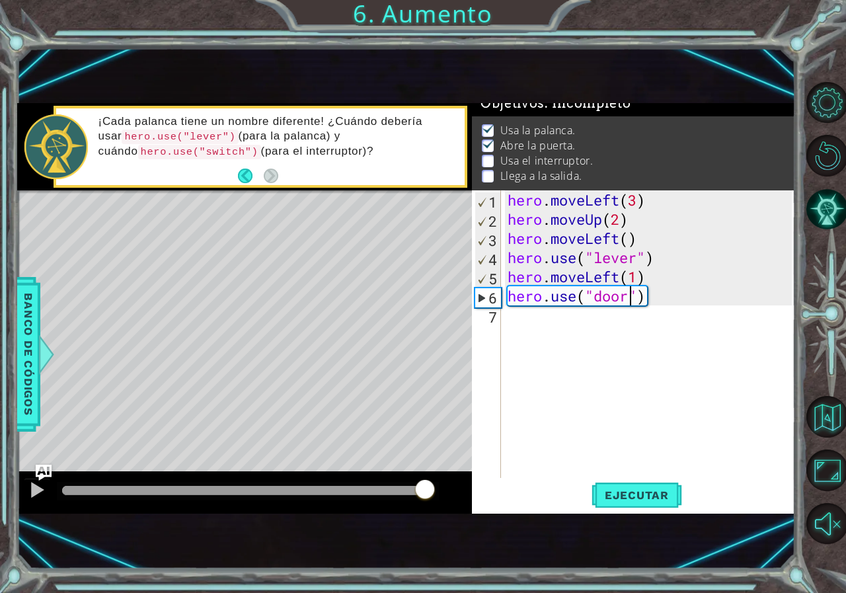
drag, startPoint x: 91, startPoint y: 488, endPoint x: 429, endPoint y: 526, distance: 340.5
click at [429, 526] on div "1 ההההההההההההההההההההההההההההההההההההההההההההההההההההההההההההההההההההההההההההה…" at bounding box center [406, 308] width 779 height 521
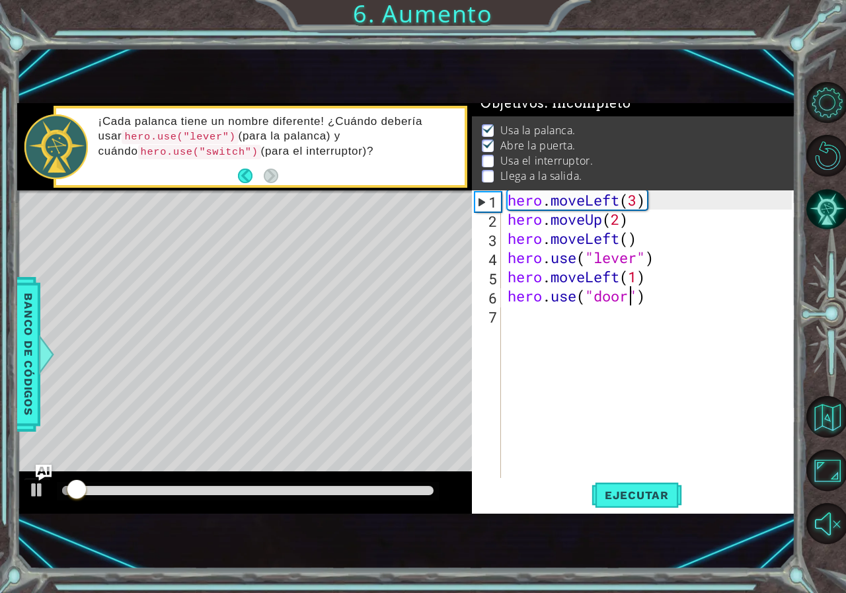
click at [667, 297] on div "hero . moveLeft ( 3 ) hero . moveUp ( 2 ) hero . moveLeft ( ) hero . use ( "lev…" at bounding box center [651, 353] width 293 height 326
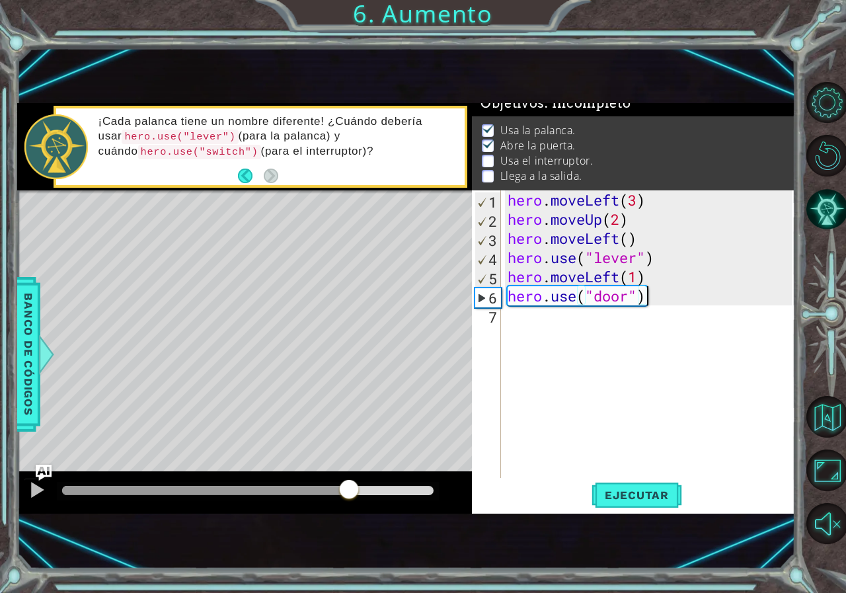
drag, startPoint x: 87, startPoint y: 485, endPoint x: 377, endPoint y: 485, distance: 290.2
click at [361, 485] on div at bounding box center [349, 491] width 24 height 24
drag, startPoint x: 664, startPoint y: 305, endPoint x: 658, endPoint y: 298, distance: 8.9
click at [664, 303] on div "hero . moveLeft ( 3 ) hero . moveUp ( 2 ) hero . moveLeft ( ) hero . use ( "lev…" at bounding box center [651, 353] width 293 height 326
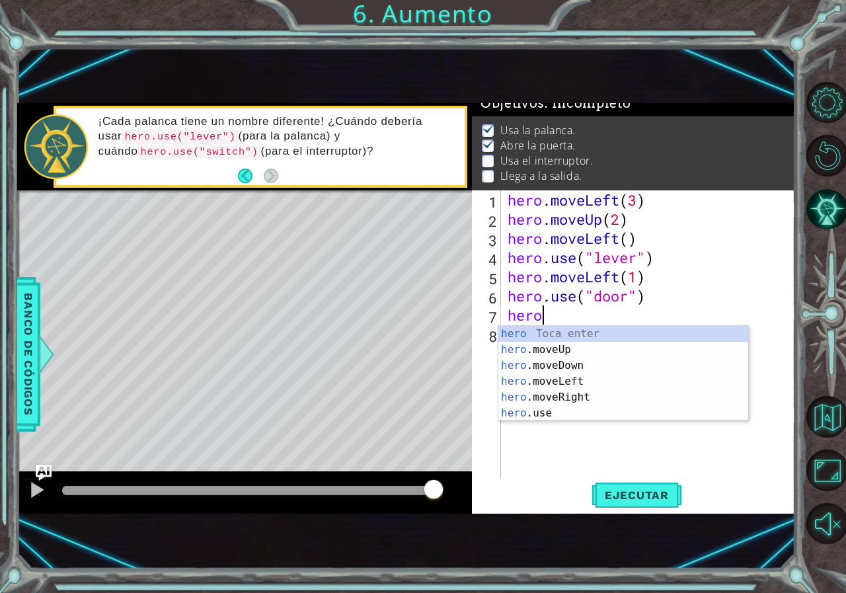
scroll to position [0, 1]
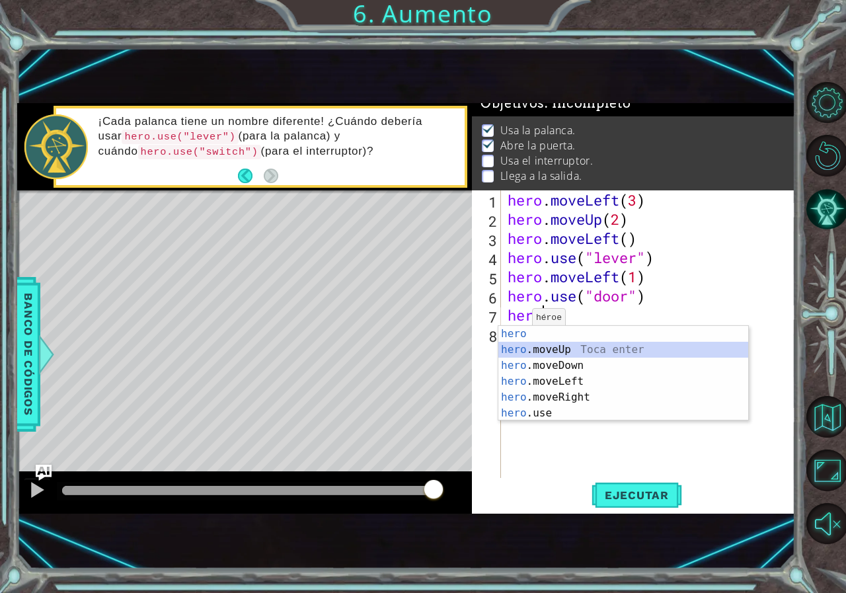
click at [519, 348] on div "hero Toca enter hero .moveUp Toca enter hero .moveDown Toca enter hero .moveLef…" at bounding box center [623, 389] width 250 height 127
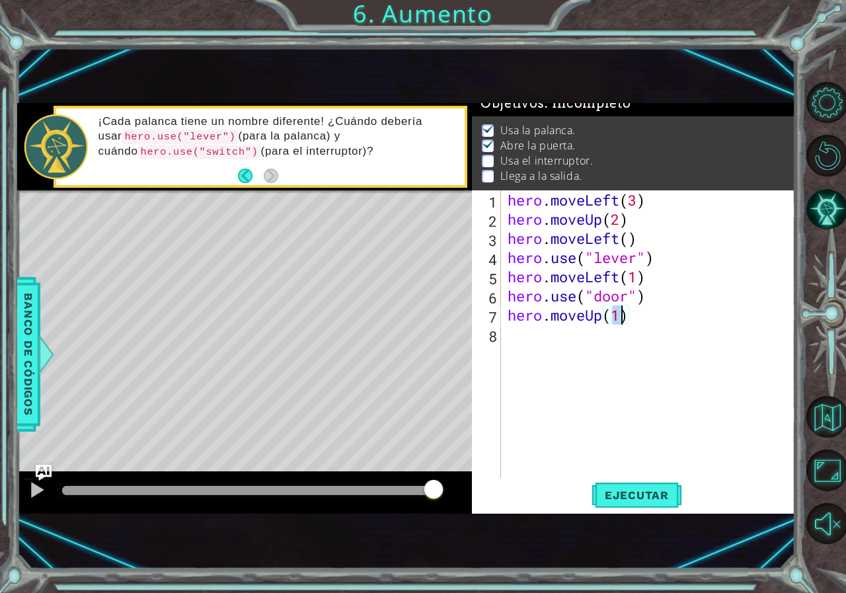
type textarea "hero.moveUp(2)"
click at [646, 318] on div "hero . moveLeft ( 3 ) hero . moveUp ( 2 ) hero . moveLeft ( ) hero . use ( "lev…" at bounding box center [651, 353] width 293 height 326
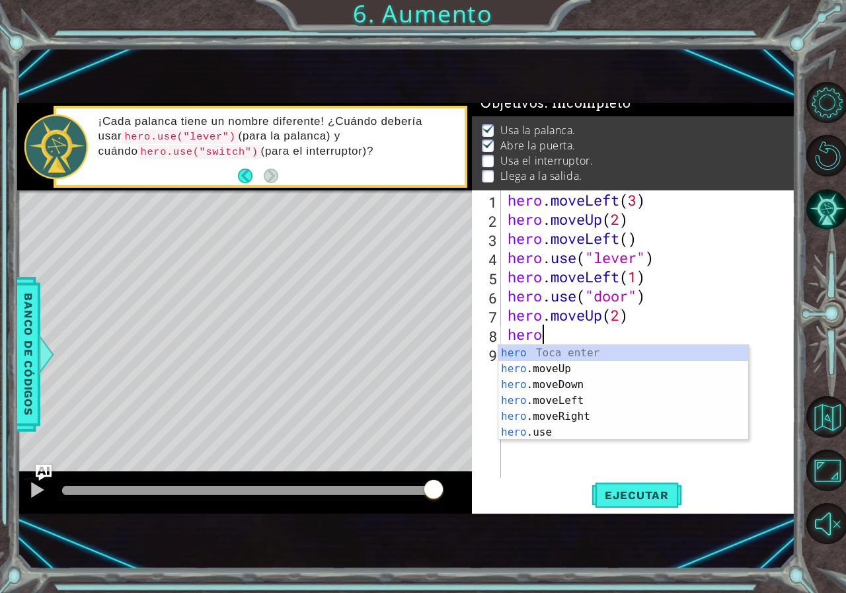
scroll to position [0, 1]
click at [550, 414] on div "hero Toca enter hero .moveUp Toca enter hero .moveDown Toca enter hero .moveLef…" at bounding box center [623, 408] width 250 height 127
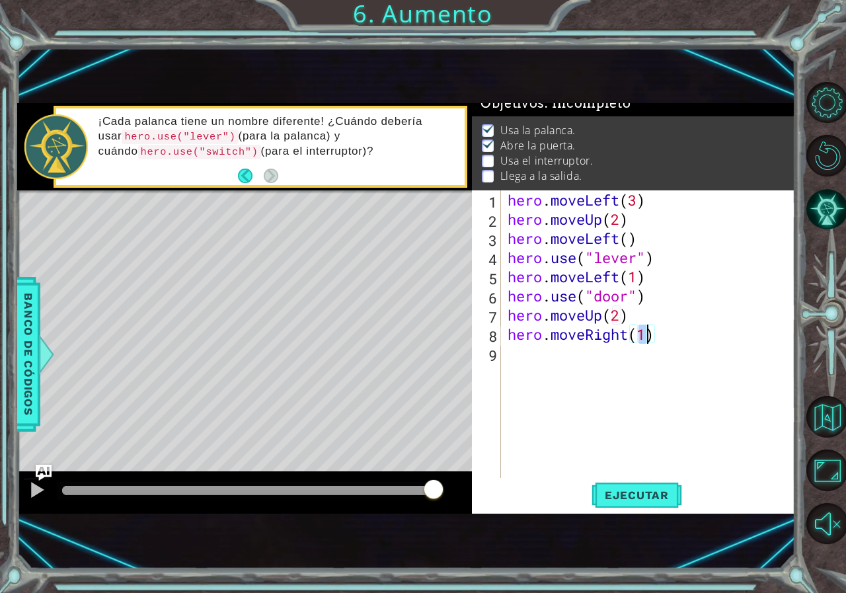
type textarea "hero.moveRight(2)"
click at [668, 339] on div "hero . moveLeft ( 3 ) hero . moveUp ( 2 ) hero . moveLeft ( ) hero . use ( "lev…" at bounding box center [651, 353] width 293 height 326
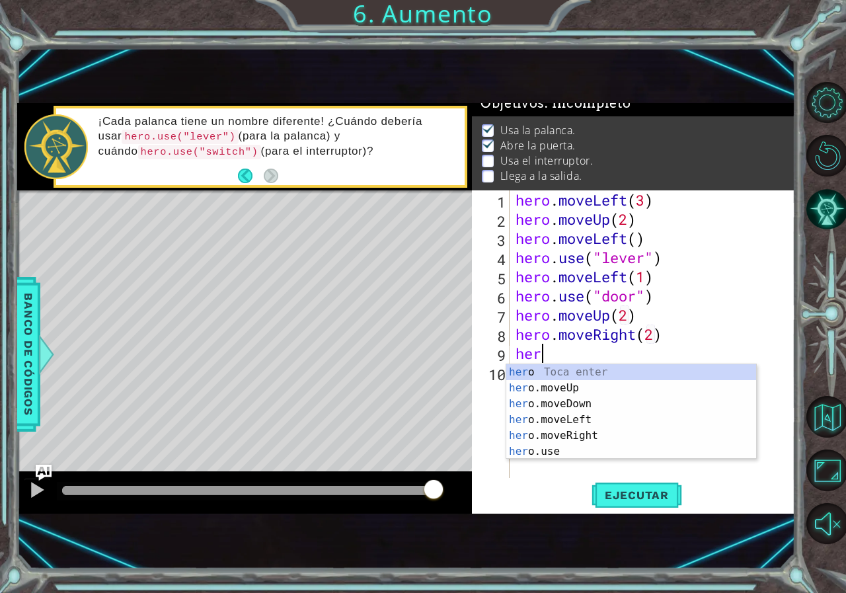
scroll to position [0, 1]
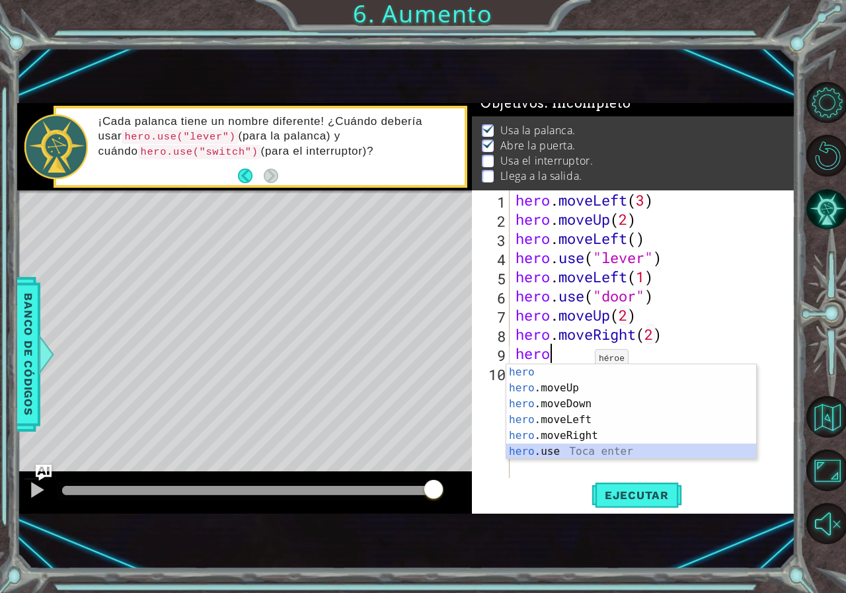
click at [547, 453] on div "hero Toca enter hero .moveUp Toca enter hero .moveDown Toca enter hero .moveLef…" at bounding box center [631, 427] width 250 height 127
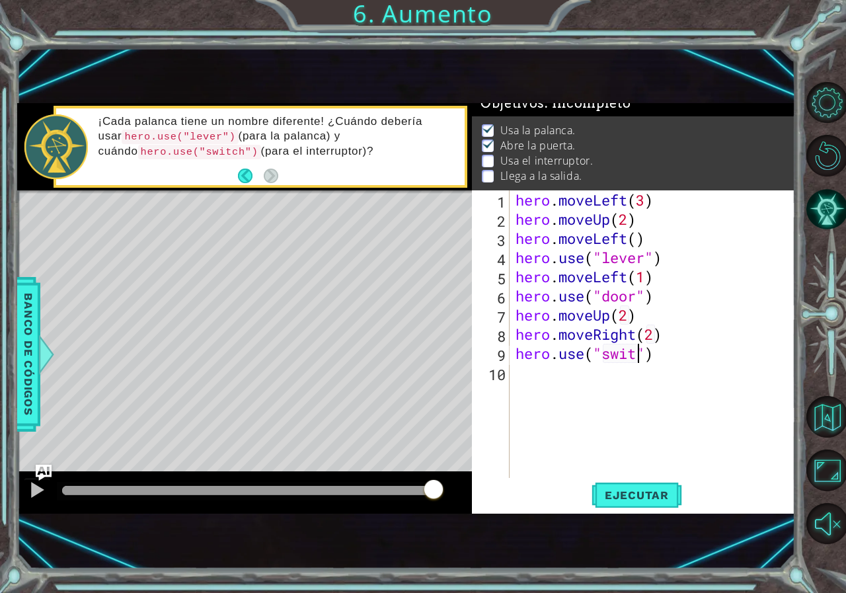
scroll to position [0, 6]
type textarea "hero.use("switch")"
click at [642, 500] on span "Ejecutar" at bounding box center [637, 494] width 91 height 13
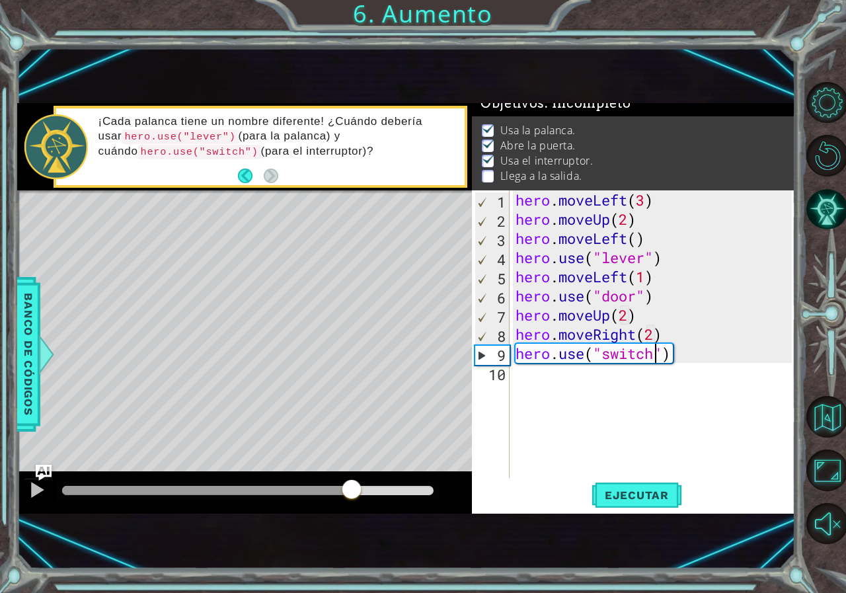
drag, startPoint x: 89, startPoint y: 494, endPoint x: 351, endPoint y: 469, distance: 263.6
click at [351, 469] on div "methods hero moveDown(steps) moveUp(steps) moveLeft(steps) moveRight(steps) use…" at bounding box center [406, 308] width 779 height 410
click at [690, 352] on div "hero . moveLeft ( 3 ) hero . moveUp ( 2 ) hero . moveLeft ( ) hero . use ( "lev…" at bounding box center [656, 353] width 286 height 326
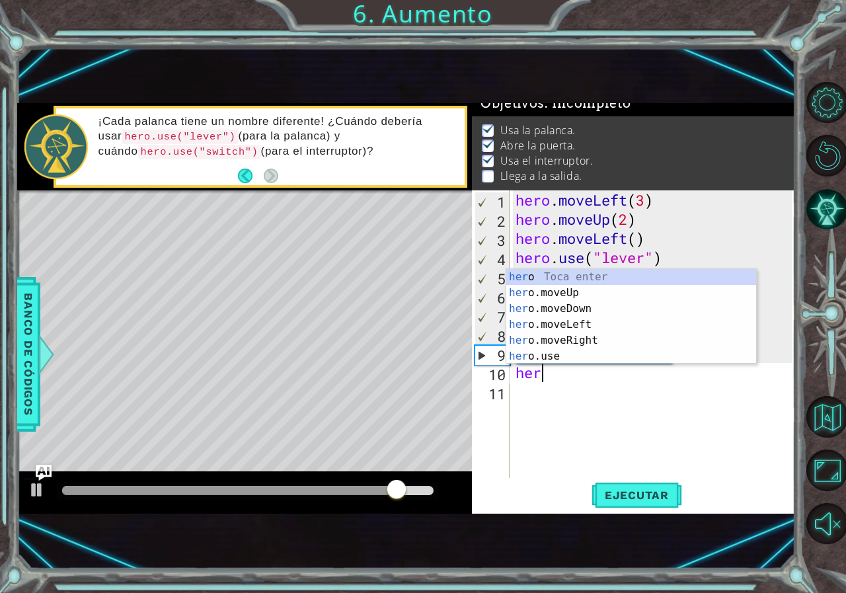
scroll to position [0, 1]
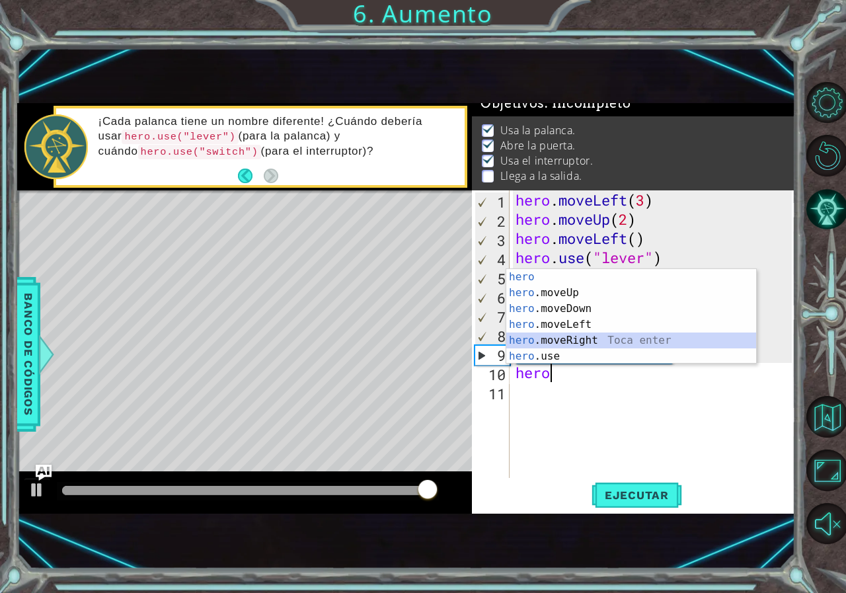
click at [564, 341] on div "hero Toca enter hero .moveUp Toca enter hero .moveDown Toca enter hero .moveLef…" at bounding box center [631, 332] width 250 height 127
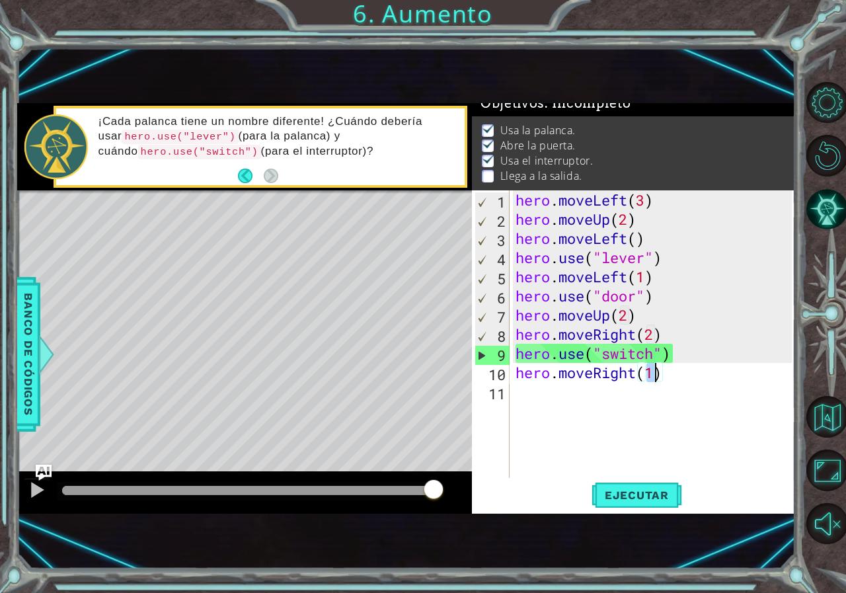
click at [666, 373] on div "hero . moveLeft ( 3 ) hero . moveUp ( 2 ) hero . moveLeft ( ) hero . use ( "lev…" at bounding box center [656, 353] width 286 height 326
click at [652, 375] on div "hero . moveLeft ( 3 ) hero . moveUp ( 2 ) hero . moveLeft ( ) hero . use ( "lev…" at bounding box center [656, 353] width 286 height 326
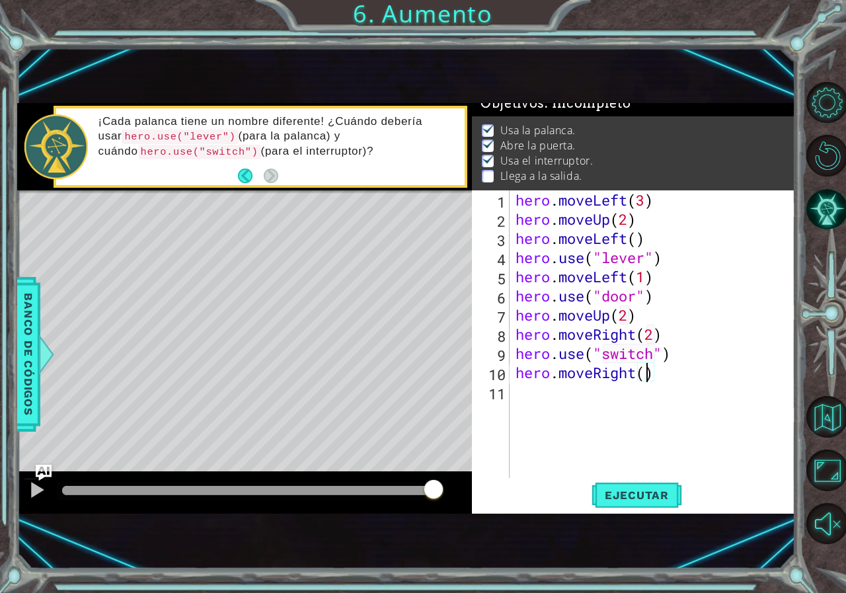
type textarea "hero.moveRight(1)"
click at [675, 374] on div "hero . moveLeft ( 3 ) hero . moveUp ( 2 ) hero . moveLeft ( ) hero . use ( "lev…" at bounding box center [656, 353] width 286 height 326
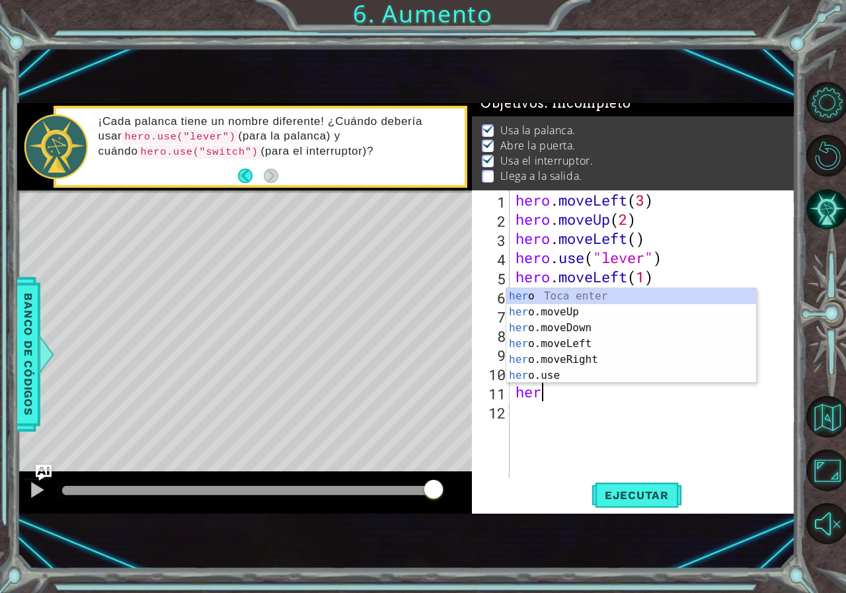
scroll to position [0, 1]
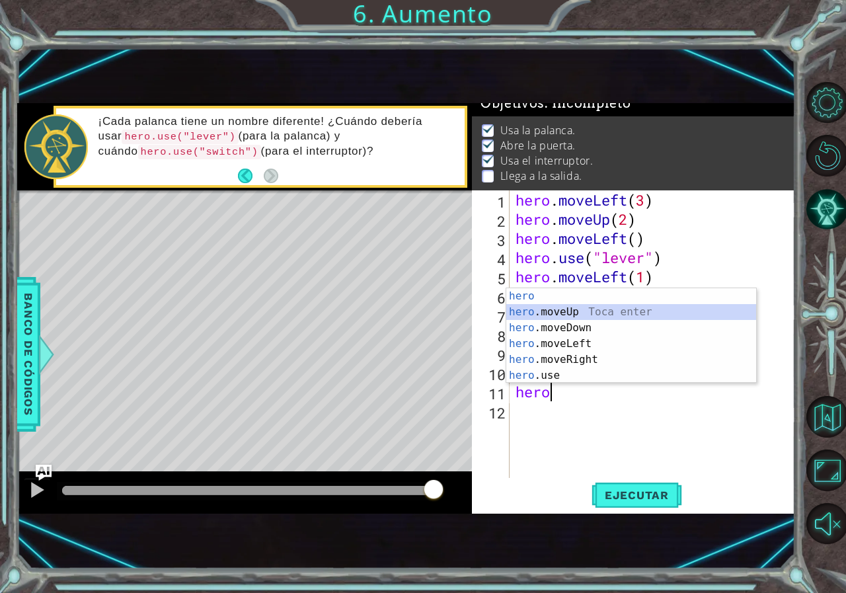
click at [543, 309] on div "hero Toca enter hero .moveUp Toca enter hero .moveDown Toca enter hero .moveLef…" at bounding box center [631, 351] width 250 height 127
type textarea "hero.moveUp(1)"
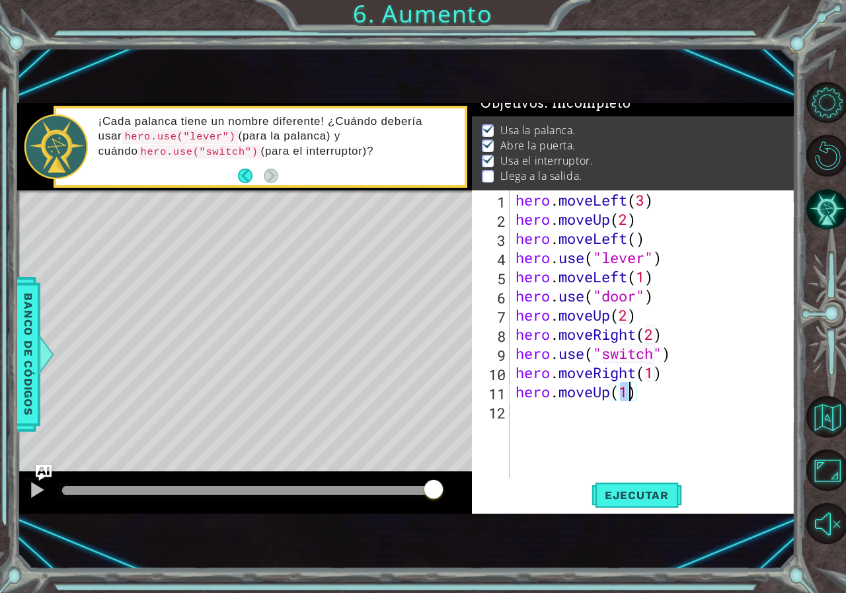
click at [692, 412] on div "hero . moveLeft ( 3 ) hero . moveUp ( 2 ) hero . moveLeft ( ) hero . use ( "lev…" at bounding box center [656, 353] width 286 height 326
click at [675, 498] on span "Ejecutar" at bounding box center [637, 494] width 91 height 13
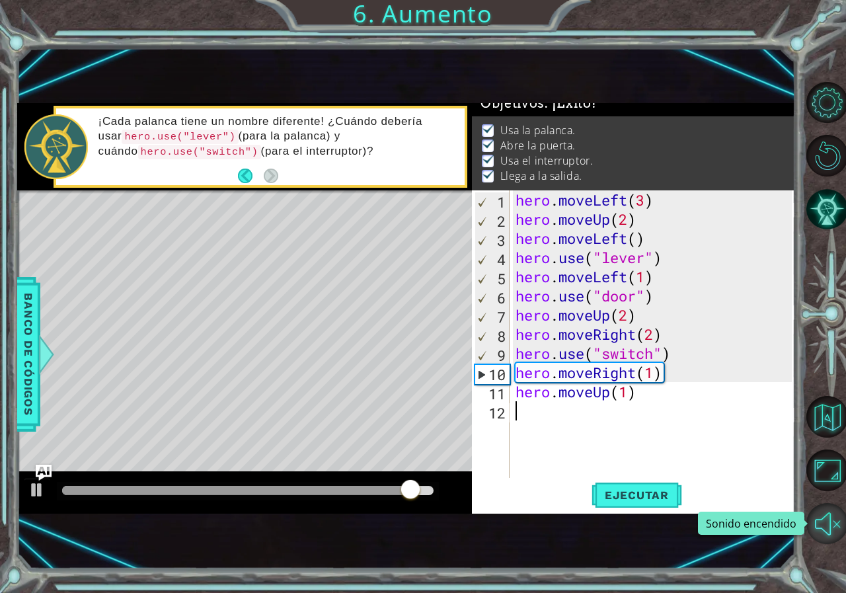
click at [833, 517] on button "Sonido encendido" at bounding box center [827, 524] width 42 height 42
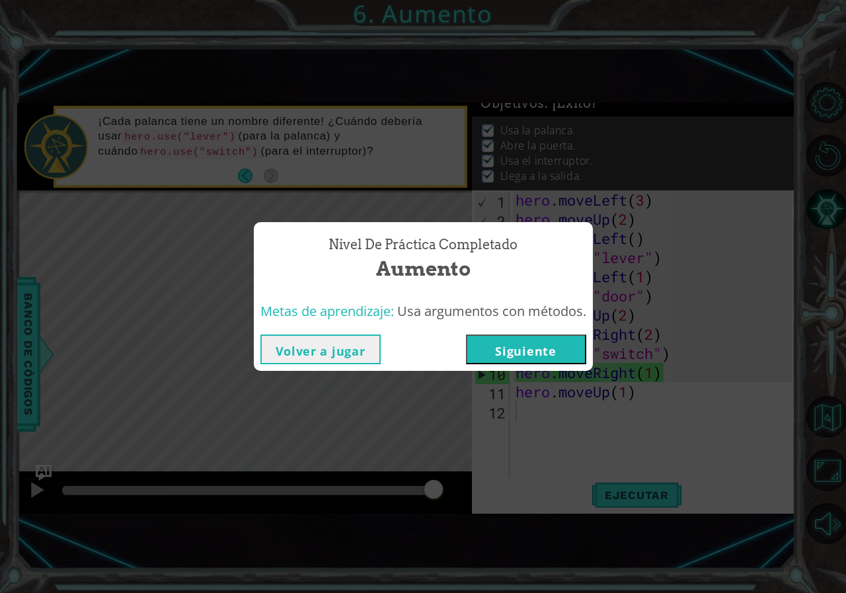
click at [515, 346] on button "Siguiente" at bounding box center [526, 349] width 120 height 30
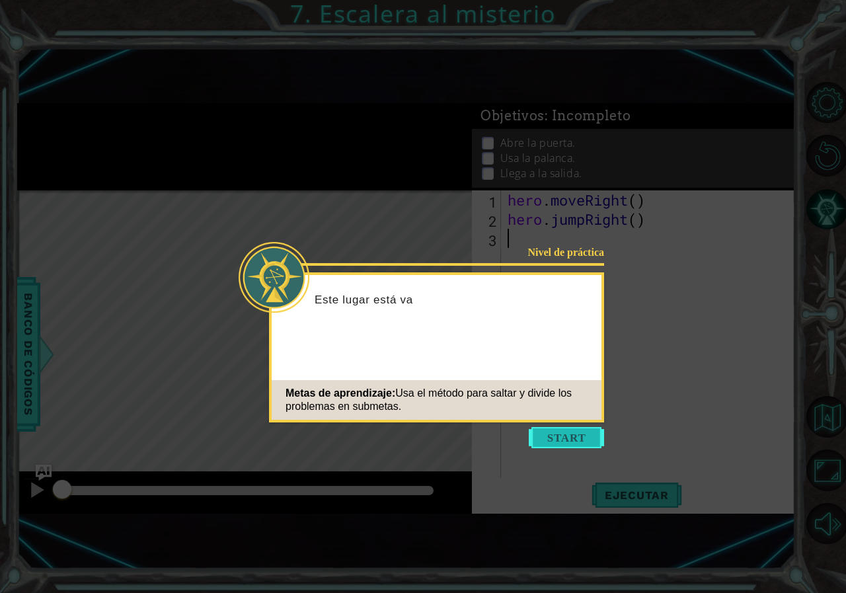
click at [553, 438] on button "Start" at bounding box center [566, 437] width 75 height 21
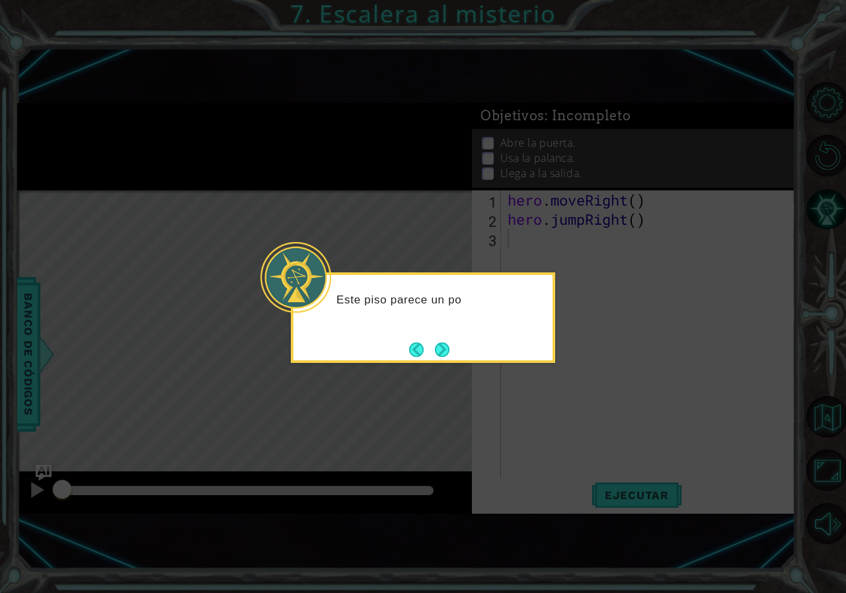
click at [455, 358] on div "Este piso parece un po" at bounding box center [423, 317] width 264 height 91
click at [449, 357] on button "Next" at bounding box center [442, 349] width 15 height 15
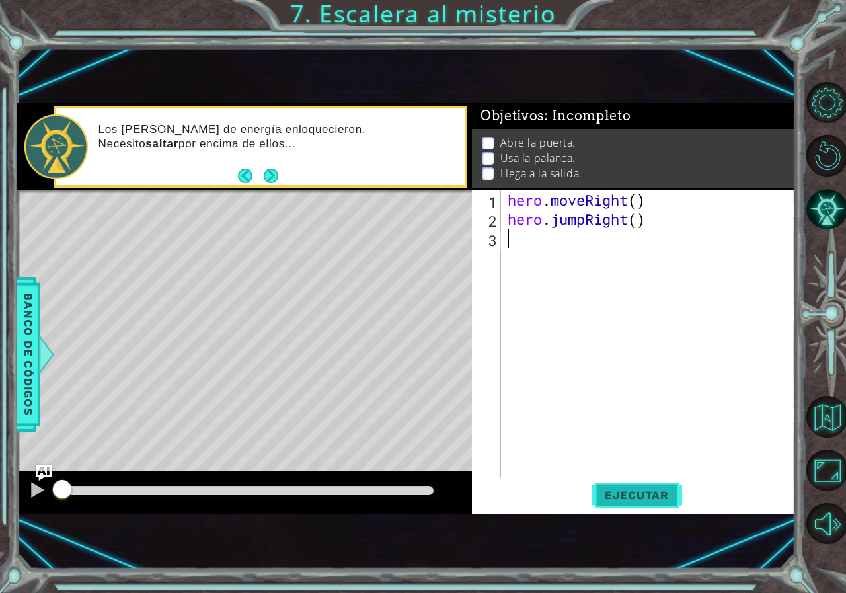
click at [633, 494] on span "Ejecutar" at bounding box center [637, 494] width 91 height 13
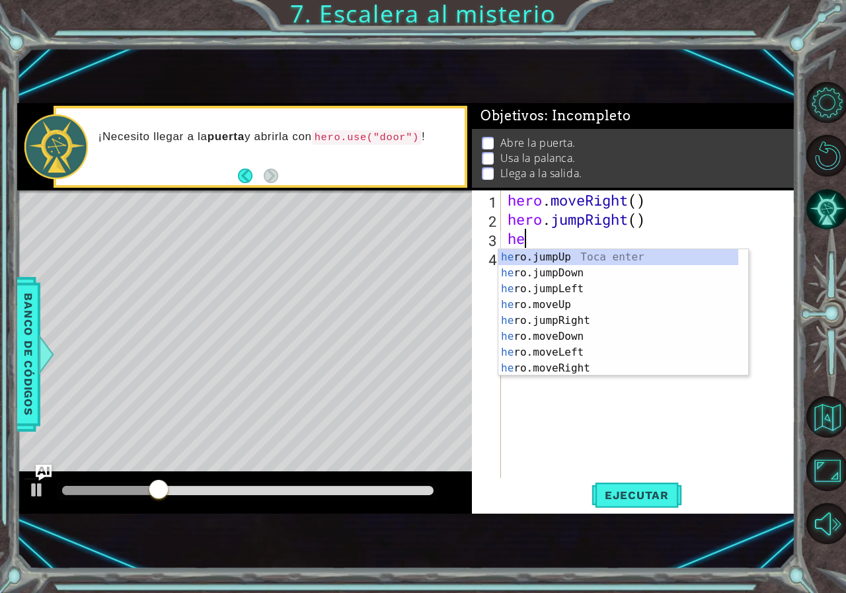
type textarea "hero"
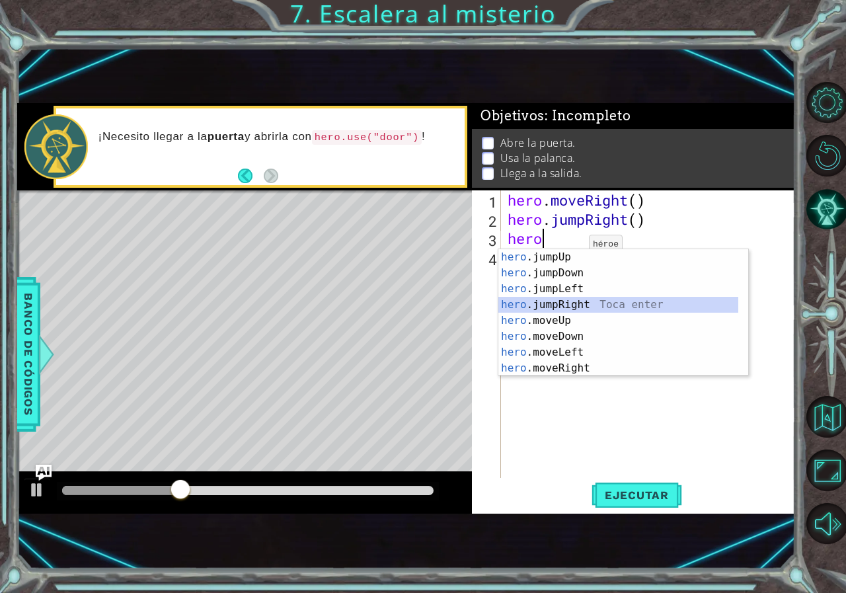
click at [564, 301] on div "hero .jumpUp Toca enter hero .jumpDown Toca enter hero .jumpLeft Toca enter her…" at bounding box center [618, 328] width 240 height 159
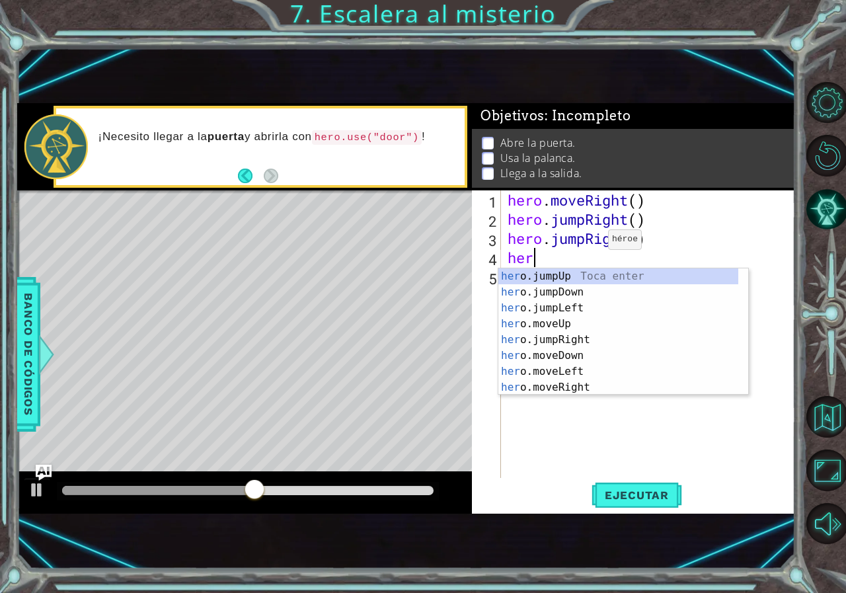
click at [588, 243] on div "hero . moveRight ( ) hero . jumpRight ( ) hero . jumpRight ( ) her" at bounding box center [651, 353] width 293 height 326
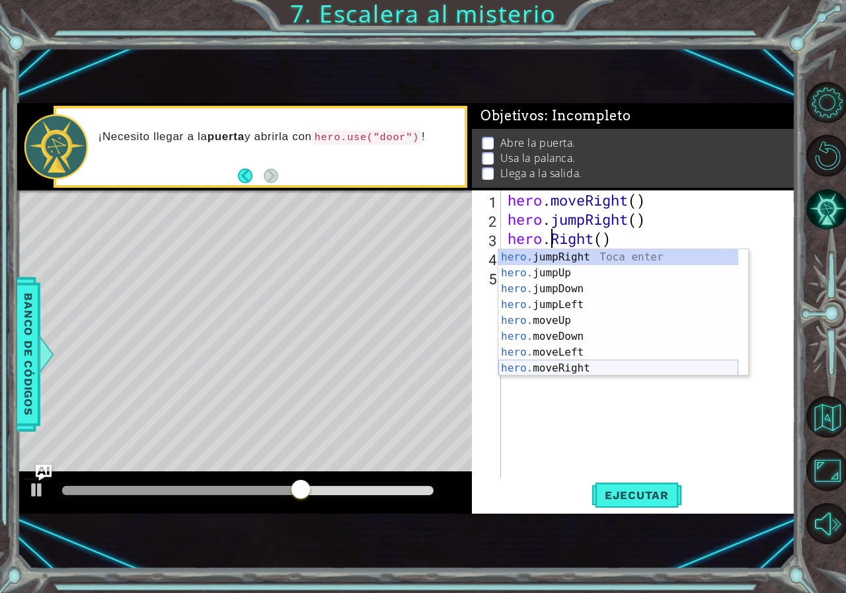
click at [571, 369] on div "hero. jumpRight Toca enter hero. jumpUp Toca enter hero. jumpDown Toca enter he…" at bounding box center [618, 328] width 240 height 159
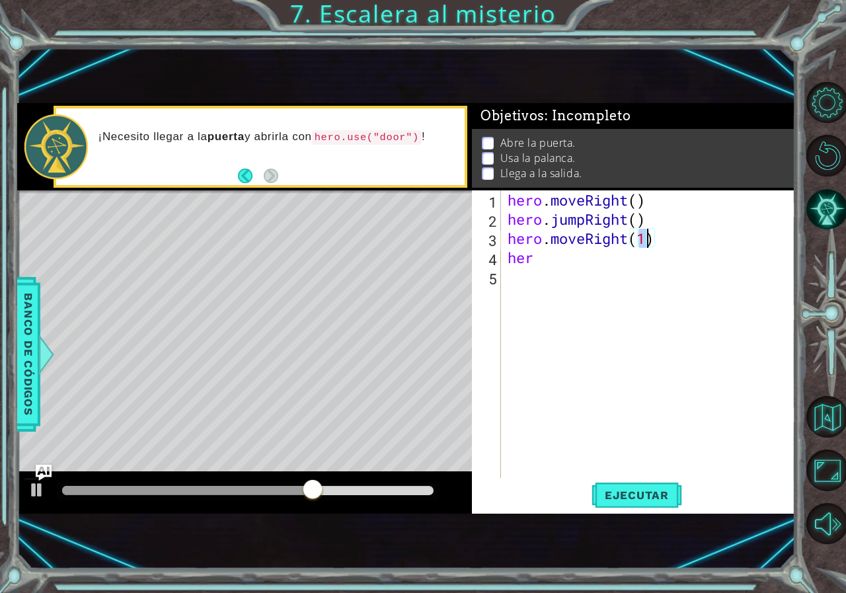
click at [577, 260] on div "hero . moveRight ( ) hero . jumpRight ( ) hero . moveRight ( 1 ) her" at bounding box center [651, 353] width 293 height 326
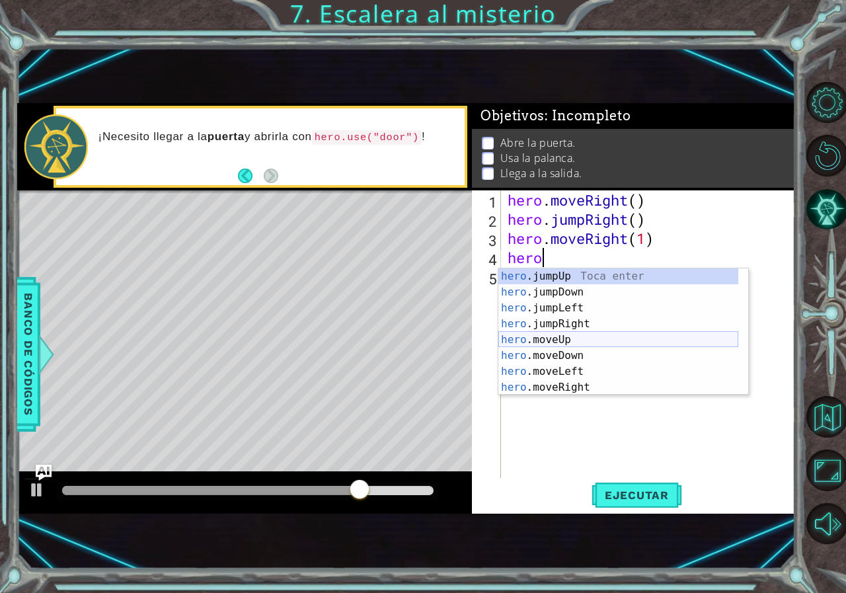
click at [573, 339] on div "hero .jumpUp Toca enter hero .jumpDown Toca enter hero .jumpLeft Toca enter her…" at bounding box center [618, 347] width 240 height 159
type textarea "hero.moveUp(1)"
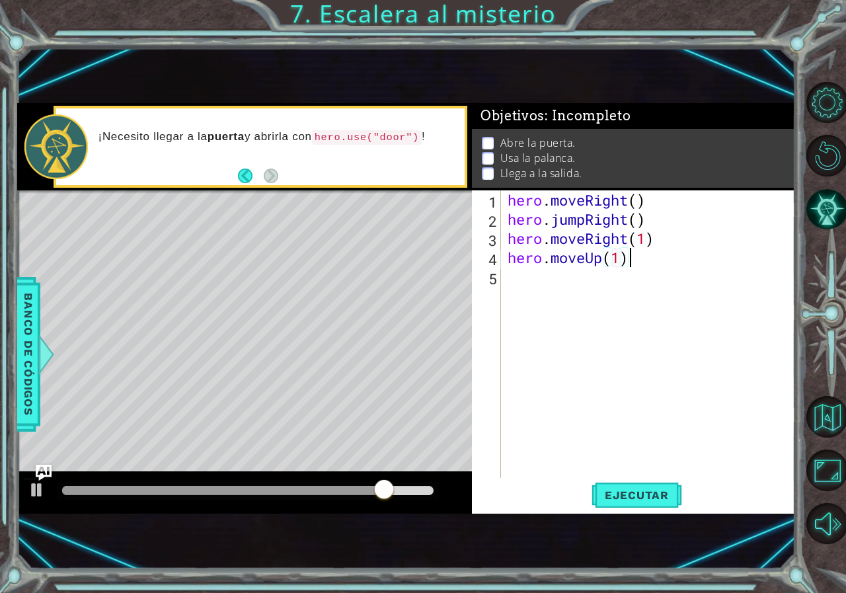
click at [642, 264] on div "hero . moveRight ( ) hero . jumpRight ( ) hero . moveRight ( 1 ) hero . moveUp …" at bounding box center [651, 353] width 293 height 326
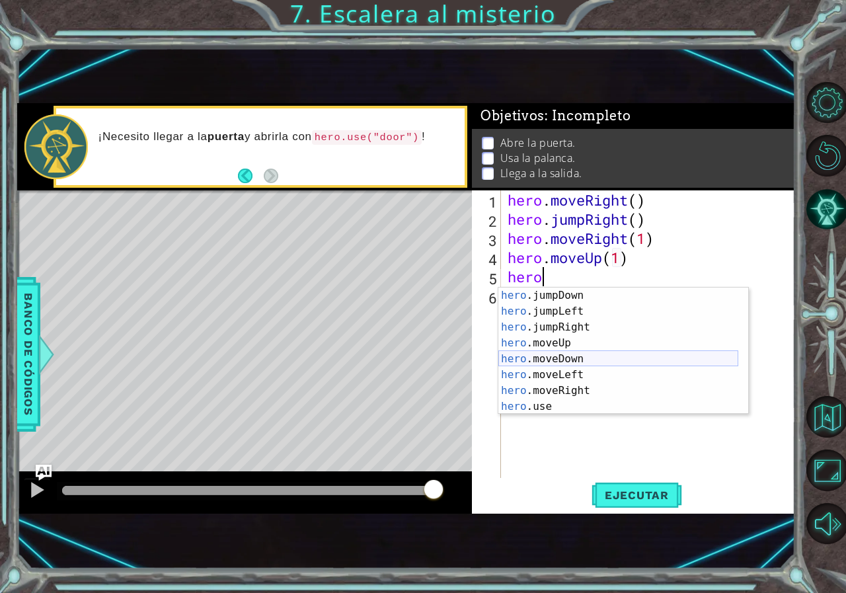
scroll to position [32, 0]
click at [556, 408] on div "hero .jumpDown Toca enter hero .jumpLeft Toca enter hero .jumpRight Toca enter …" at bounding box center [618, 367] width 240 height 159
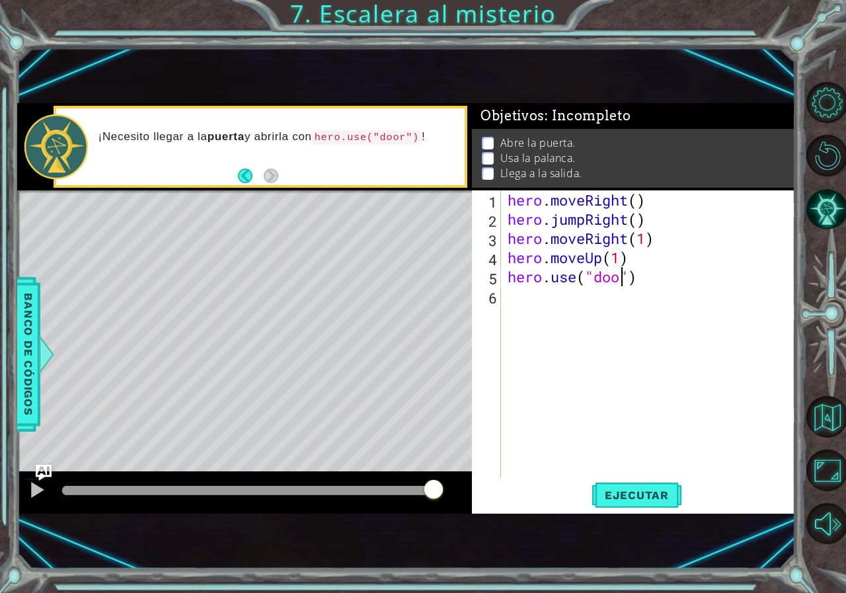
type textarea "hero.use("door")"
click at [652, 277] on div "hero . moveRight ( ) hero . jumpRight ( ) hero . moveRight ( 1 ) hero . moveUp …" at bounding box center [651, 353] width 293 height 326
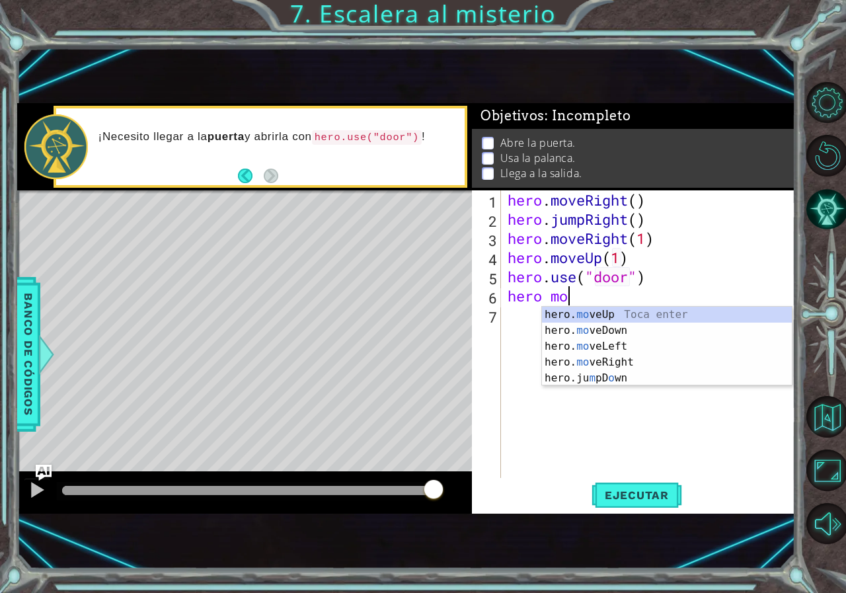
scroll to position [0, 2]
click at [601, 313] on div "hero. mo veUp Toca enter hero. mo veDown Toca enter hero. mo veLeft Toca enter …" at bounding box center [667, 362] width 250 height 111
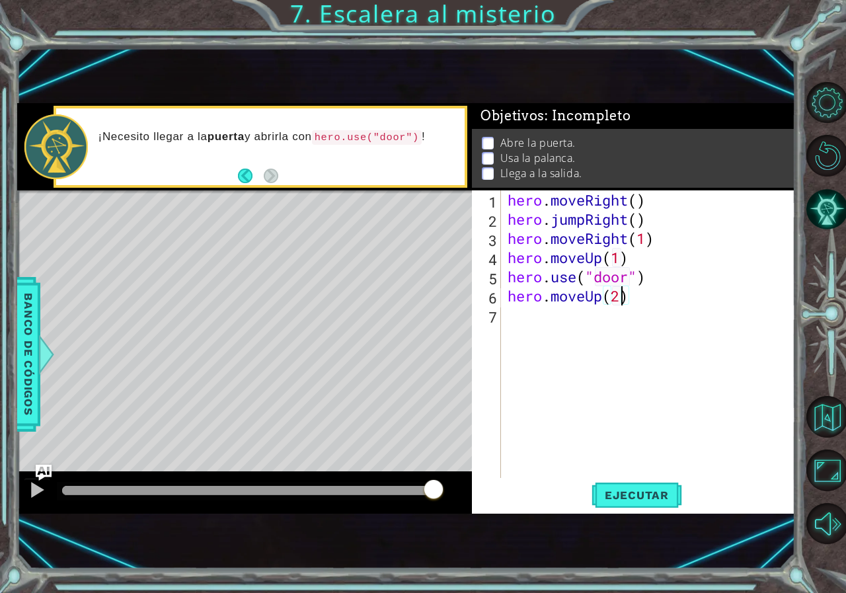
scroll to position [0, 5]
type textarea "hero.moveUp(2)"
click at [639, 494] on span "Ejecutar" at bounding box center [637, 494] width 91 height 13
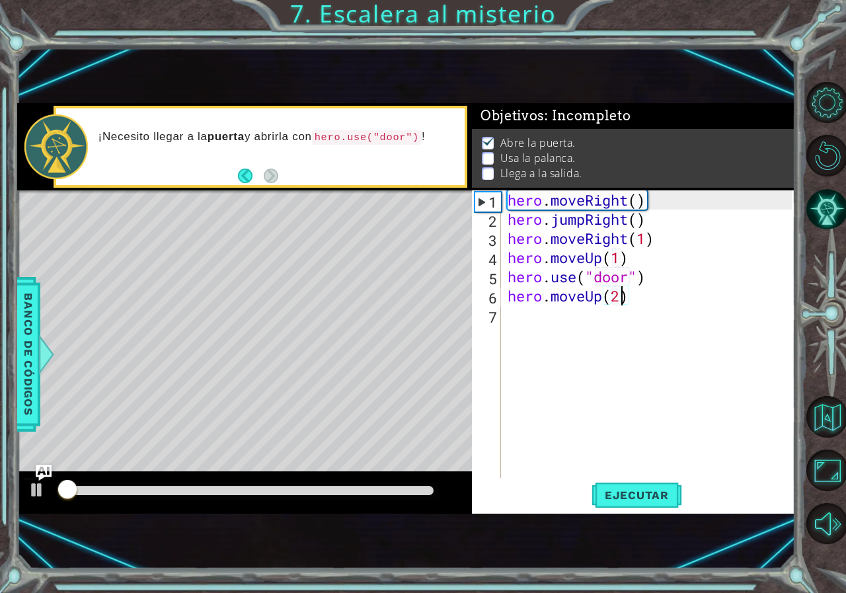
scroll to position [7, 0]
drag, startPoint x: 80, startPoint y: 486, endPoint x: 180, endPoint y: 486, distance: 99.8
click at [180, 486] on div at bounding box center [188, 491] width 24 height 24
drag, startPoint x: 174, startPoint y: 485, endPoint x: 104, endPoint y: 482, distance: 70.1
click at [104, 482] on div at bounding box center [105, 491] width 24 height 24
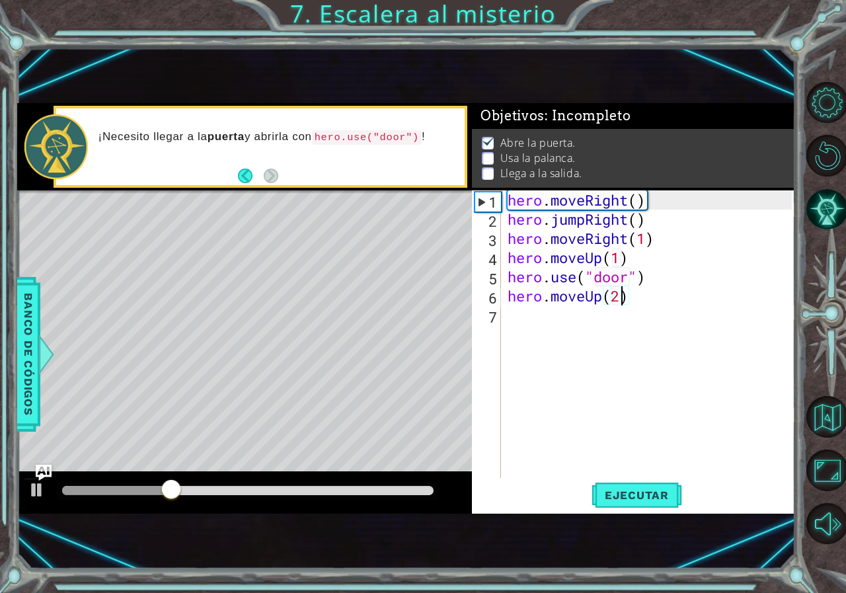
click at [638, 299] on div "hero . moveRight ( ) hero . jumpRight ( ) hero . moveRight ( 1 ) hero . moveUp …" at bounding box center [651, 353] width 293 height 326
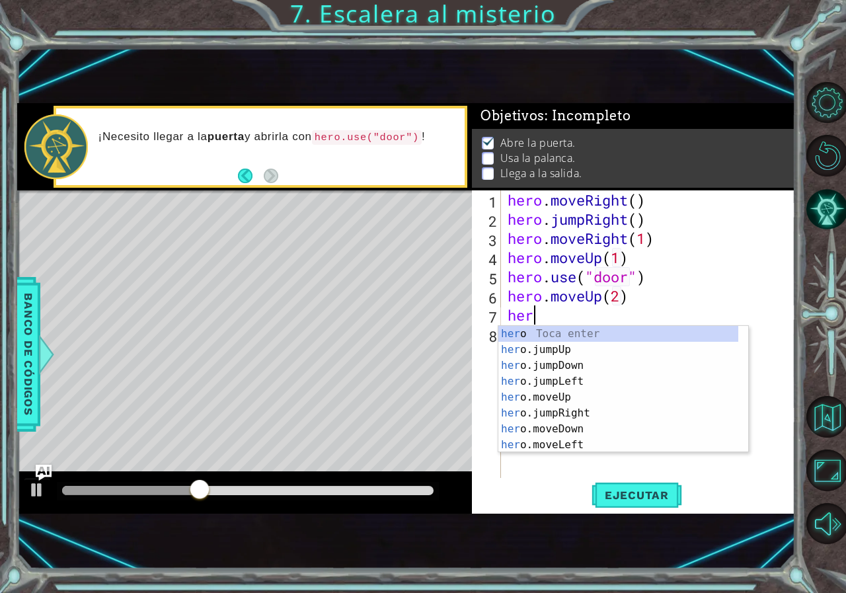
scroll to position [0, 1]
click at [561, 443] on div "hero Toca enter hero .jumpUp Toca enter hero .jumpDown Toca enter hero .jumpLef…" at bounding box center [618, 405] width 240 height 159
type textarea "hero.moveLeft(1)"
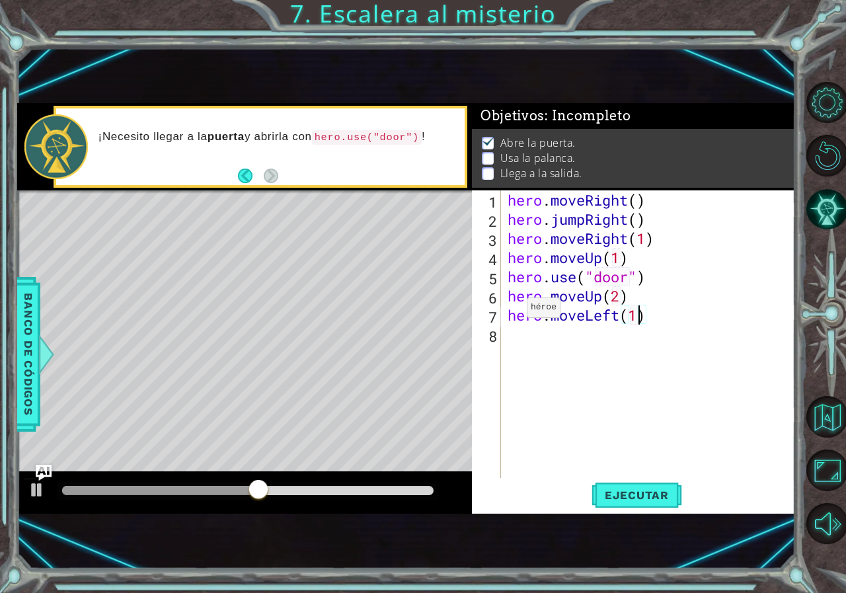
scroll to position [0, 5]
click at [672, 317] on div "hero . moveRight ( ) hero . jumpRight ( ) hero . moveRight ( 1 ) hero . moveUp …" at bounding box center [651, 353] width 293 height 326
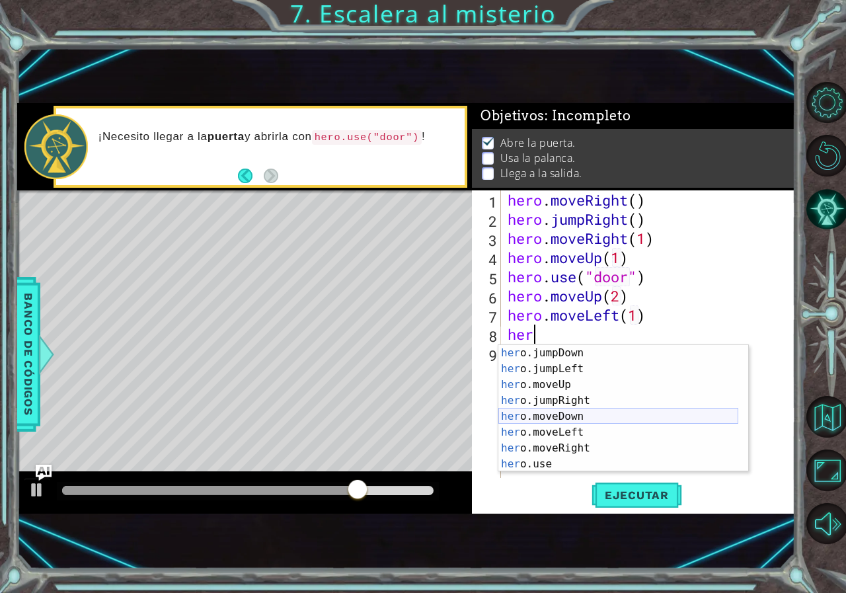
scroll to position [32, 0]
click at [553, 464] on div "her o.jumpDown Toca enter her o.jumpLeft Toca enter her o.moveUp Toca enter her…" at bounding box center [618, 424] width 240 height 159
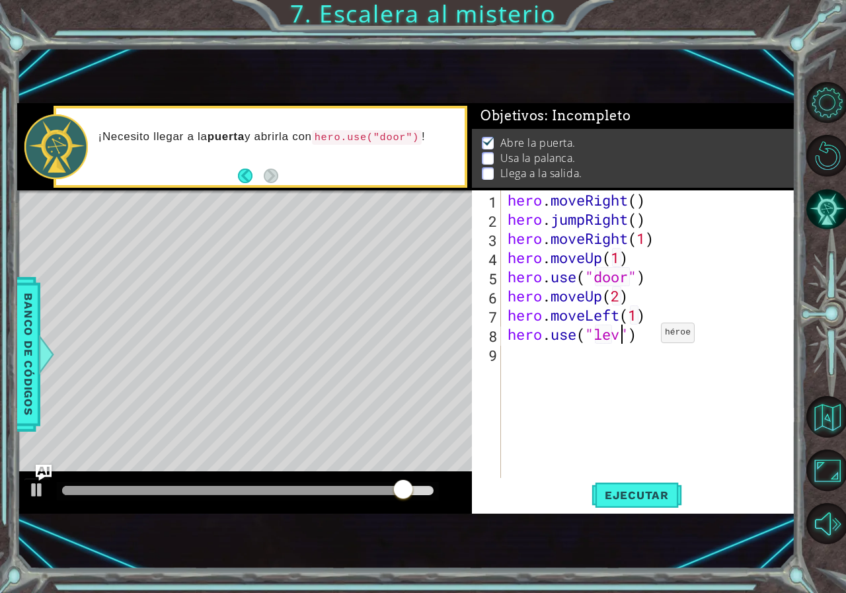
type textarea "hero.use("lever")"
click at [660, 339] on div "hero . moveRight ( ) hero . jumpRight ( ) hero . moveRight ( 1 ) hero . moveUp …" at bounding box center [651, 353] width 293 height 326
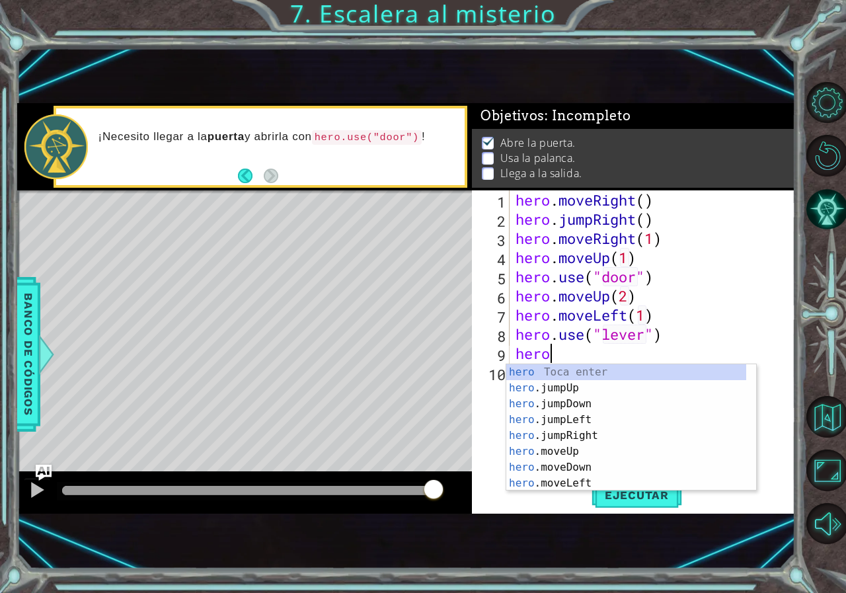
scroll to position [0, 1]
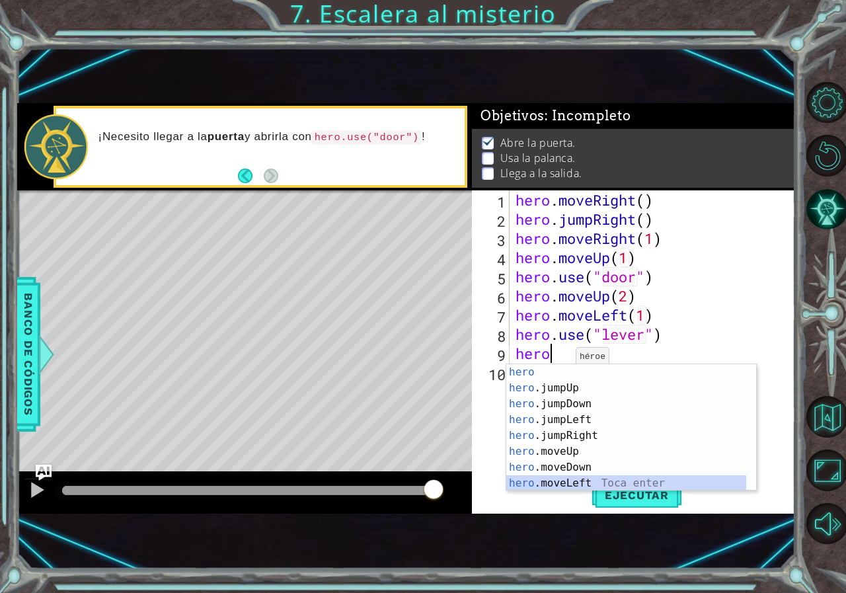
click at [567, 479] on div "hero Toca enter hero .jumpUp Toca enter hero .jumpDown Toca enter hero .jumpLef…" at bounding box center [626, 443] width 240 height 159
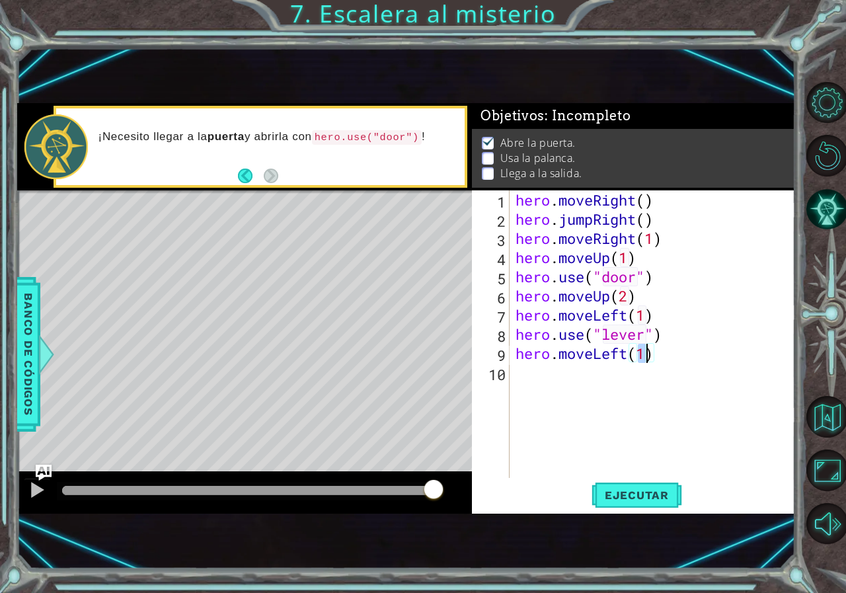
type textarea "hero.moveLeft(2)"
click at [662, 354] on div "hero . moveRight ( ) hero . jumpRight ( ) hero . moveRight ( 1 ) hero . moveUp …" at bounding box center [656, 353] width 286 height 326
type textarea "h"
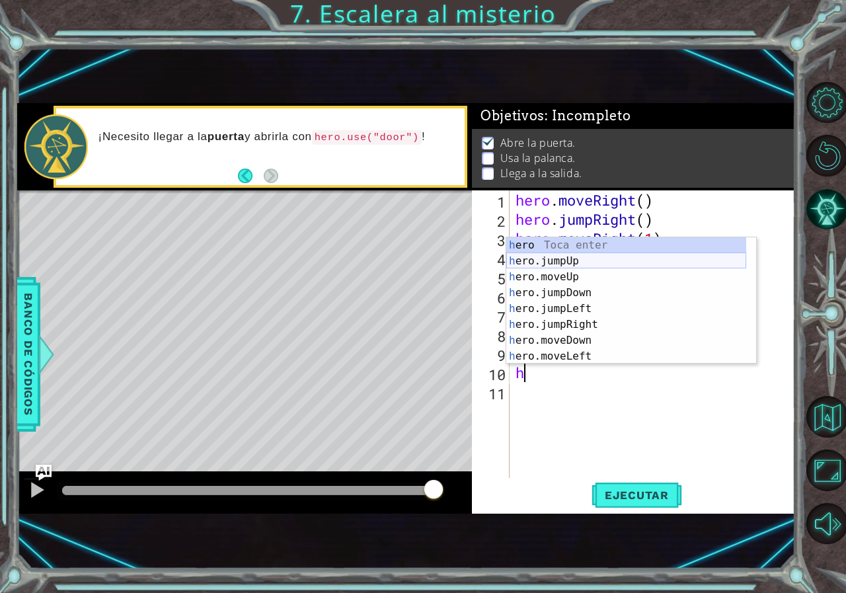
click at [572, 264] on div "h ero Toca enter h ero.jumpUp Toca enter h ero.moveUp Toca enter h ero.jumpDown…" at bounding box center [626, 316] width 240 height 159
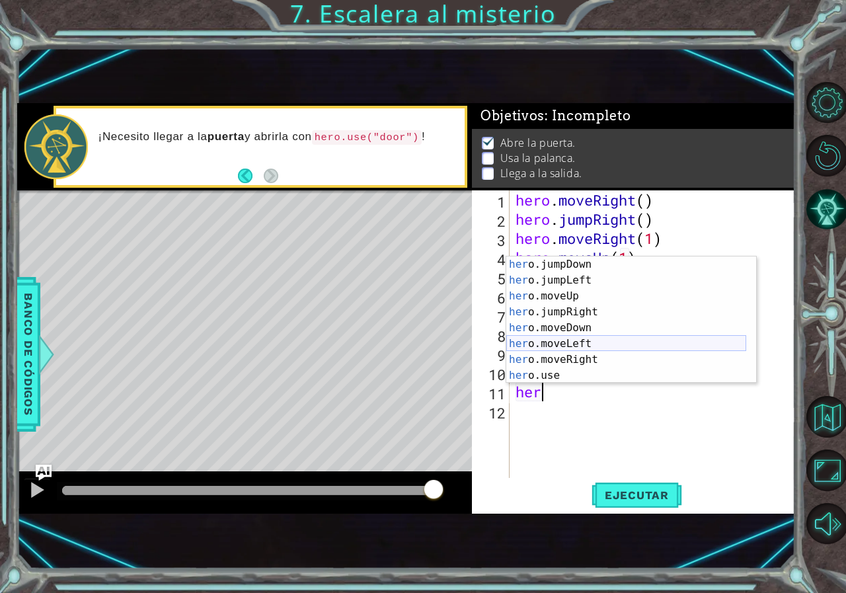
scroll to position [32, 0]
click at [572, 360] on div "her o.jumpDown Toca enter her o.jumpLeft Toca enter her o.moveUp Toca enter her…" at bounding box center [626, 335] width 240 height 159
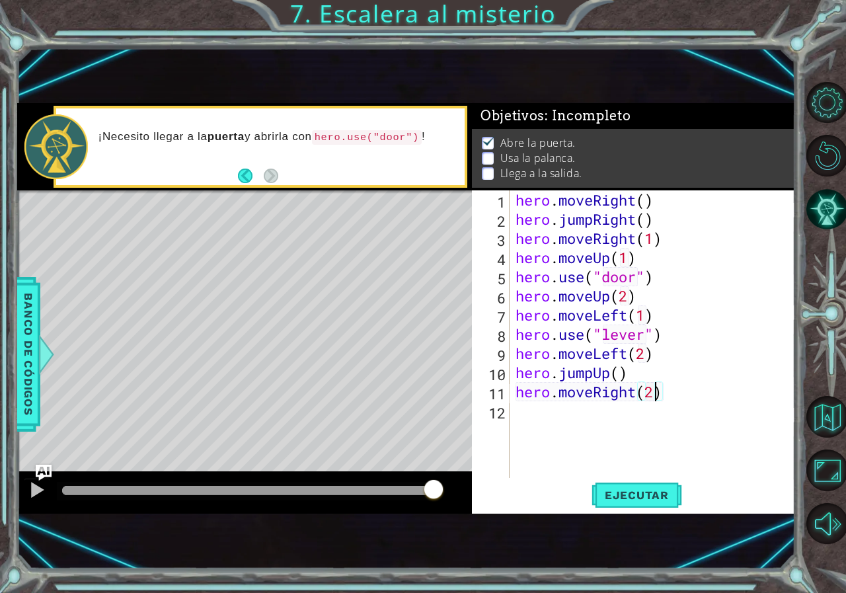
scroll to position [0, 6]
type textarea "hero.moveRight(2)"
click at [640, 498] on span "Ejecutar" at bounding box center [637, 494] width 91 height 13
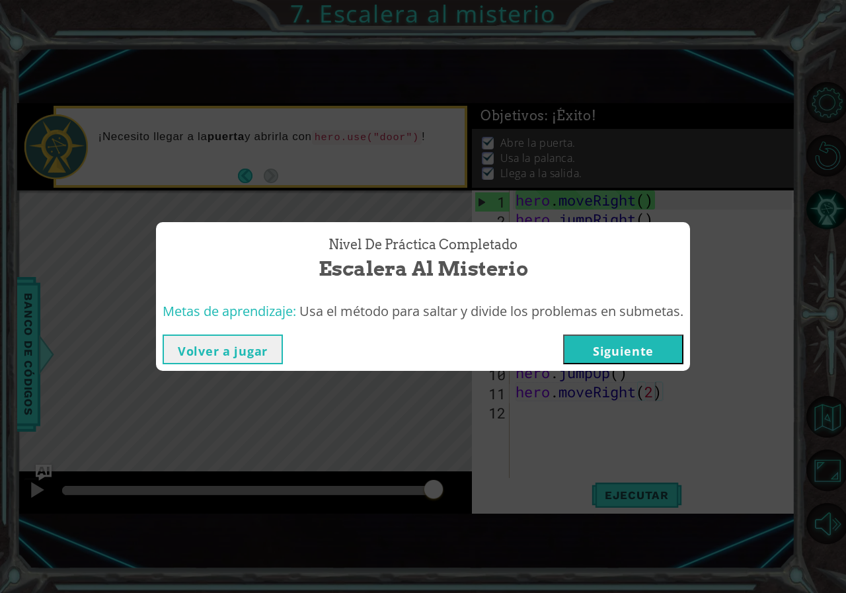
click at [661, 351] on button "Siguiente" at bounding box center [623, 349] width 120 height 30
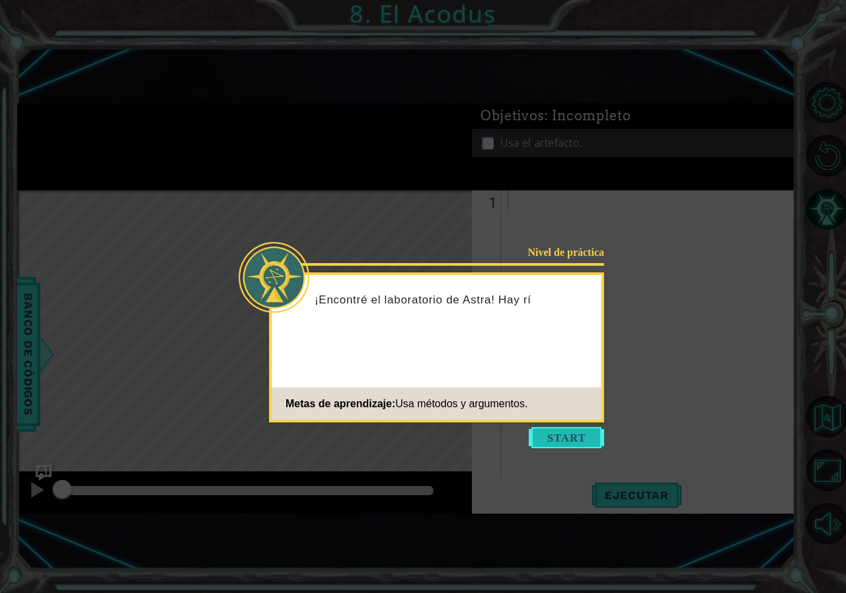
click at [572, 447] on button "Start" at bounding box center [566, 437] width 75 height 21
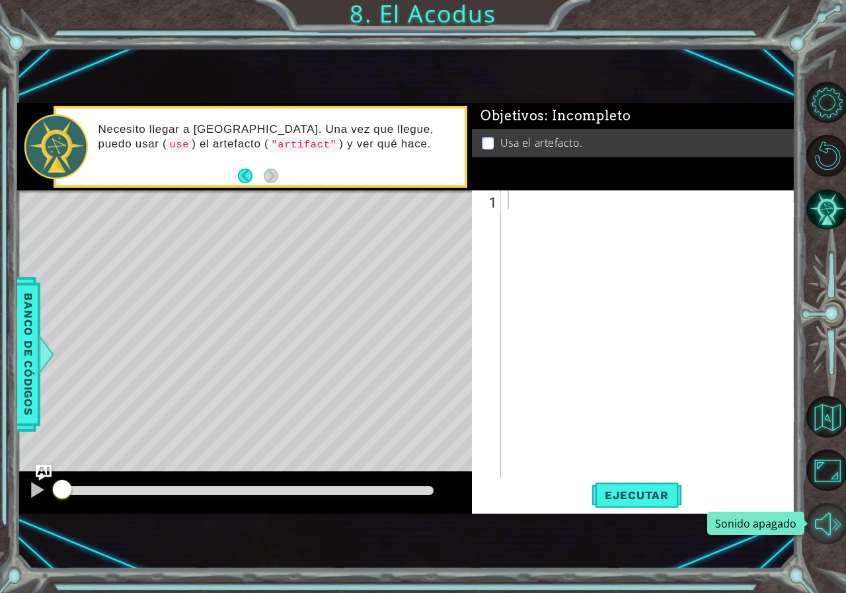
click at [829, 531] on button "Sonido apagado" at bounding box center [827, 524] width 42 height 42
drag, startPoint x: 260, startPoint y: 178, endPoint x: 294, endPoint y: 195, distance: 37.5
click at [262, 178] on button "Back" at bounding box center [251, 176] width 26 height 15
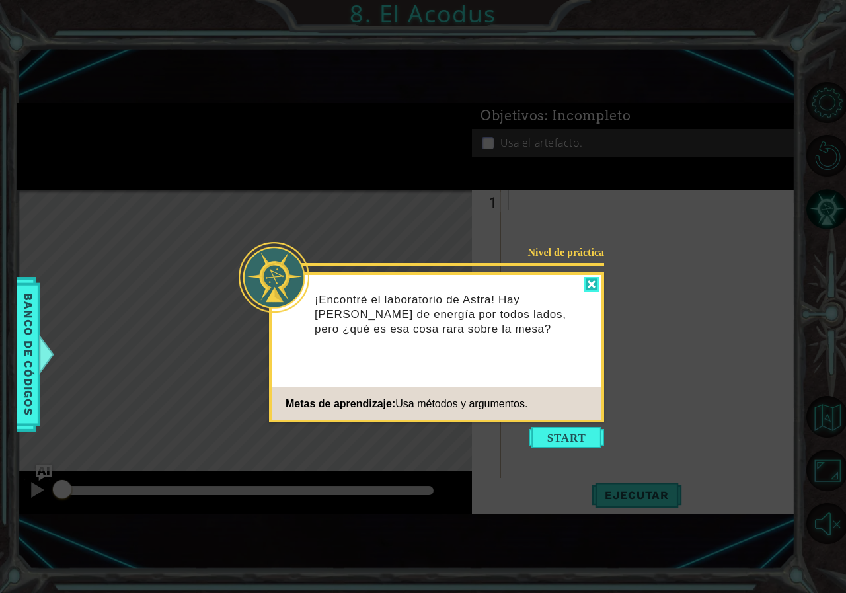
click at [597, 283] on div at bounding box center [592, 284] width 16 height 15
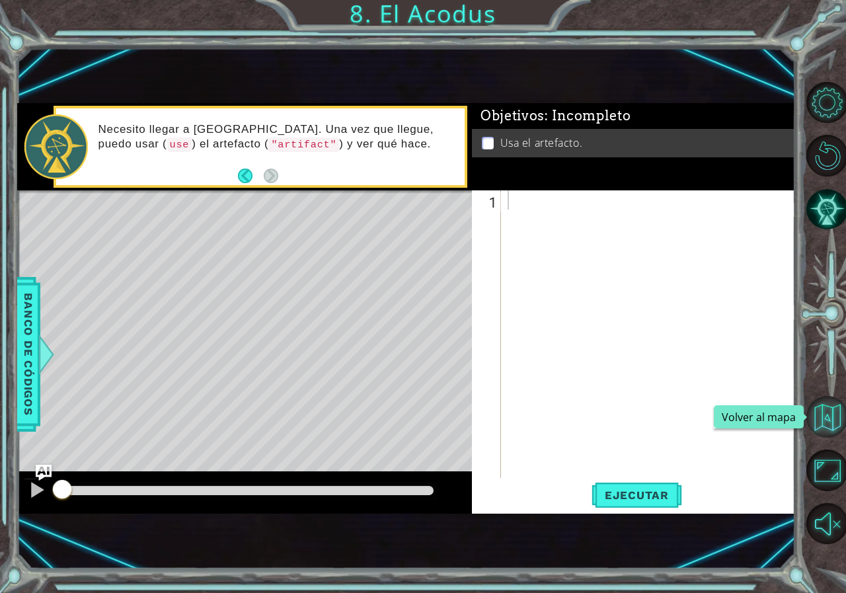
click at [826, 408] on button "Volver al mapa" at bounding box center [827, 417] width 42 height 42
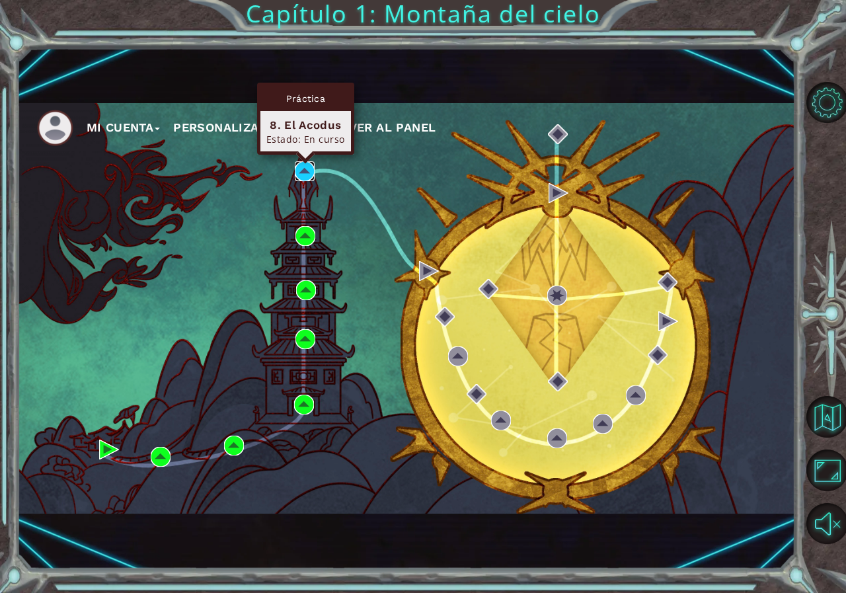
click at [300, 171] on img at bounding box center [305, 171] width 20 height 20
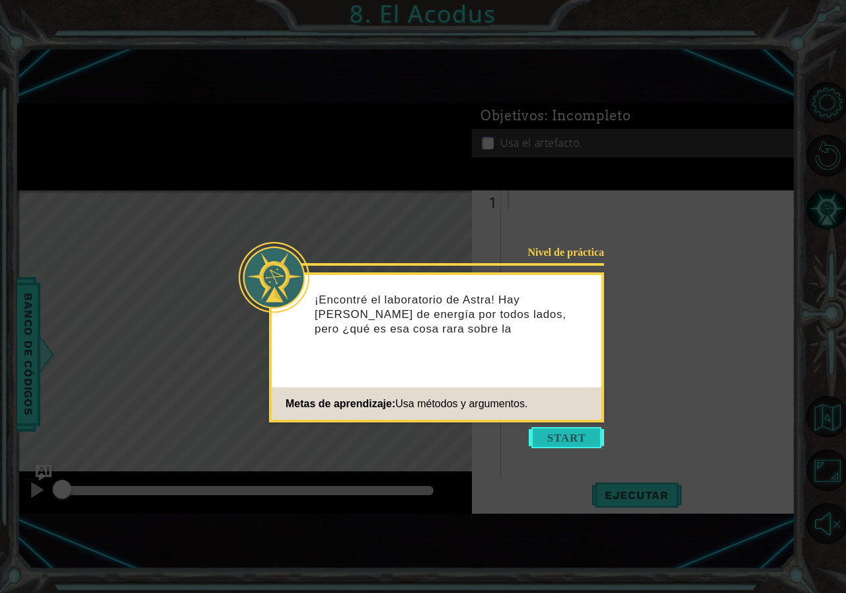
click at [535, 441] on button "Start" at bounding box center [566, 437] width 75 height 21
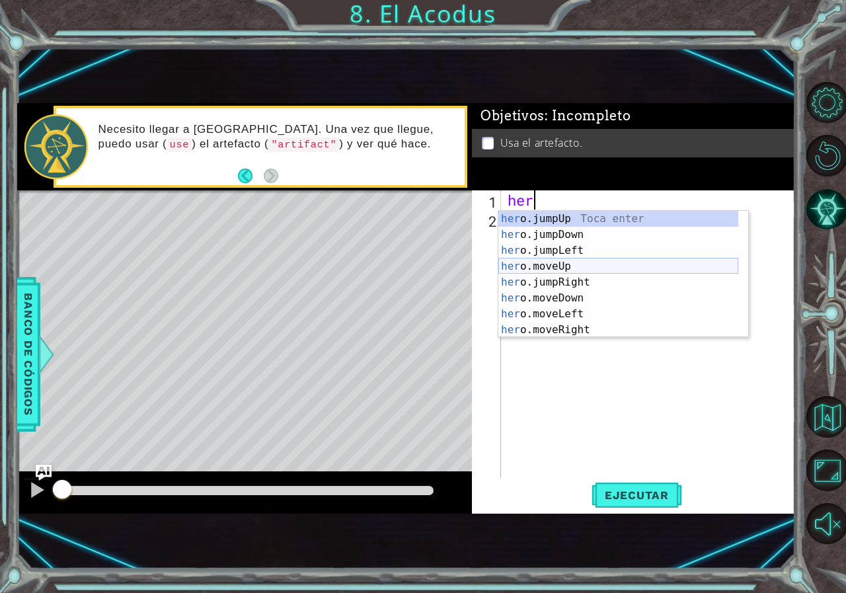
click at [577, 263] on div "her o.jumpUp Toca enter her o.jumpDown Toca enter her o.jumpLeft Toca enter her…" at bounding box center [618, 290] width 240 height 159
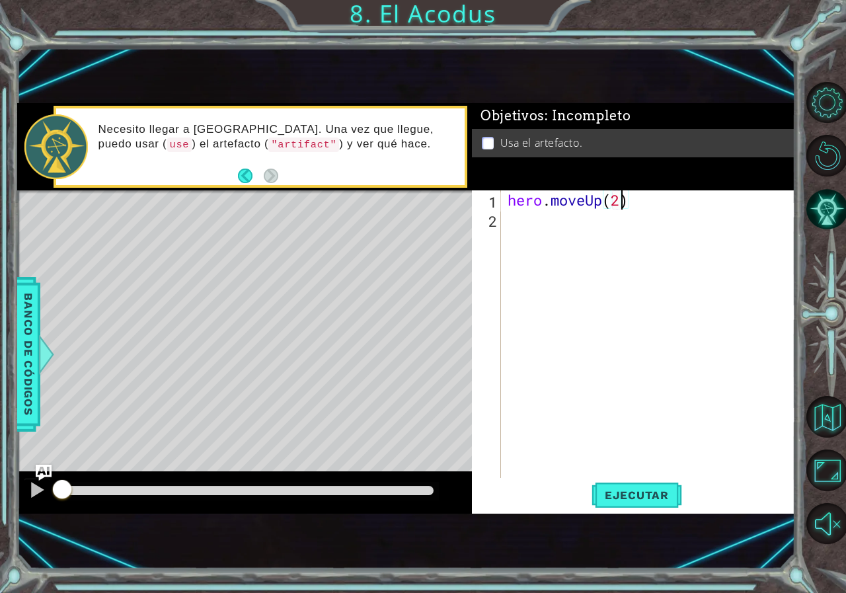
scroll to position [0, 5]
type textarea "hero.moveUp(2)"
drag, startPoint x: 826, startPoint y: 516, endPoint x: 762, endPoint y: 397, distance: 135.1
click at [826, 516] on button "Sonido encendido" at bounding box center [827, 524] width 42 height 42
click at [640, 196] on div "hero . moveUp ( 2 )" at bounding box center [651, 353] width 293 height 326
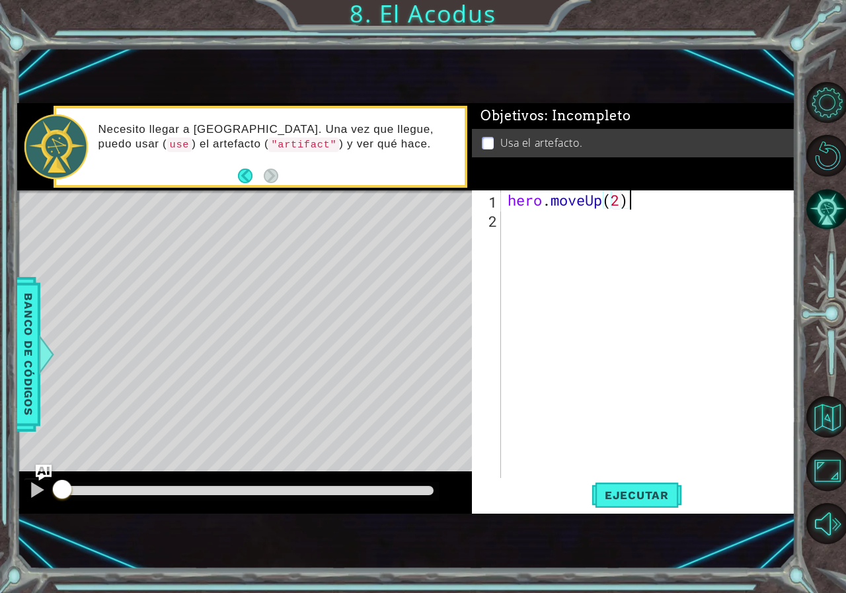
scroll to position [0, 0]
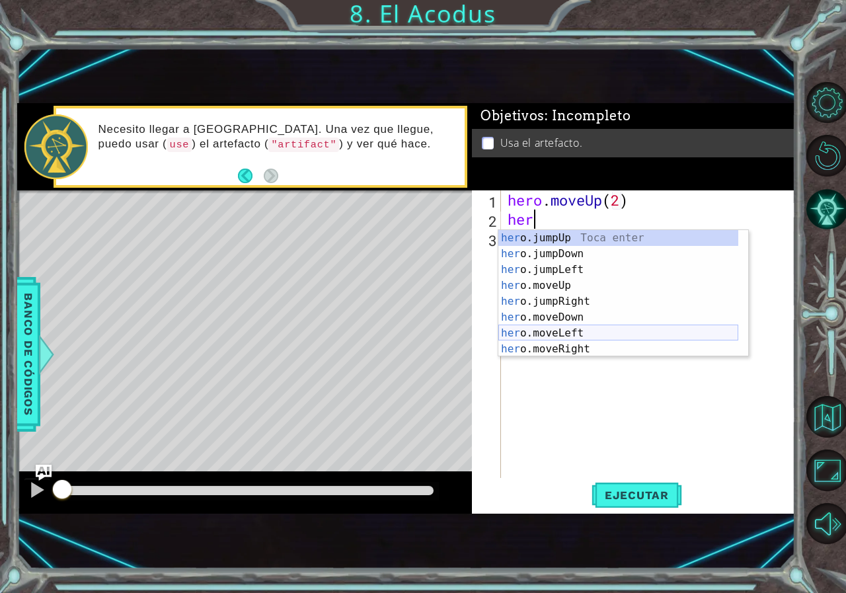
click at [578, 331] on div "her o.jumpUp Toca enter her o.jumpDown Toca enter her o.jumpLeft Toca enter her…" at bounding box center [618, 309] width 240 height 159
type textarea "hero.moveLeft(1)"
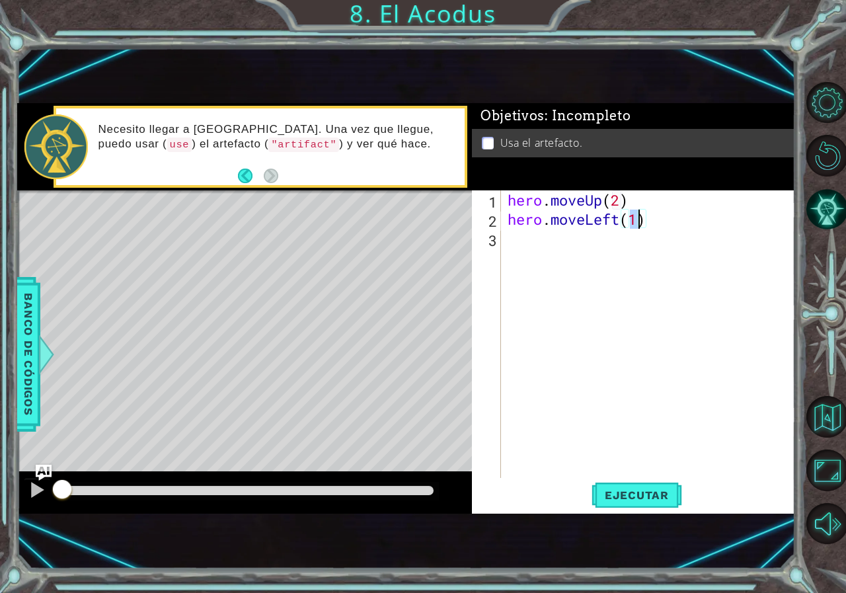
click at [658, 226] on div "hero . moveUp ( 2 ) hero . moveLeft ( 1 )" at bounding box center [651, 353] width 293 height 326
drag, startPoint x: 627, startPoint y: 203, endPoint x: 507, endPoint y: 202, distance: 120.3
click at [507, 202] on div "hero . moveUp ( 2 ) hero . moveLeft ( 1 )" at bounding box center [651, 353] width 293 height 326
type textarea "hero.moveUp(2)"
click at [533, 245] on div "hero . moveUp ( 2 ) hero . moveLeft ( 1 )" at bounding box center [651, 353] width 293 height 326
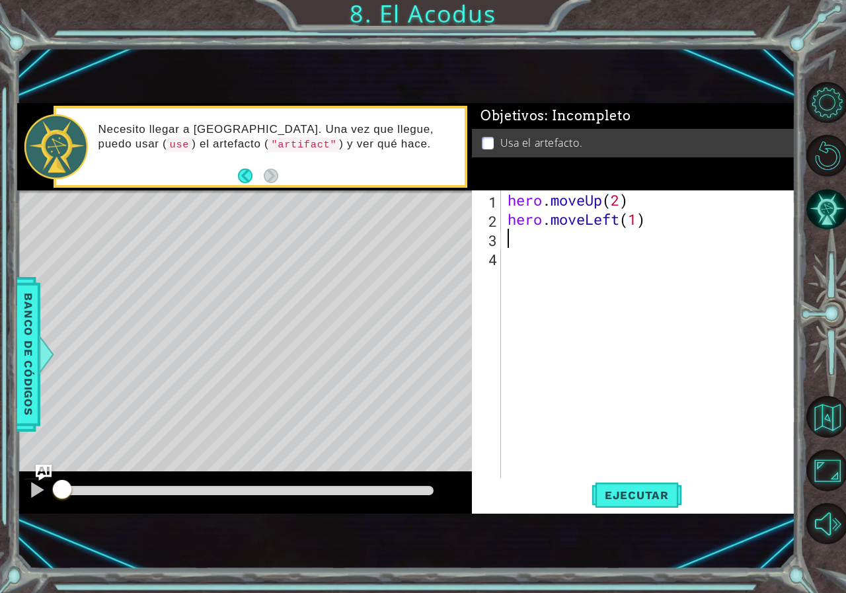
paste textarea "hero.moveUp(2)"
click at [603, 243] on div "hero . moveUp ( 2 ) hero . moveLeft ( 1 ) hero . moveUp ( 2 )" at bounding box center [651, 353] width 293 height 326
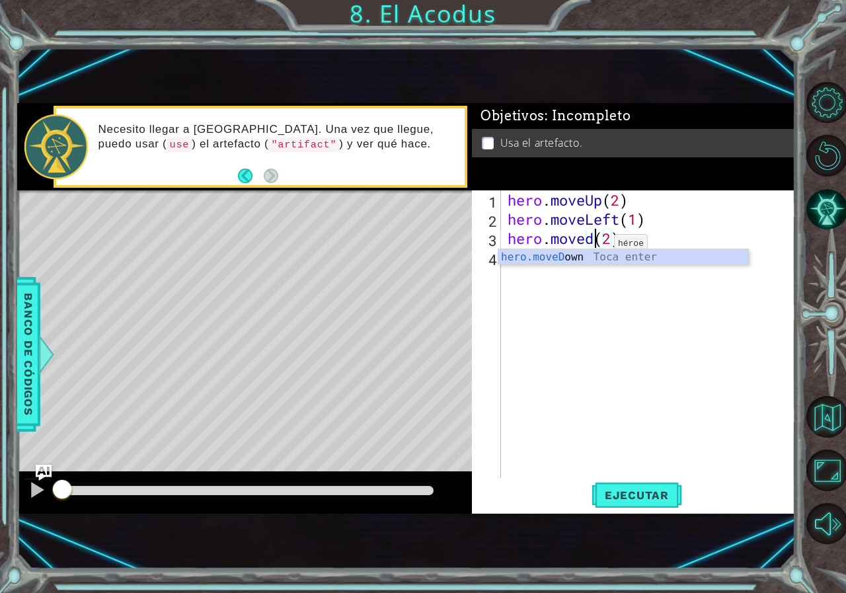
scroll to position [0, 4]
click at [589, 253] on div "hero.moveD own Toca enter" at bounding box center [623, 273] width 250 height 48
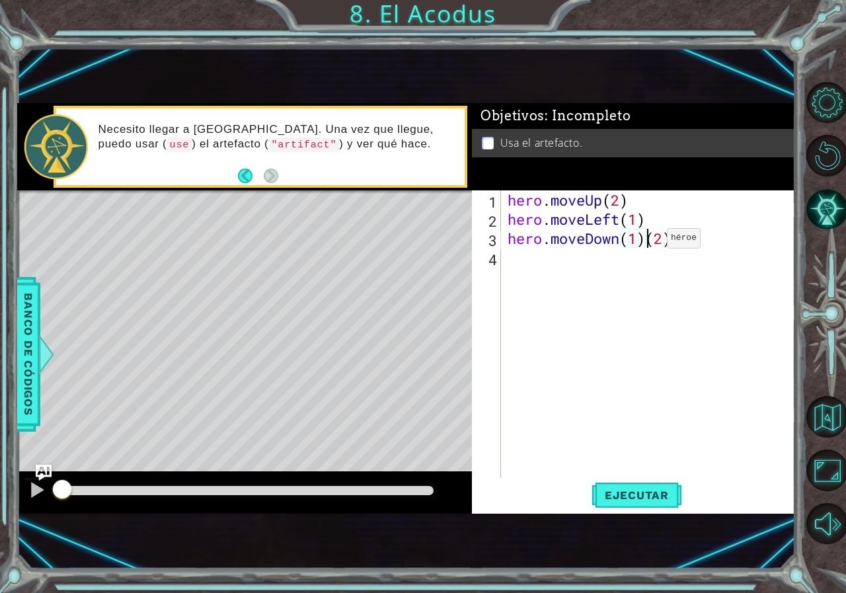
click at [647, 241] on div "hero . moveUp ( 2 ) hero . moveLeft ( 1 ) hero . moveDown ( 1 ) ( 2 )" at bounding box center [651, 353] width 293 height 326
type textarea "hero.moveDown(2)"
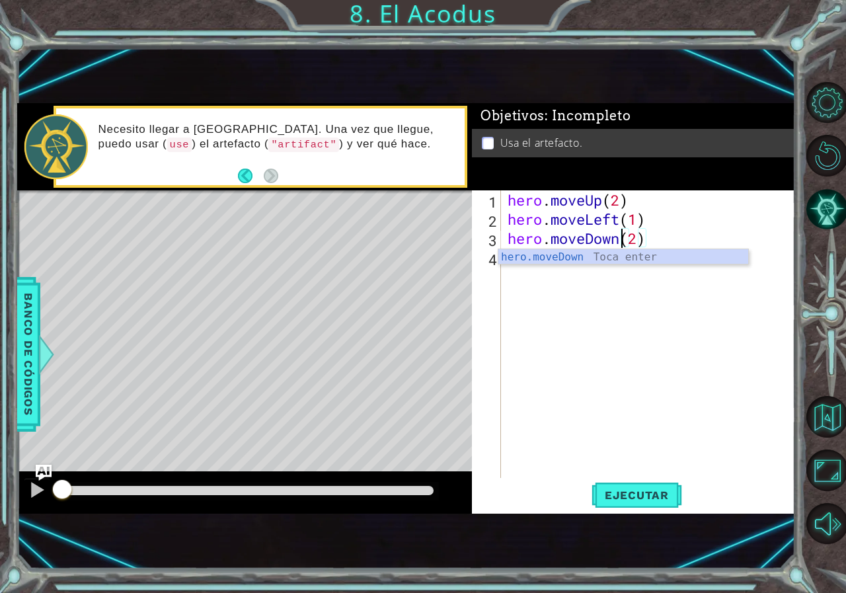
click at [656, 238] on div "hero . moveUp ( 2 ) hero . moveLeft ( 1 ) hero . moveDown ( 2 )" at bounding box center [651, 353] width 293 height 326
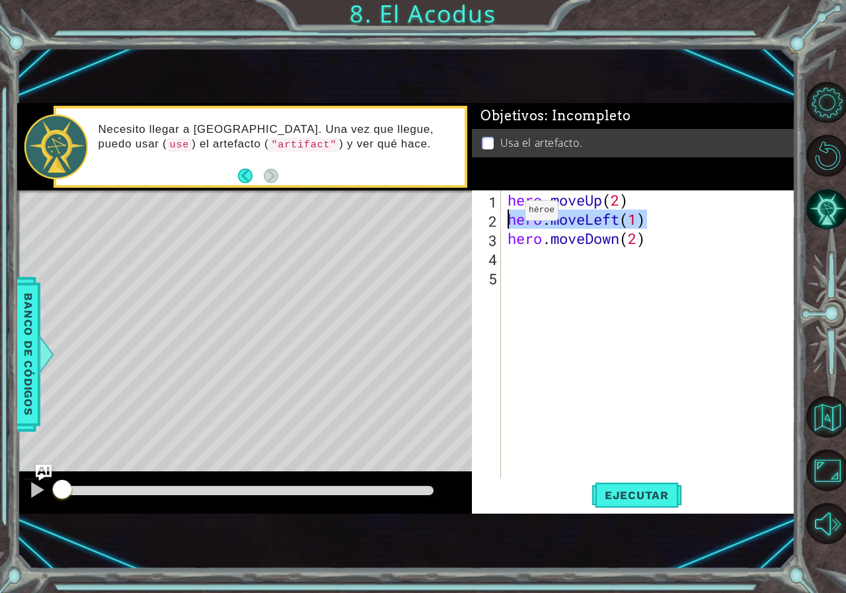
drag, startPoint x: 652, startPoint y: 222, endPoint x: 503, endPoint y: 215, distance: 148.9
click at [503, 215] on div "1 2 3 4 5 hero . moveUp ( 2 ) hero . moveLeft ( 1 ) hero . moveDown ( 2 ) ההההה…" at bounding box center [632, 334] width 320 height 288
type textarea "hero.moveLeft(1)"
click at [514, 253] on div "hero . moveUp ( 2 ) hero . moveLeft ( 1 ) hero . moveDown ( 2 )" at bounding box center [651, 353] width 293 height 326
paste textarea "hero.moveLeft(1)"
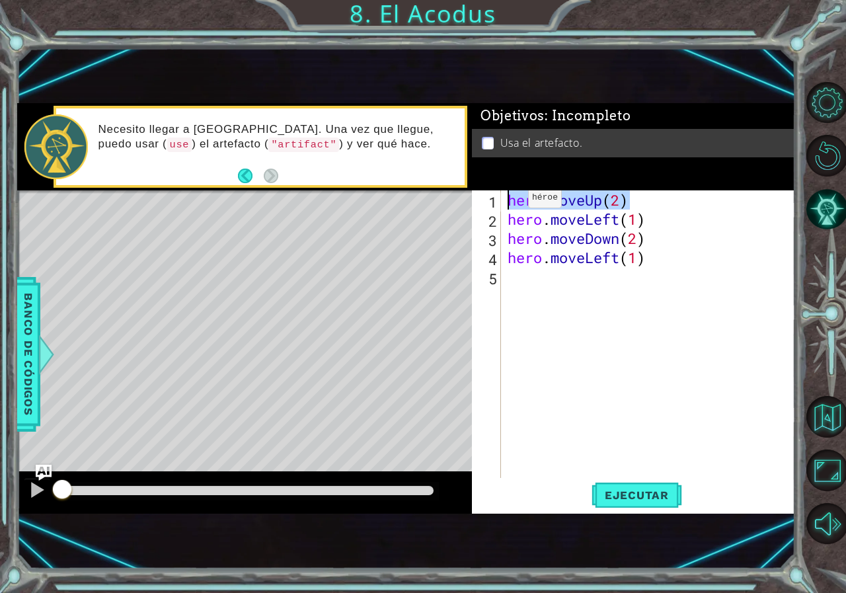
drag, startPoint x: 623, startPoint y: 197, endPoint x: 505, endPoint y: 201, distance: 117.7
click at [505, 201] on div "hero . moveUp ( 2 ) hero . moveLeft ( 1 ) hero . moveDown ( 2 ) hero . moveLeft…" at bounding box center [651, 353] width 293 height 326
type textarea "hero.moveUp(2)"
click at [592, 276] on div "hero . moveUp ( 2 ) hero . moveLeft ( 1 ) hero . moveDown ( 2 ) hero . moveLeft…" at bounding box center [651, 353] width 293 height 326
paste textarea "hero.moveUp(2)"
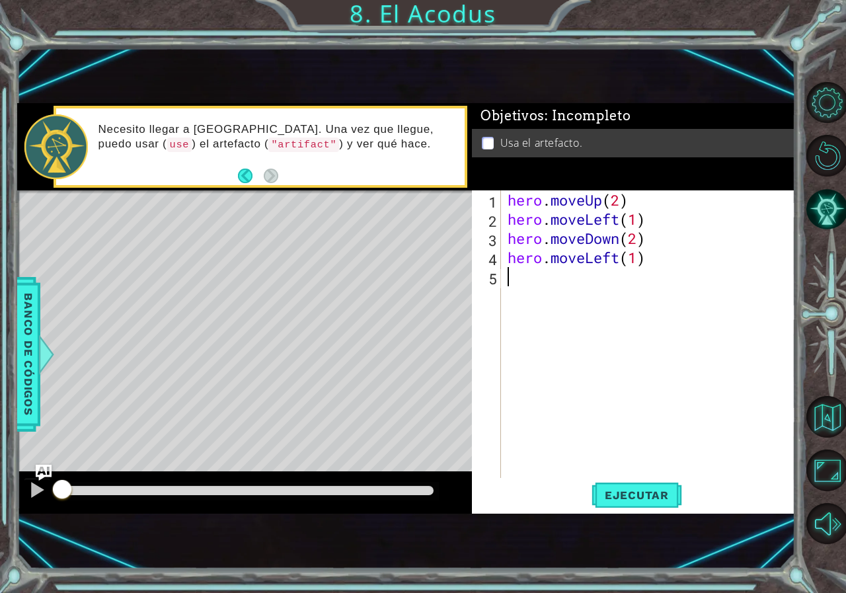
type textarea "hero.moveUp(2)"
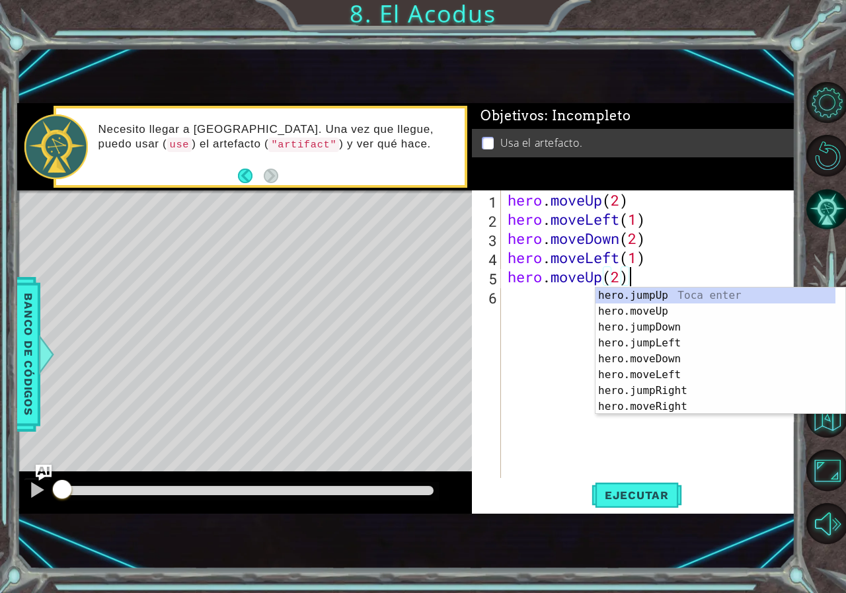
click at [640, 272] on div "hero . moveUp ( 2 ) hero . moveLeft ( 1 ) hero . moveDown ( 2 ) hero . moveLeft…" at bounding box center [651, 353] width 293 height 326
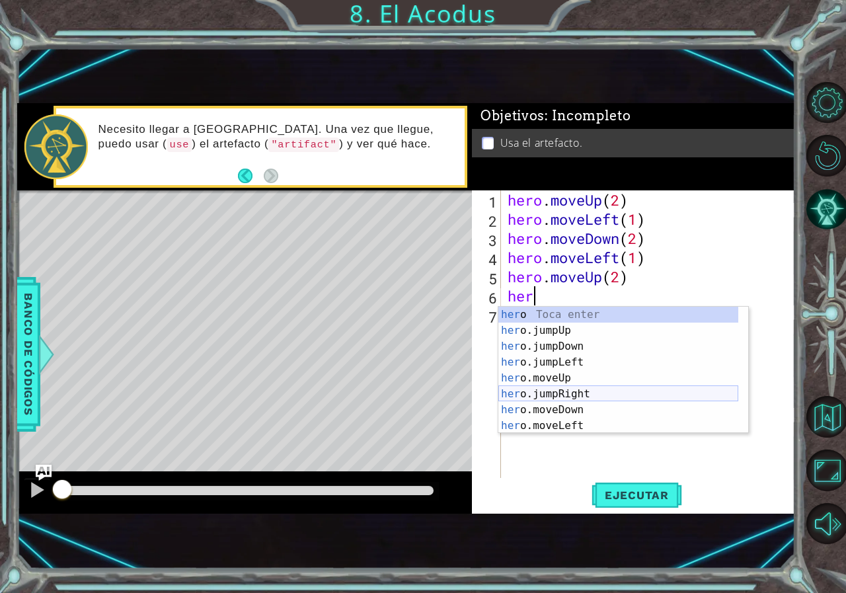
scroll to position [32, 0]
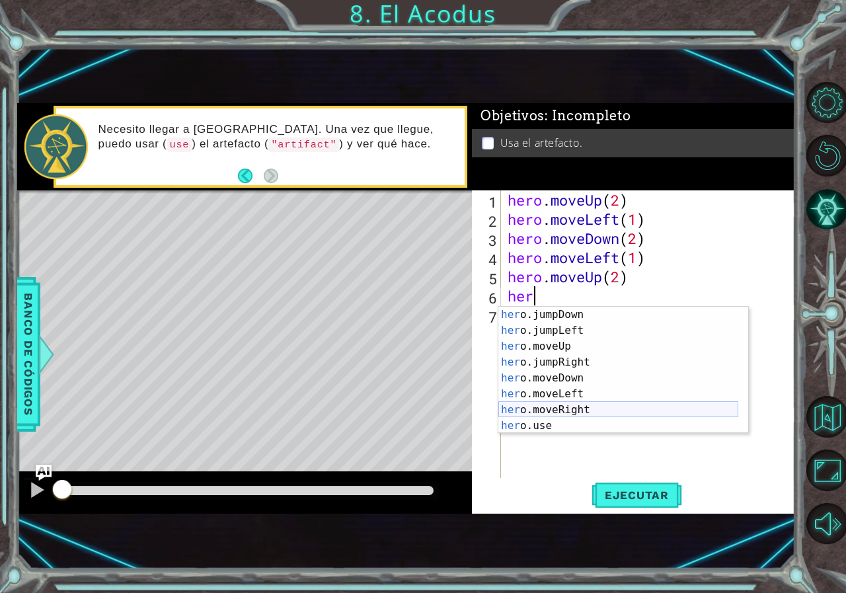
click at [566, 412] on div "her o.jumpDown Toca enter her o.jumpLeft Toca enter her o.moveUp Toca enter her…" at bounding box center [618, 386] width 240 height 159
type textarea "hero.moveRight(1)"
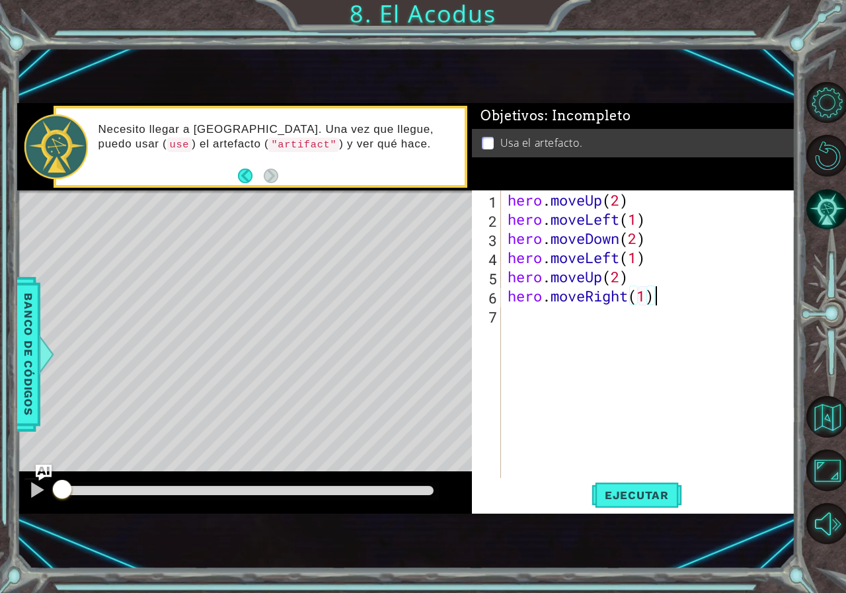
click at [670, 299] on div "hero . moveUp ( 2 ) hero . moveLeft ( 1 ) hero . moveDown ( 2 ) hero . moveLeft…" at bounding box center [651, 353] width 293 height 326
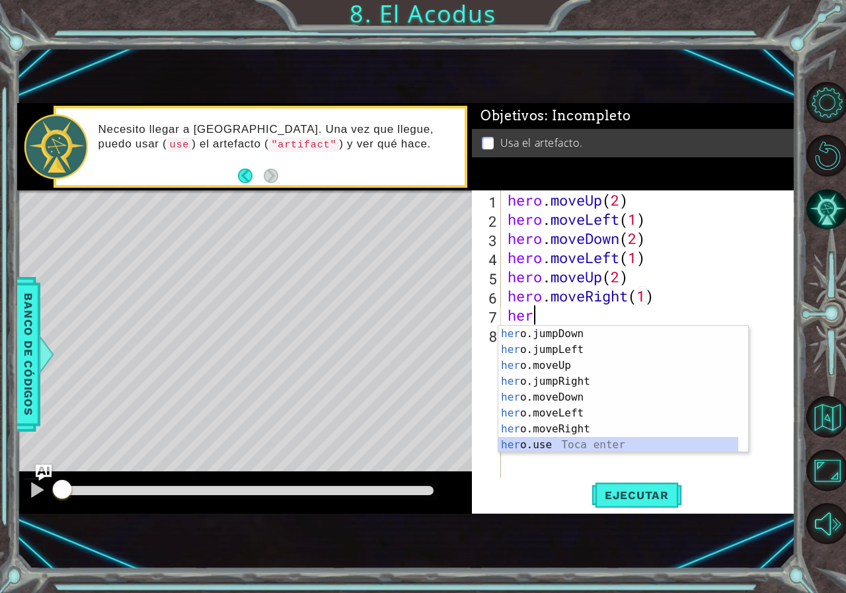
click at [549, 445] on div "her o.jumpDown Toca enter her o.jumpLeft Toca enter her o.moveUp Toca enter her…" at bounding box center [618, 405] width 240 height 159
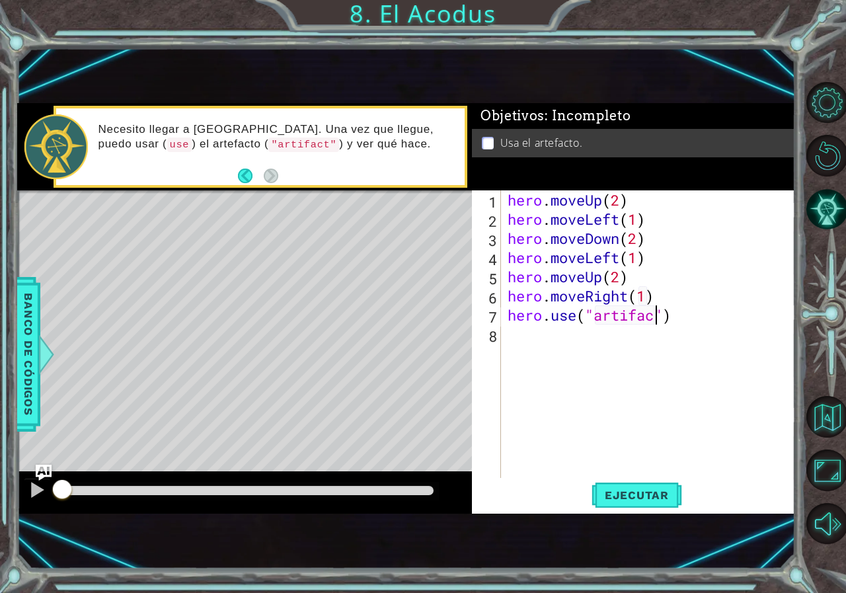
scroll to position [0, 7]
click at [631, 494] on span "Ejecutar" at bounding box center [637, 494] width 91 height 13
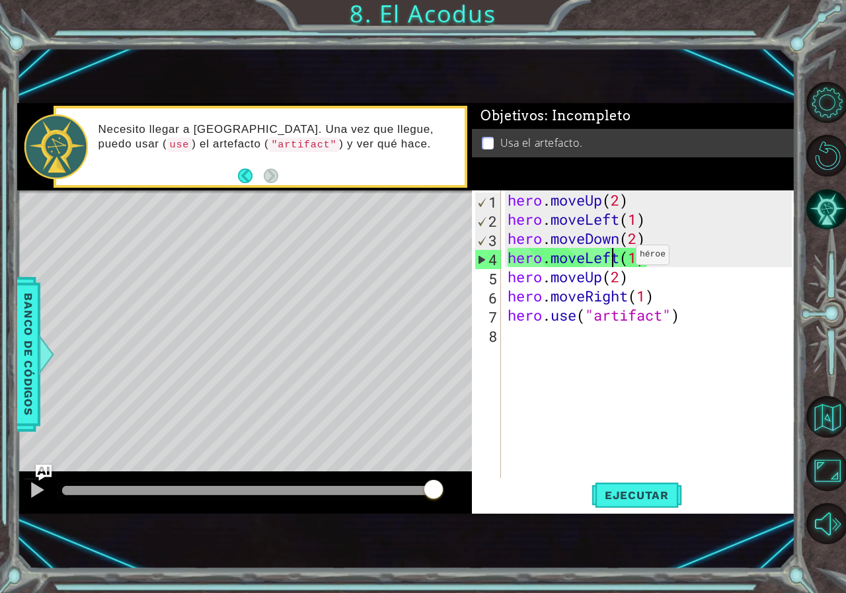
click at [616, 258] on div "hero . moveUp ( 2 ) hero . moveLeft ( 1 ) hero . moveDown ( 2 ) hero . moveLeft…" at bounding box center [651, 353] width 293 height 326
click at [621, 262] on div "hero . moveUp ( 2 ) hero . moveLeft ( 1 ) hero . moveDown ( 2 ) hero . moveLeft…" at bounding box center [651, 353] width 293 height 326
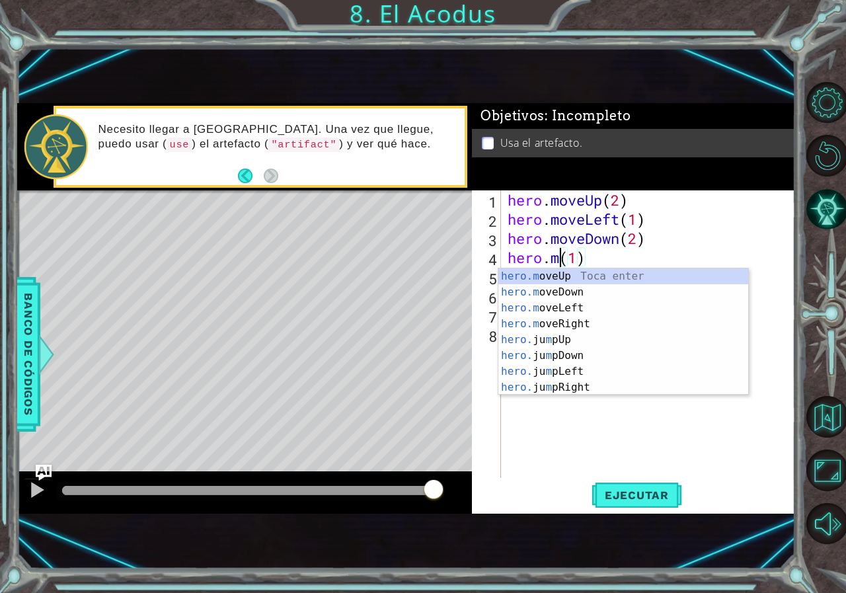
scroll to position [0, 0]
click at [574, 306] on div "hero. jumpUp Toca enter hero. jumpDown Toca enter hero. jumpLeft Toca enter her…" at bounding box center [618, 347] width 240 height 159
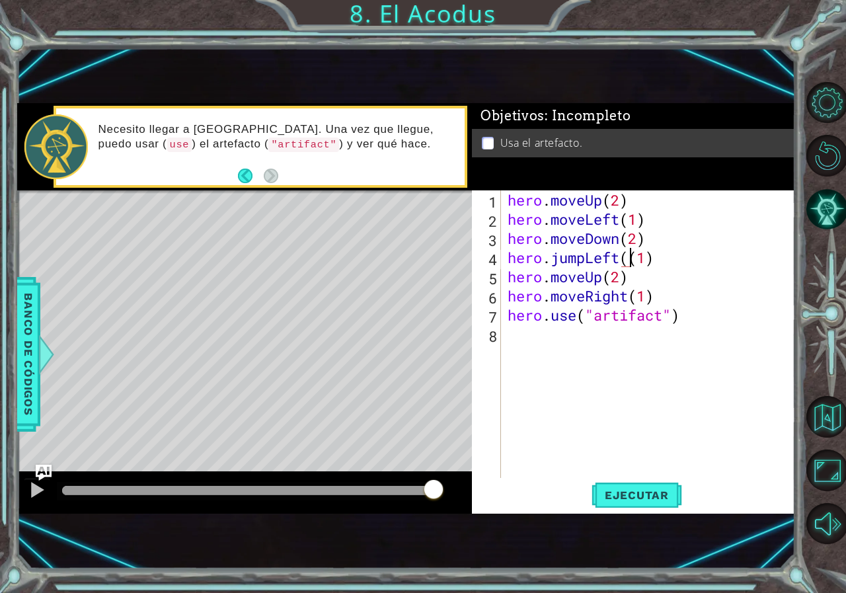
type textarea "hero.jumpLeft(1)"
click at [614, 497] on span "Ejecutar" at bounding box center [637, 494] width 91 height 13
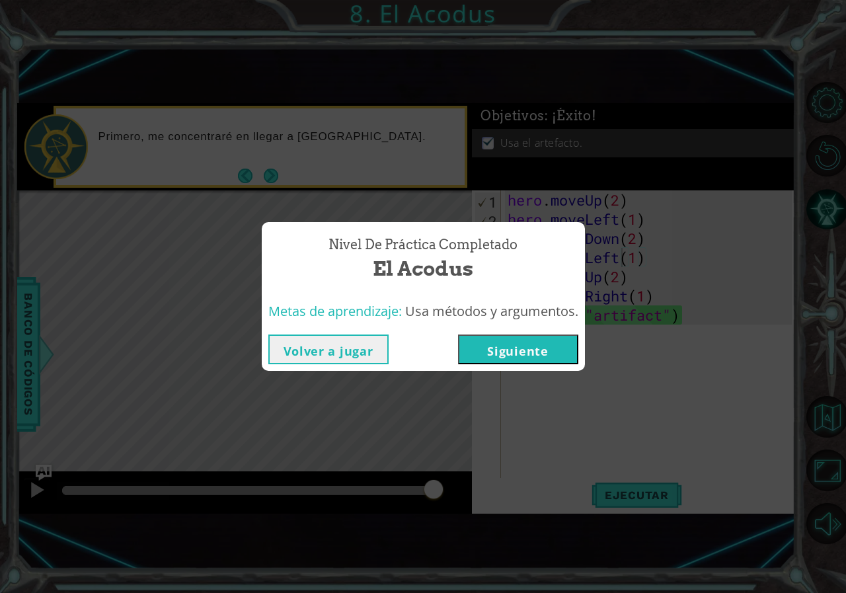
click at [498, 362] on button "Siguiente" at bounding box center [518, 349] width 120 height 30
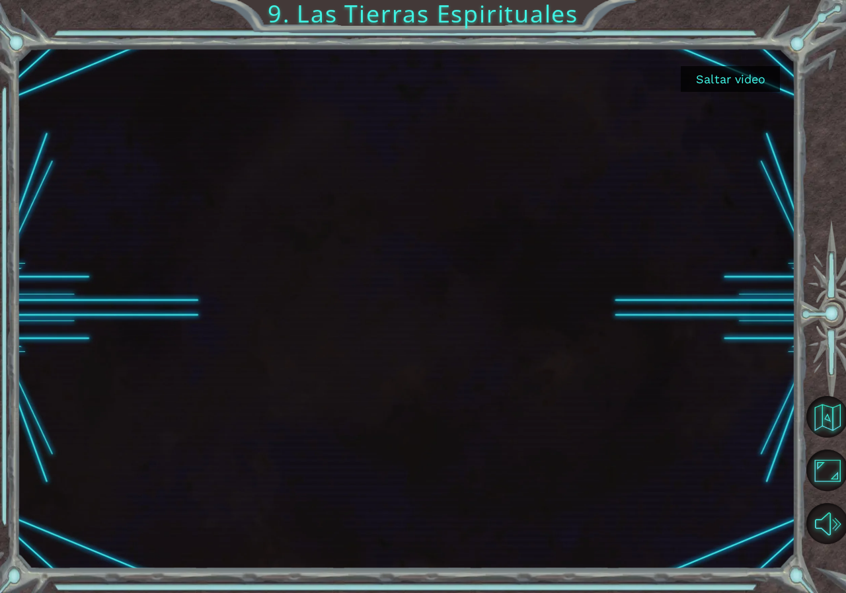
click at [701, 69] on button "Saltar video" at bounding box center [730, 79] width 99 height 26
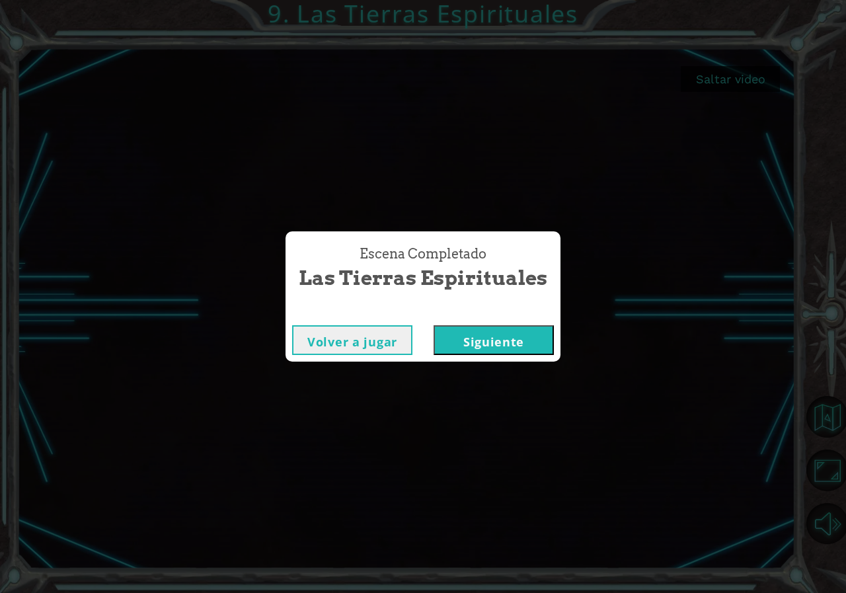
click at [517, 338] on button "Siguiente" at bounding box center [494, 340] width 120 height 30
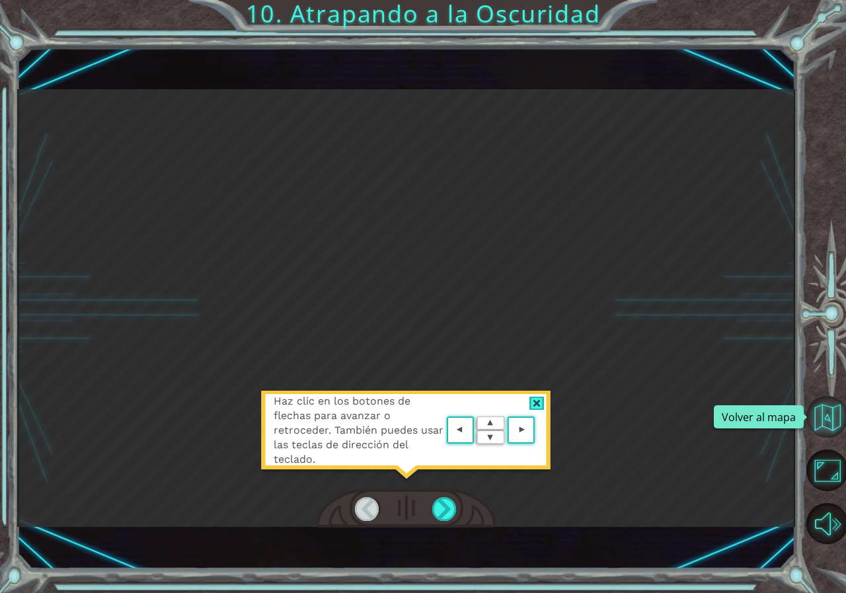
click at [831, 422] on button "Volver al mapa" at bounding box center [827, 417] width 42 height 42
